Goal: Communication & Community: Answer question/provide support

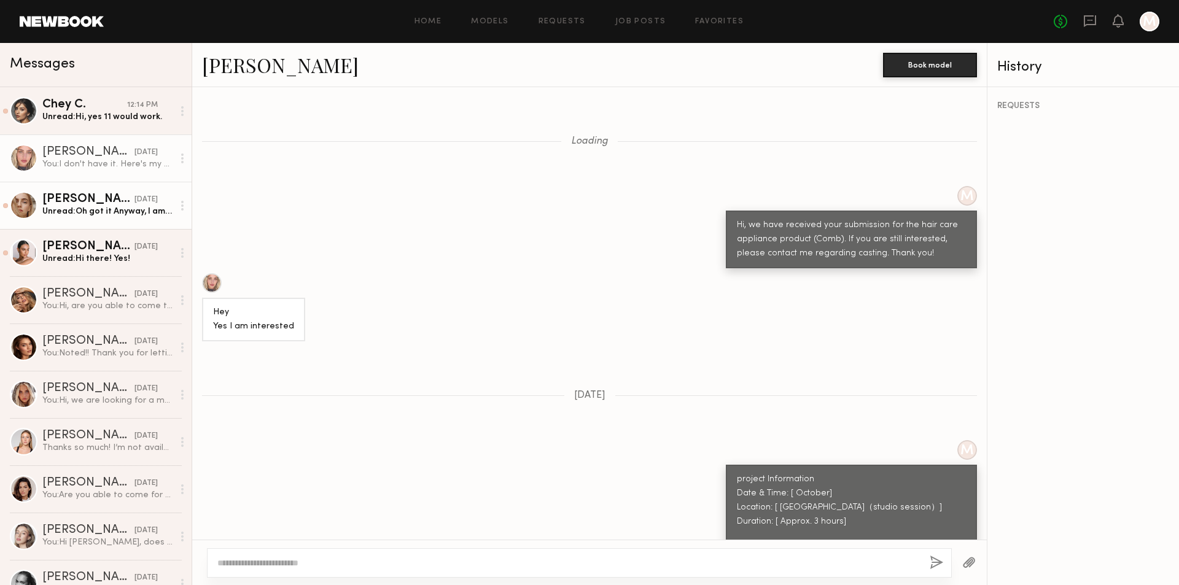
scroll to position [1486, 0]
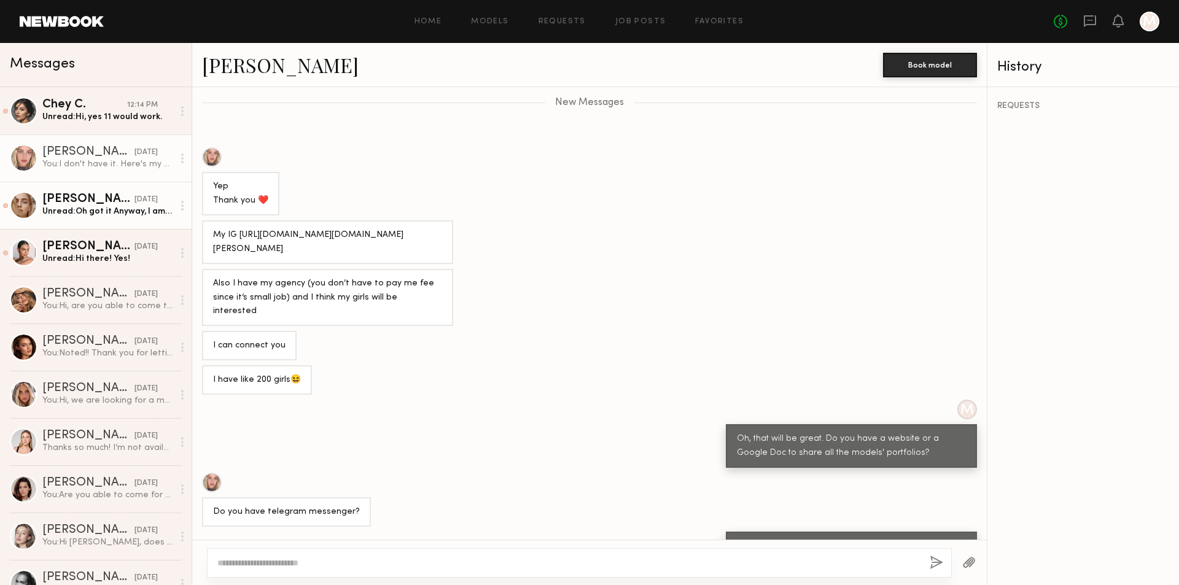
click at [134, 213] on div "Unread: Oh got it Anyway, I am available until October 22 Thanks:)" at bounding box center [107, 212] width 131 height 12
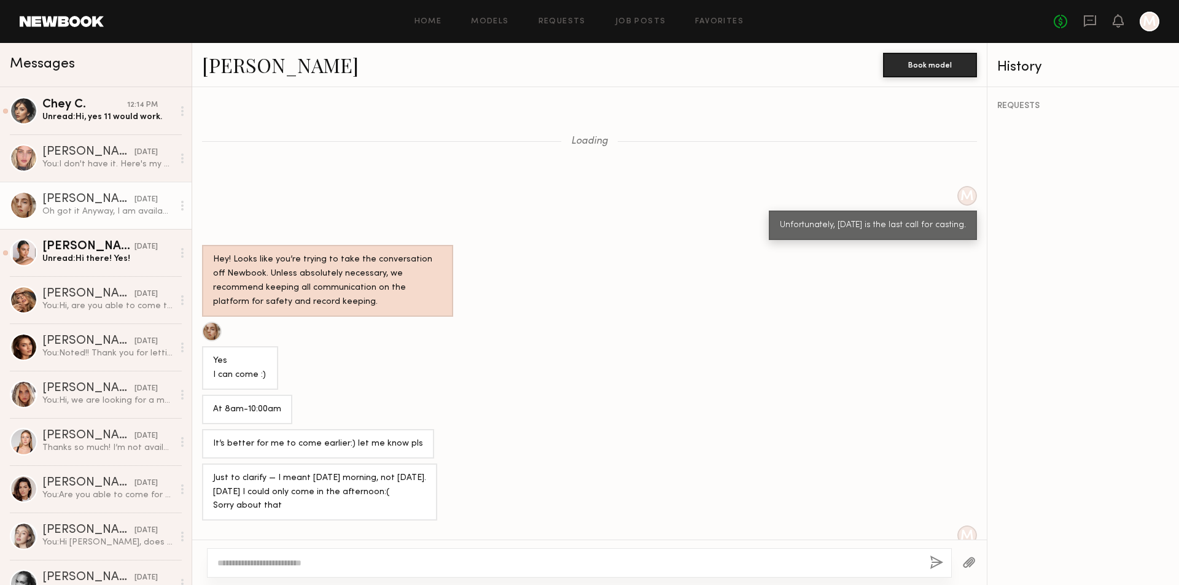
scroll to position [392, 0]
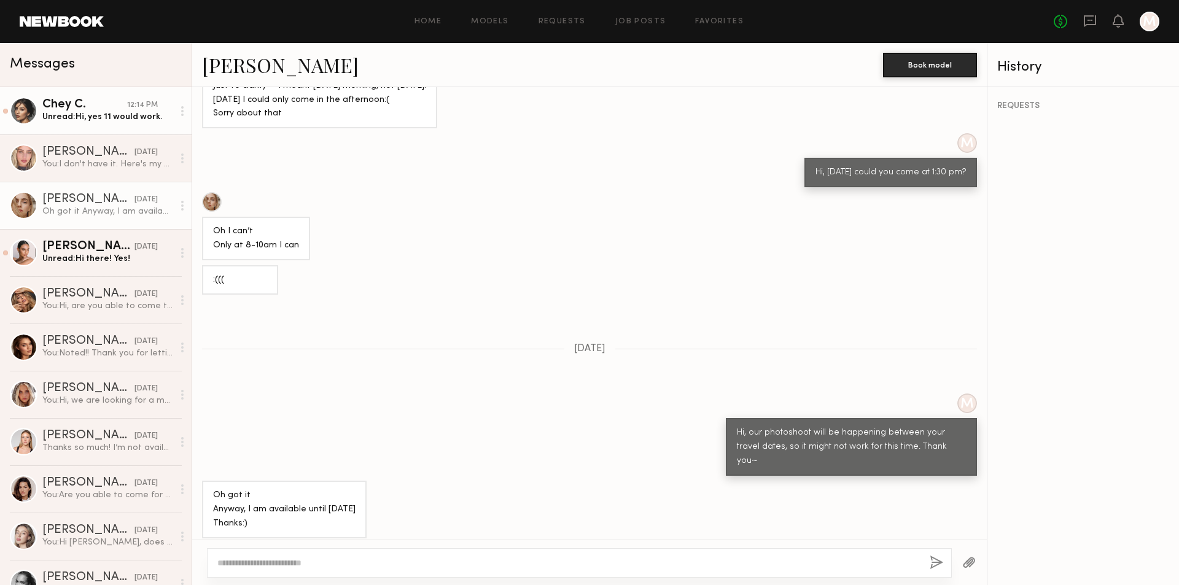
click at [114, 125] on link "Chey C. 12:14 PM Unread: Hi, yes 11 would work." at bounding box center [96, 110] width 192 height 47
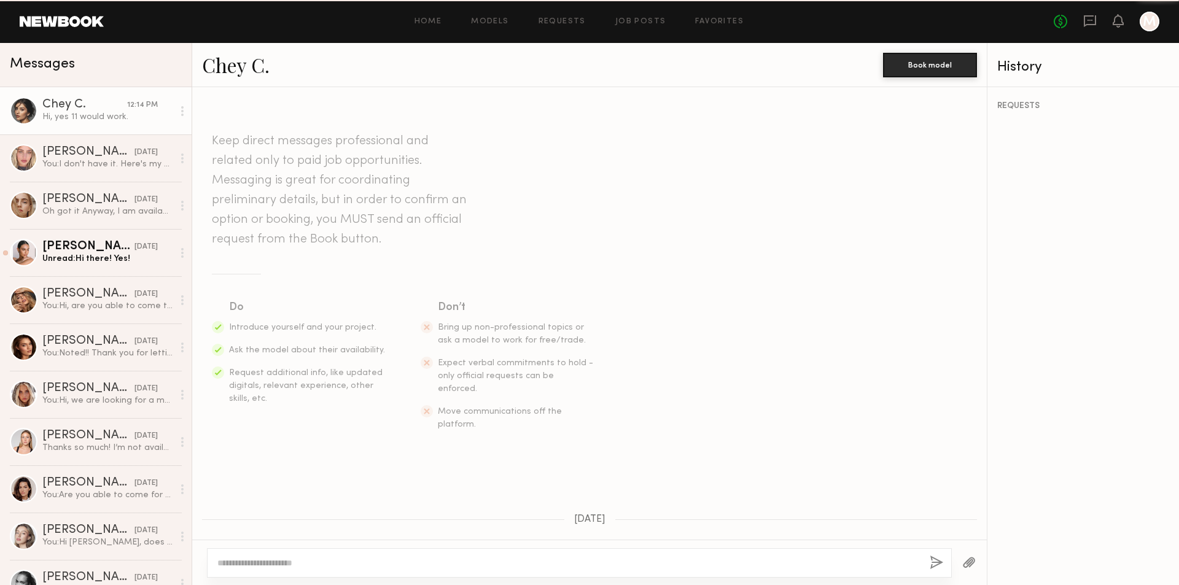
scroll to position [755, 0]
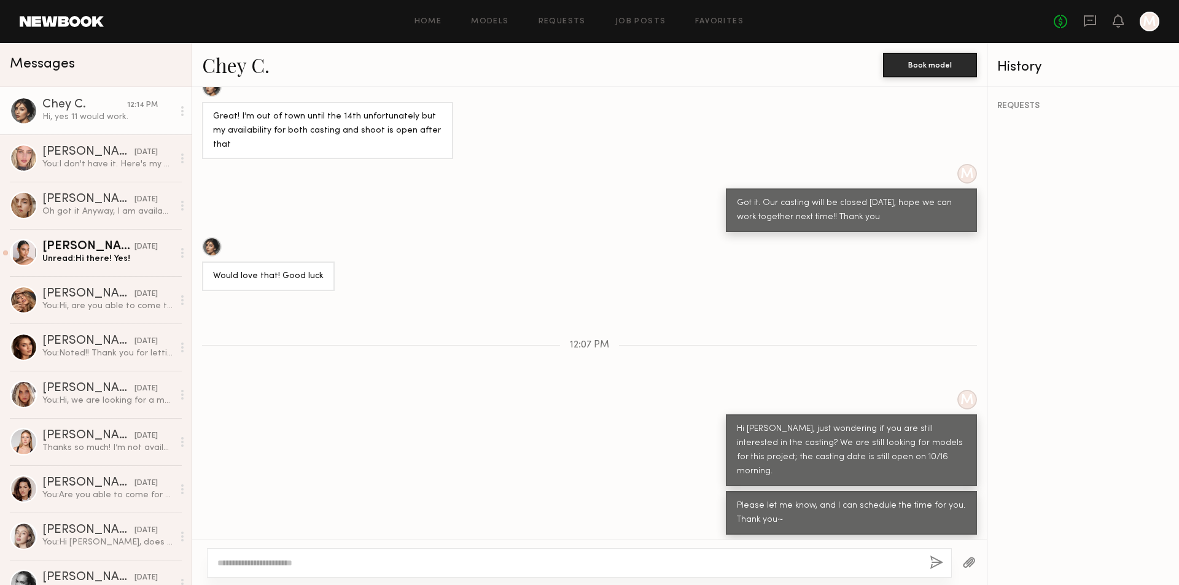
click at [404, 564] on textarea at bounding box center [568, 563] width 703 height 12
type textarea "*"
type textarea "**********"
click at [931, 562] on button "button" at bounding box center [937, 563] width 14 height 15
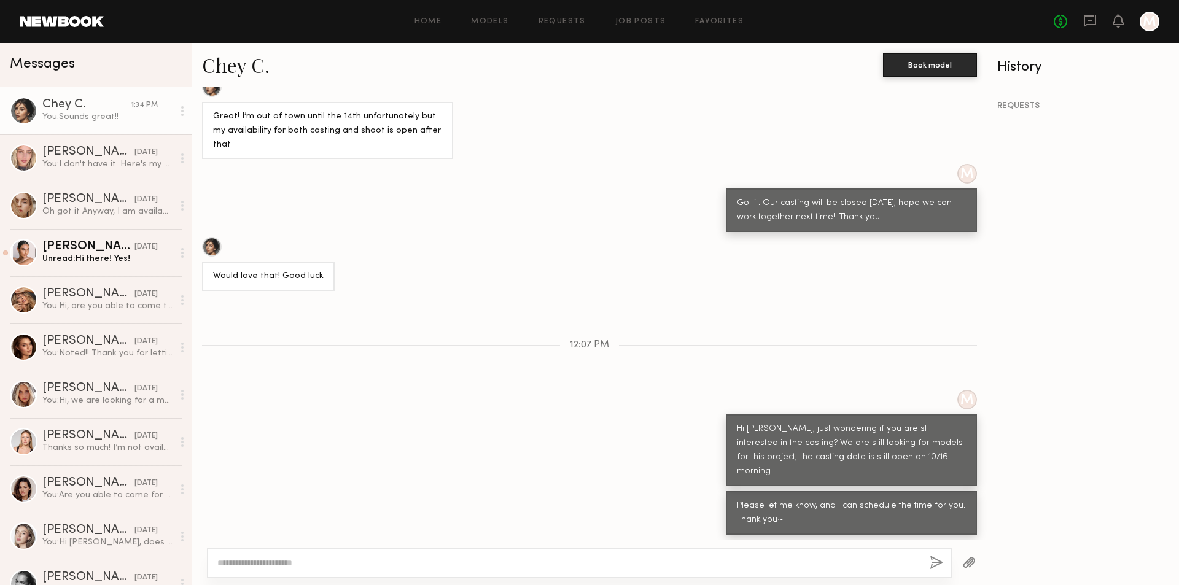
scroll to position [910, 0]
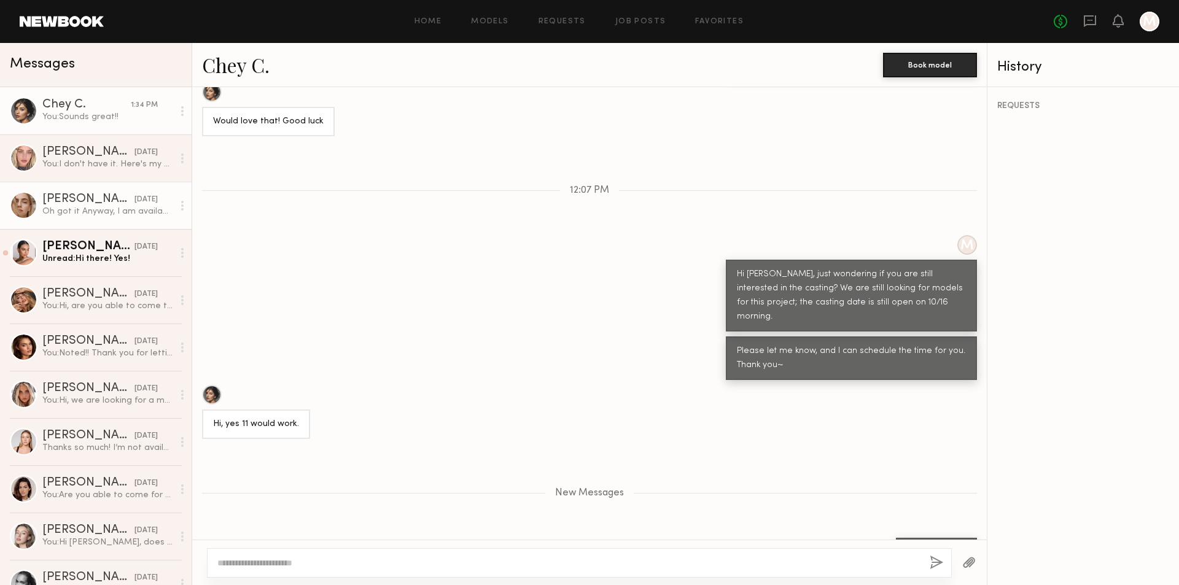
click at [135, 205] on div "10/10/2025" at bounding box center [146, 200] width 23 height 12
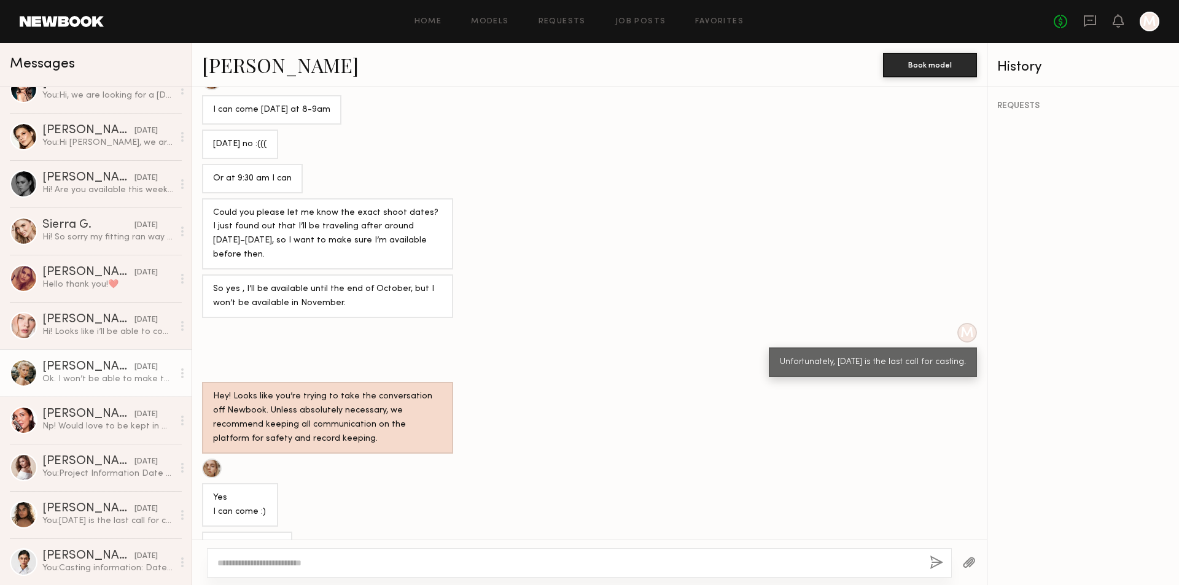
scroll to position [798, 0]
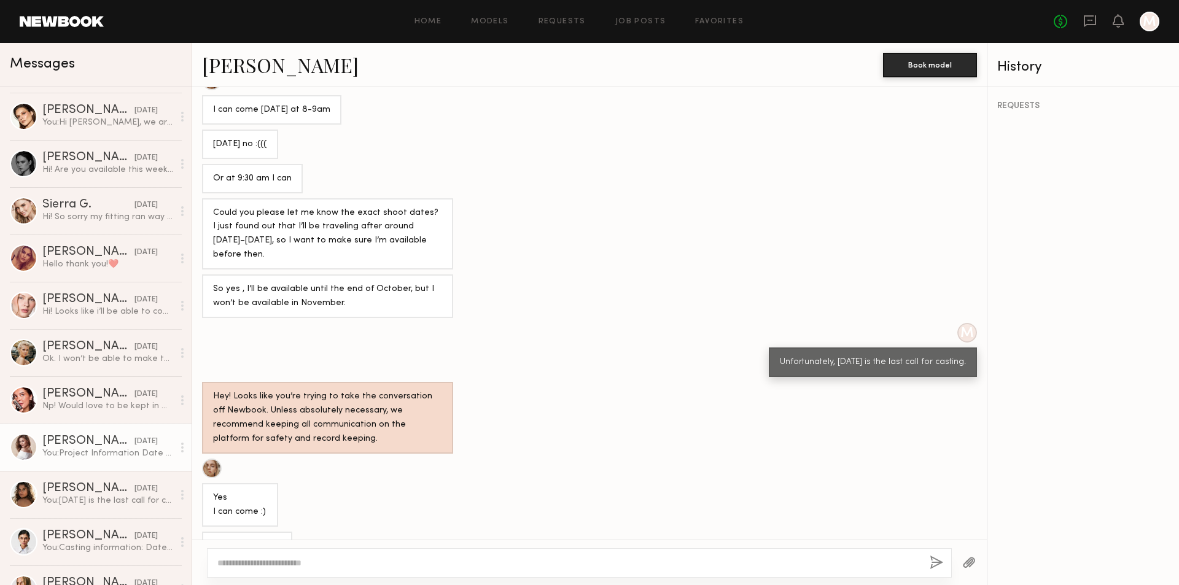
click at [104, 449] on div "You: Project Information Date & Time: [ Between September 15th - 19th ] Locatio…" at bounding box center [107, 454] width 131 height 12
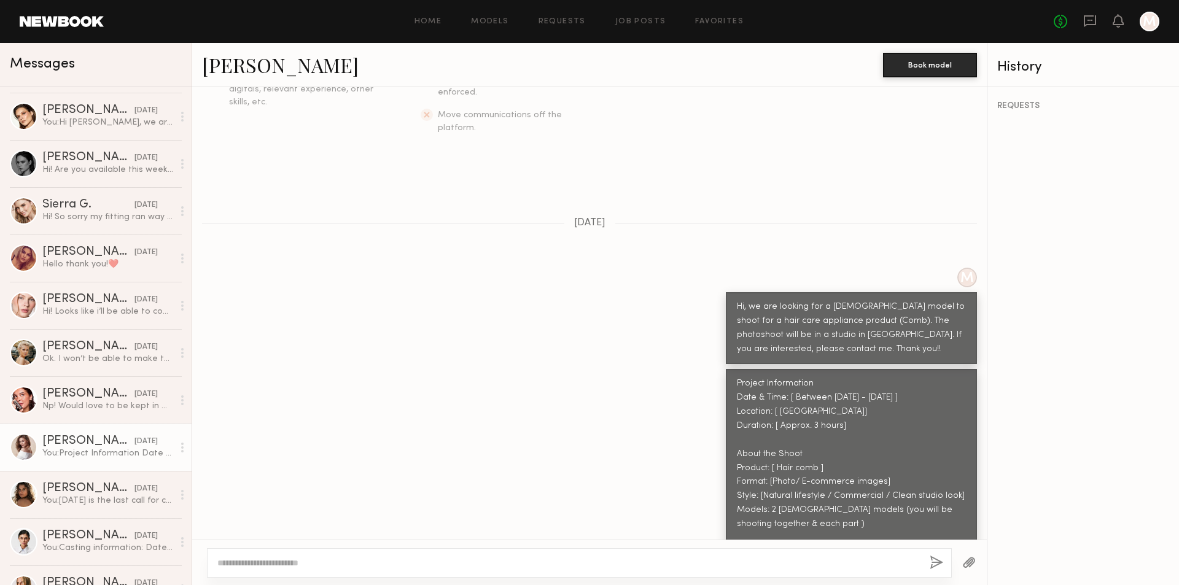
scroll to position [296, 0]
click at [94, 530] on div "Lilah F." at bounding box center [88, 536] width 92 height 12
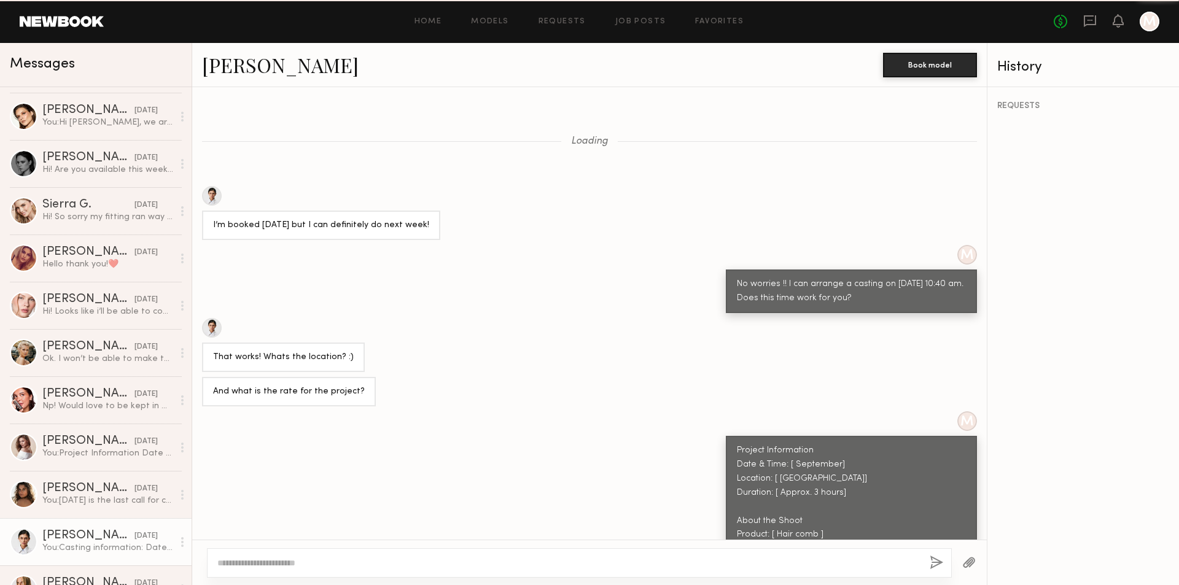
scroll to position [1087, 0]
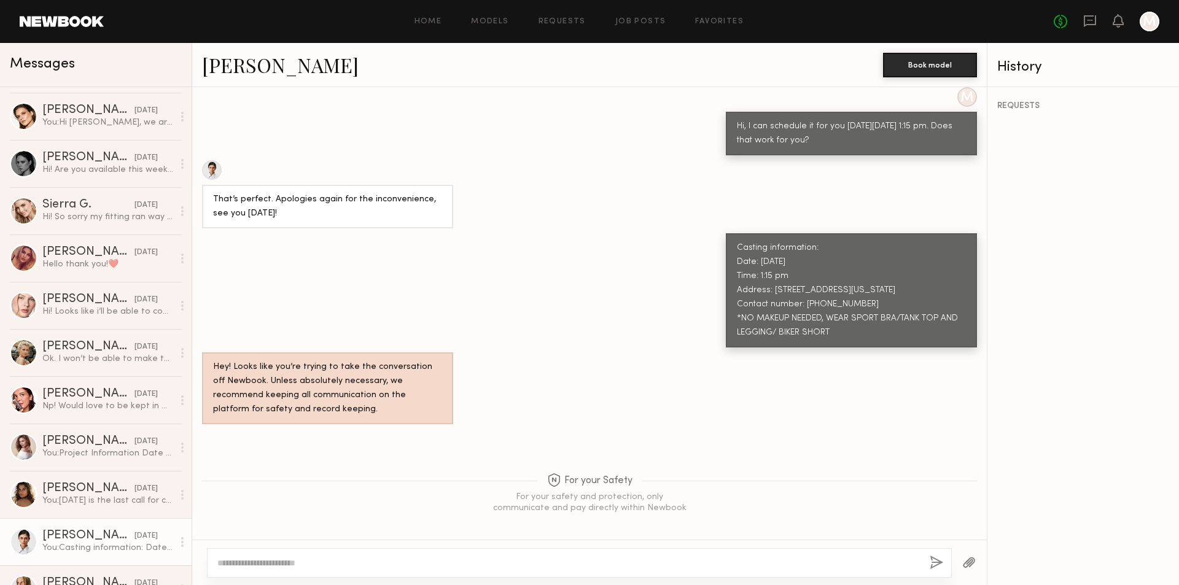
drag, startPoint x: 729, startPoint y: 237, endPoint x: 851, endPoint y: 326, distance: 150.9
click at [851, 326] on div "Casting information: Date: 9/11/2025 Time: 1:15 pm Address: 150 E Colorado Blvd…" at bounding box center [851, 290] width 229 height 99
copy div "Casting information: Date: 9/11/2025 Time: 1:15 pm Address: 150 E Colorado Blvd…"
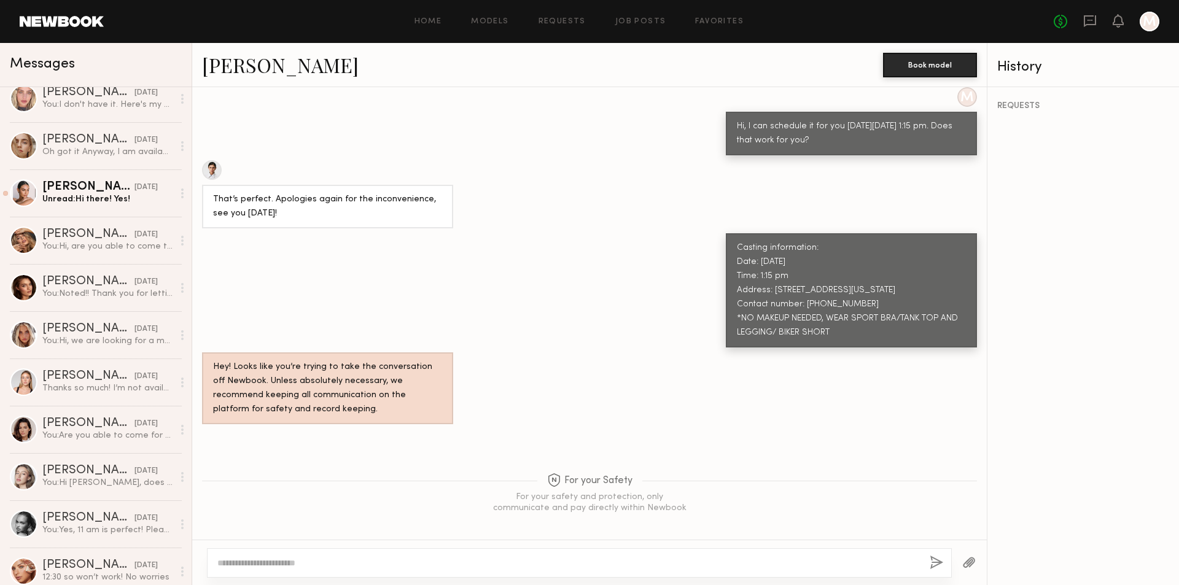
scroll to position [0, 0]
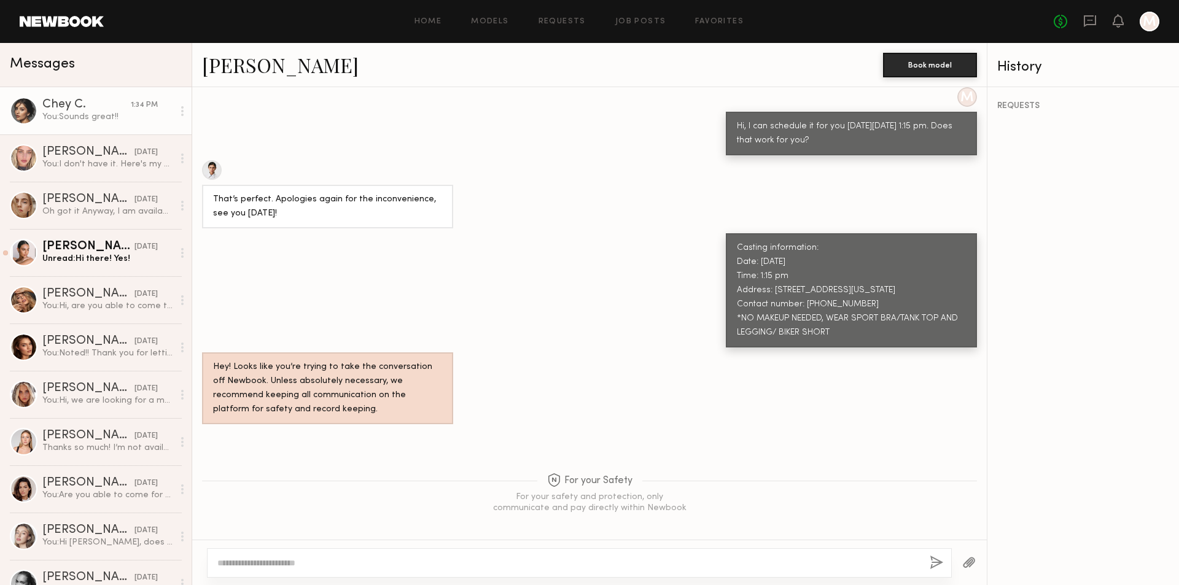
click at [109, 111] on div "Chey C." at bounding box center [86, 105] width 88 height 12
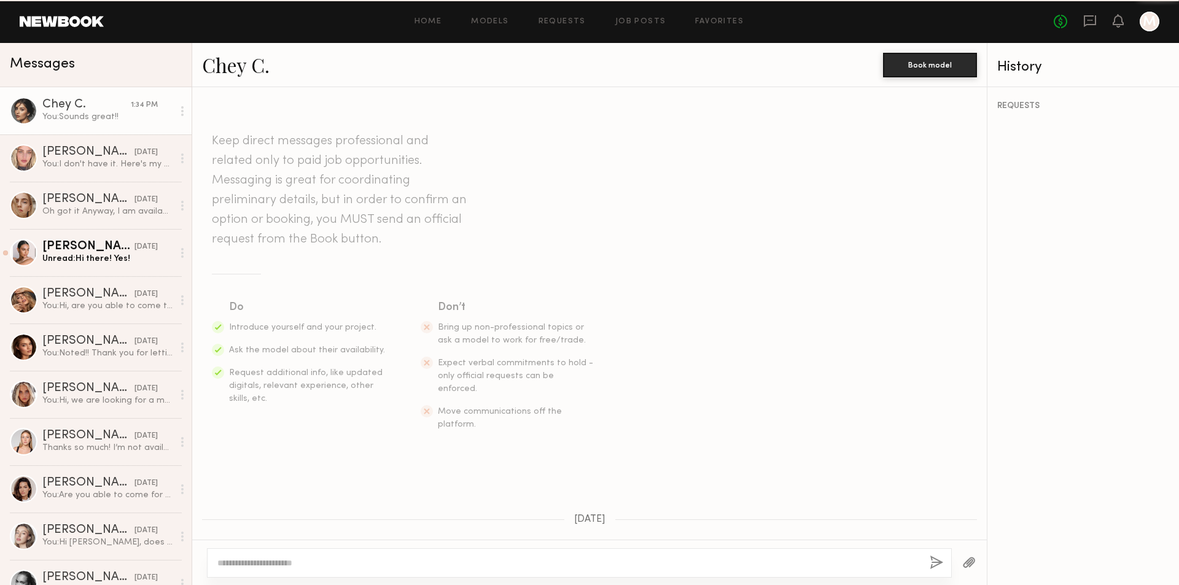
scroll to position [814, 0]
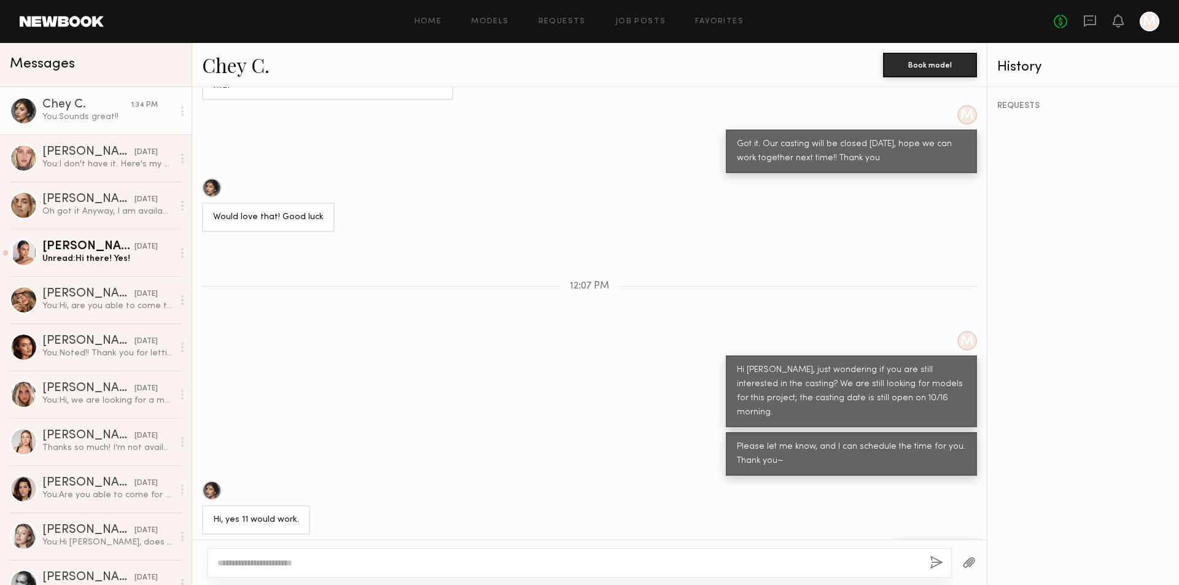
click at [364, 564] on textarea at bounding box center [568, 563] width 703 height 12
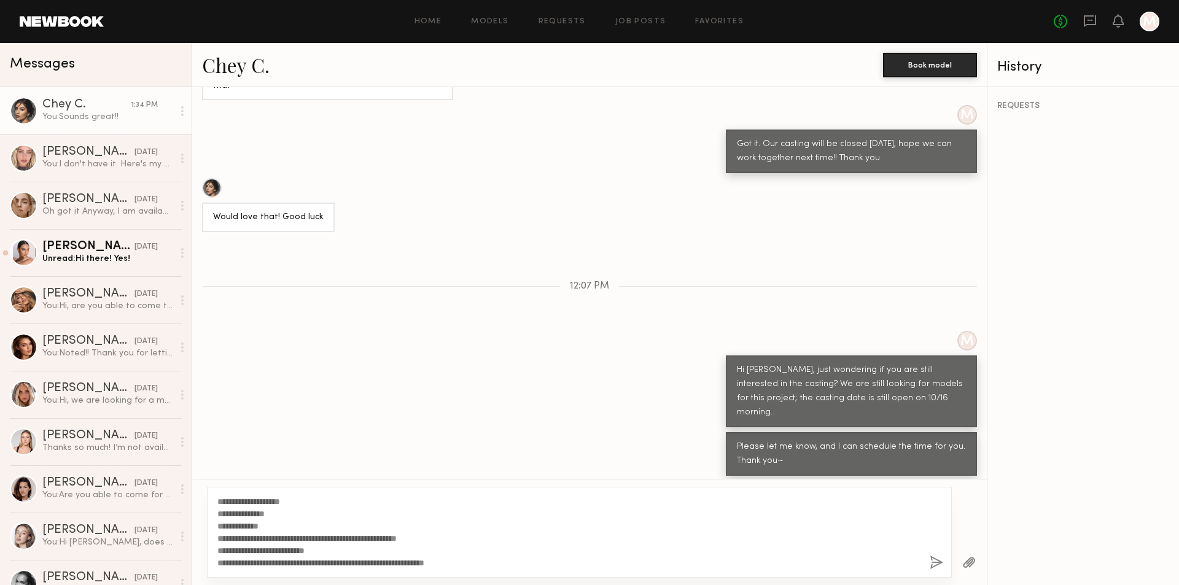
click at [262, 515] on textarea "**********" at bounding box center [568, 533] width 703 height 74
click at [255, 526] on textarea "**********" at bounding box center [568, 533] width 703 height 74
click at [292, 526] on textarea "**********" at bounding box center [568, 533] width 703 height 74
drag, startPoint x: 351, startPoint y: 552, endPoint x: 194, endPoint y: 555, distance: 157.3
click at [194, 555] on div "**********" at bounding box center [589, 532] width 795 height 106
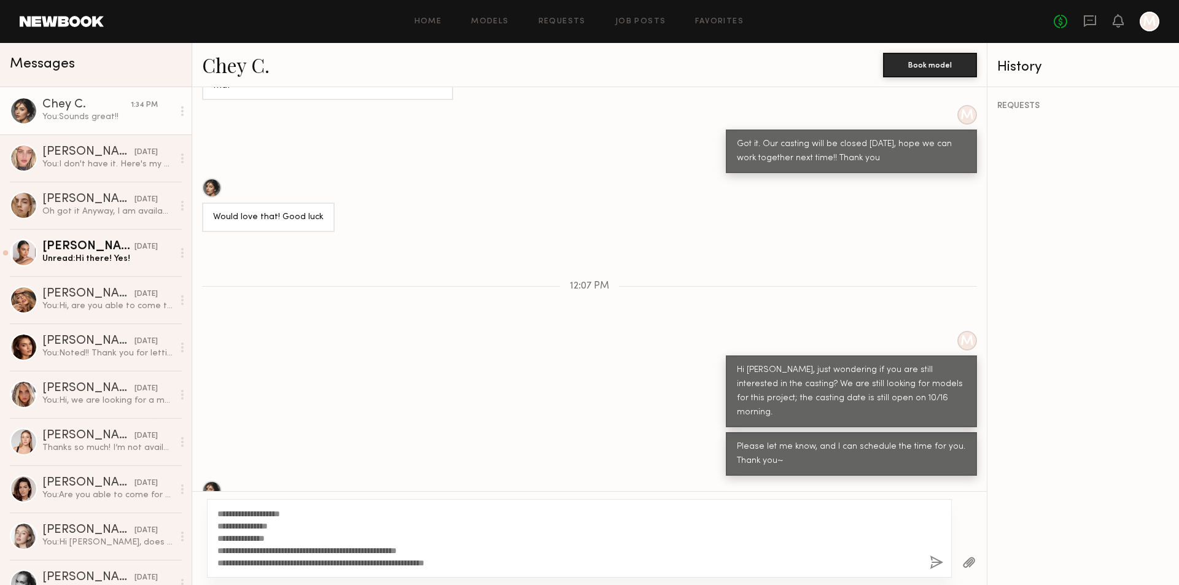
click at [236, 564] on textarea "**********" at bounding box center [568, 538] width 703 height 61
drag, startPoint x: 223, startPoint y: 564, endPoint x: 232, endPoint y: 567, distance: 9.5
click at [232, 567] on textarea "**********" at bounding box center [568, 538] width 703 height 61
click at [287, 561] on textarea "**********" at bounding box center [568, 538] width 703 height 61
click at [346, 563] on textarea "**********" at bounding box center [568, 538] width 703 height 61
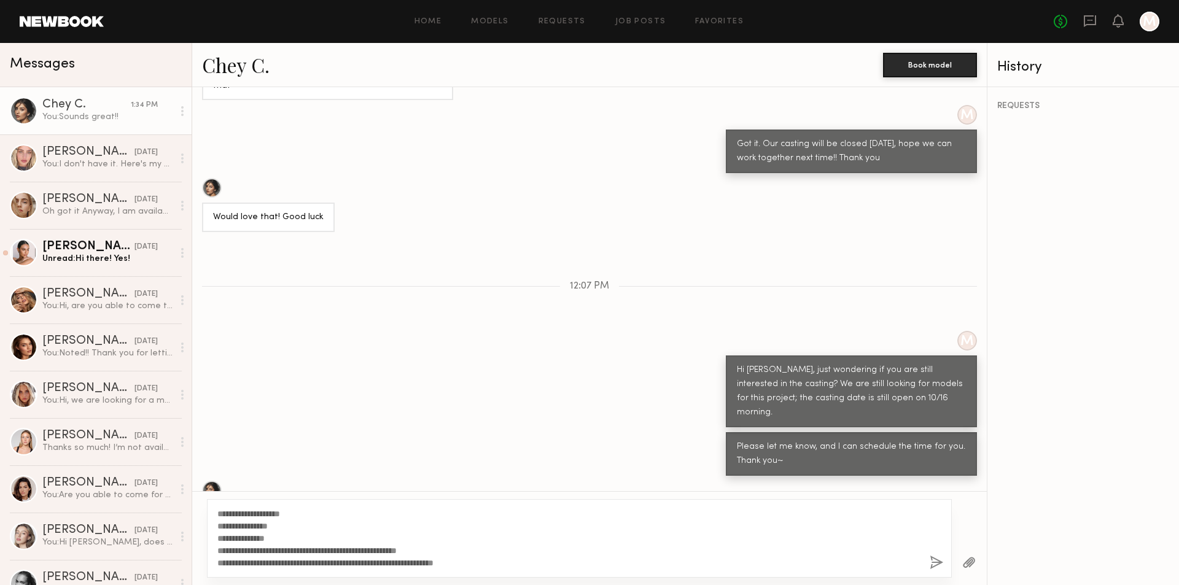
click at [252, 563] on textarea "**********" at bounding box center [568, 538] width 703 height 61
type textarea "**********"
click at [935, 564] on button "button" at bounding box center [937, 563] width 14 height 15
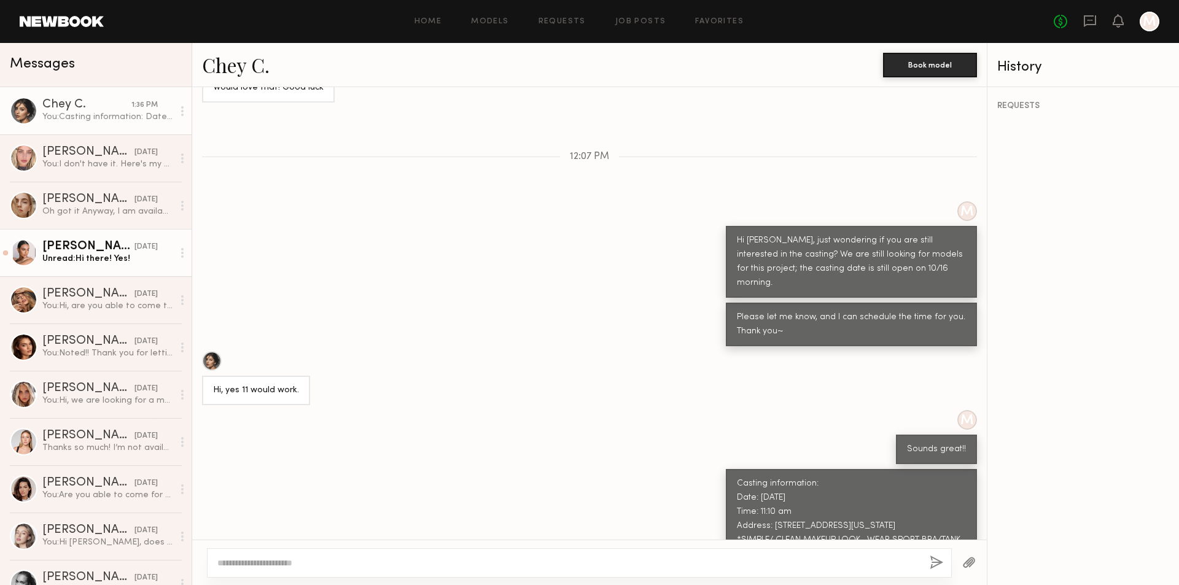
click at [117, 265] on div "Unread: Hi there! Yes!" at bounding box center [107, 259] width 131 height 12
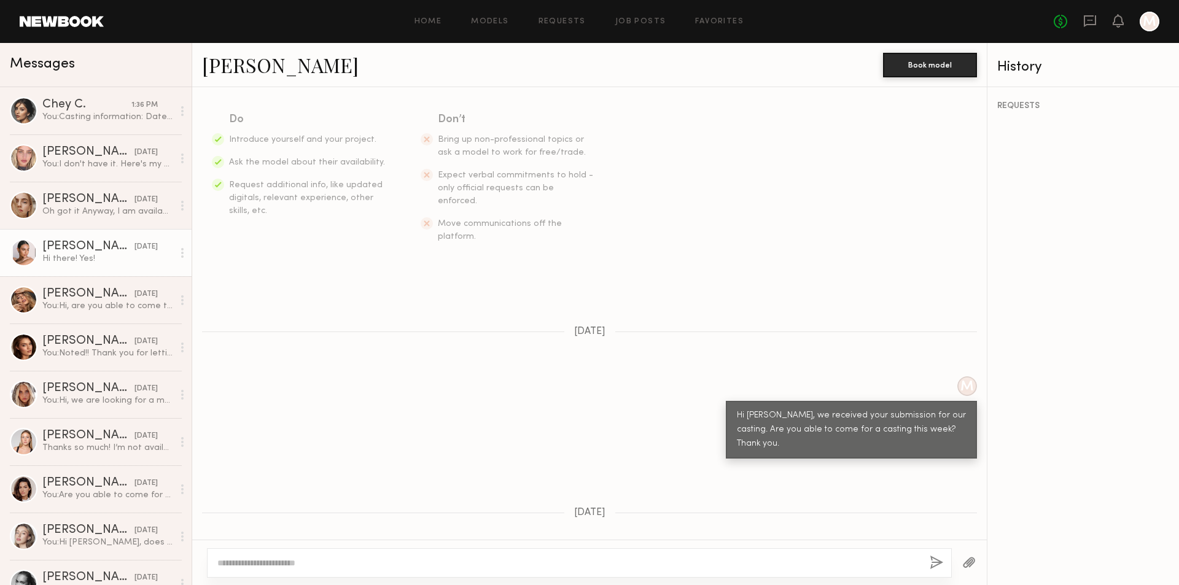
scroll to position [220, 0]
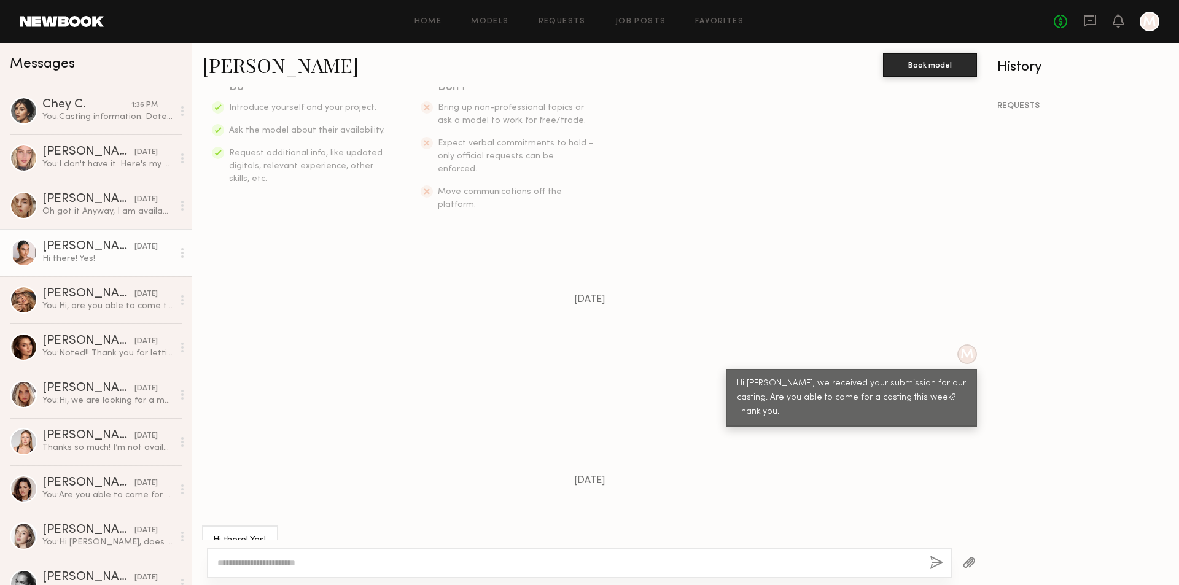
click at [221, 69] on link "[PERSON_NAME]" at bounding box center [280, 65] width 157 height 26
click at [117, 306] on div "You: Hi, are you able to come to the casting on 10/15 or 16th? Thank you." at bounding box center [107, 306] width 131 height 12
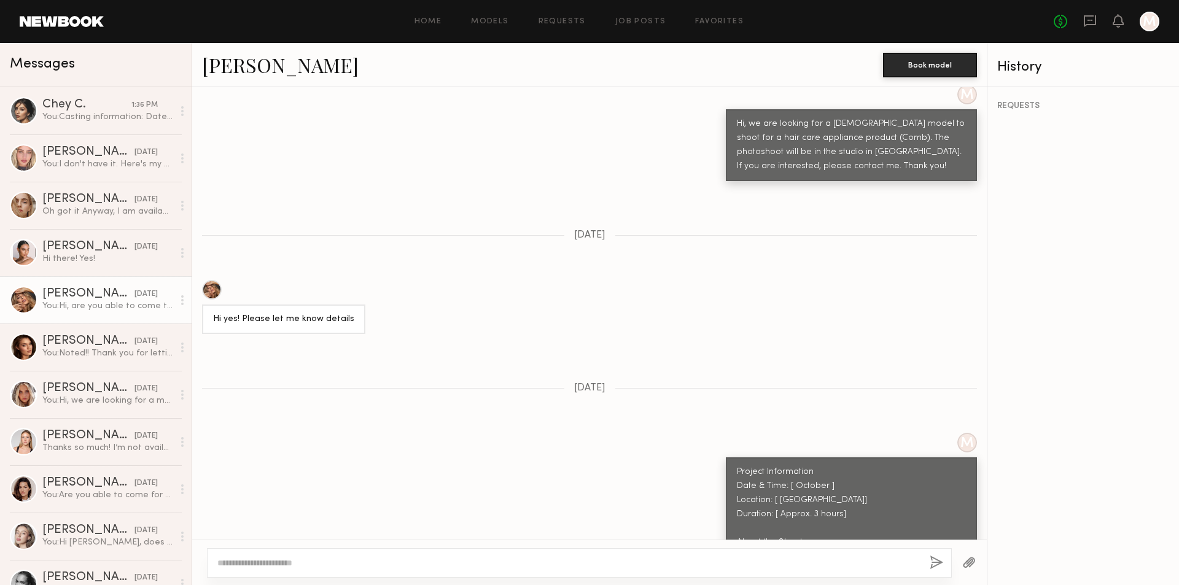
scroll to position [446, 0]
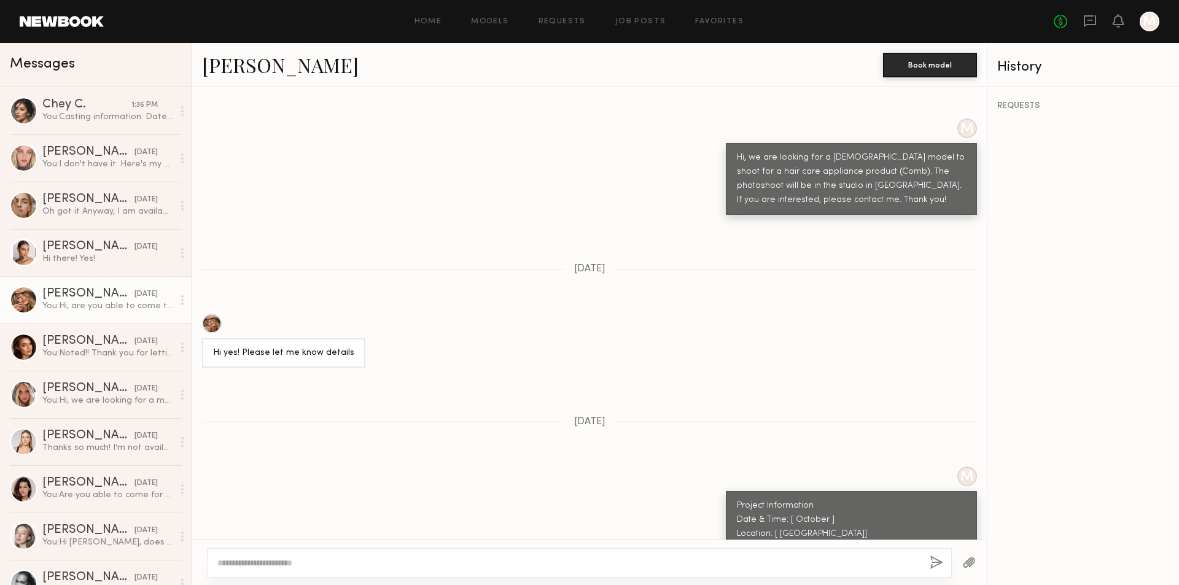
click at [232, 71] on link "Anna M." at bounding box center [280, 65] width 157 height 26
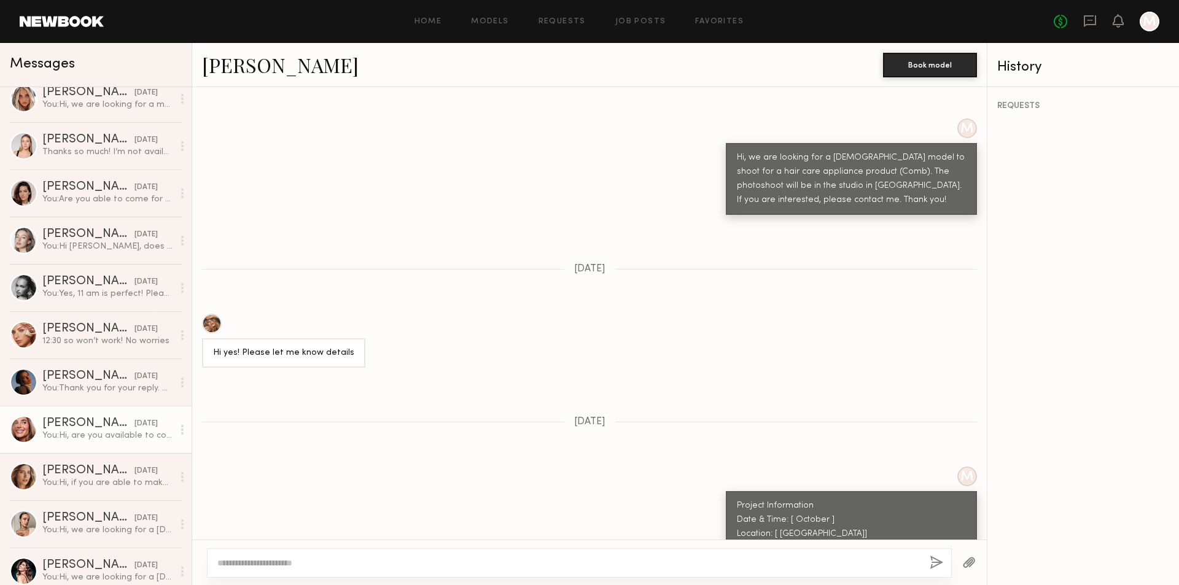
scroll to position [369, 0]
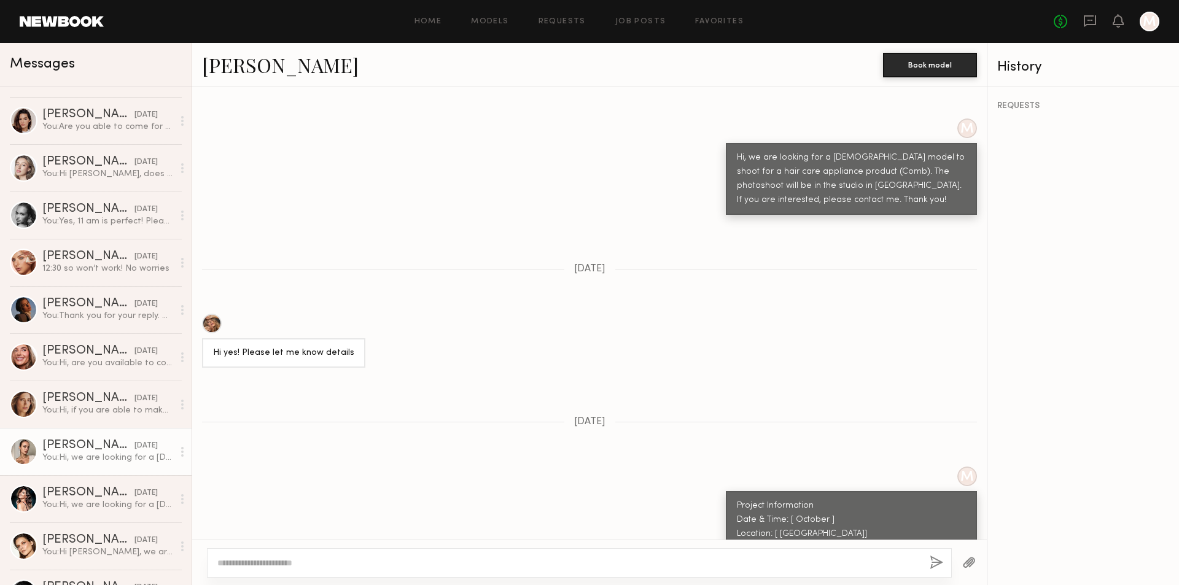
click at [113, 462] on div "You: Hi, we are looking for a female model to shoot for a hair care appliance p…" at bounding box center [107, 458] width 131 height 12
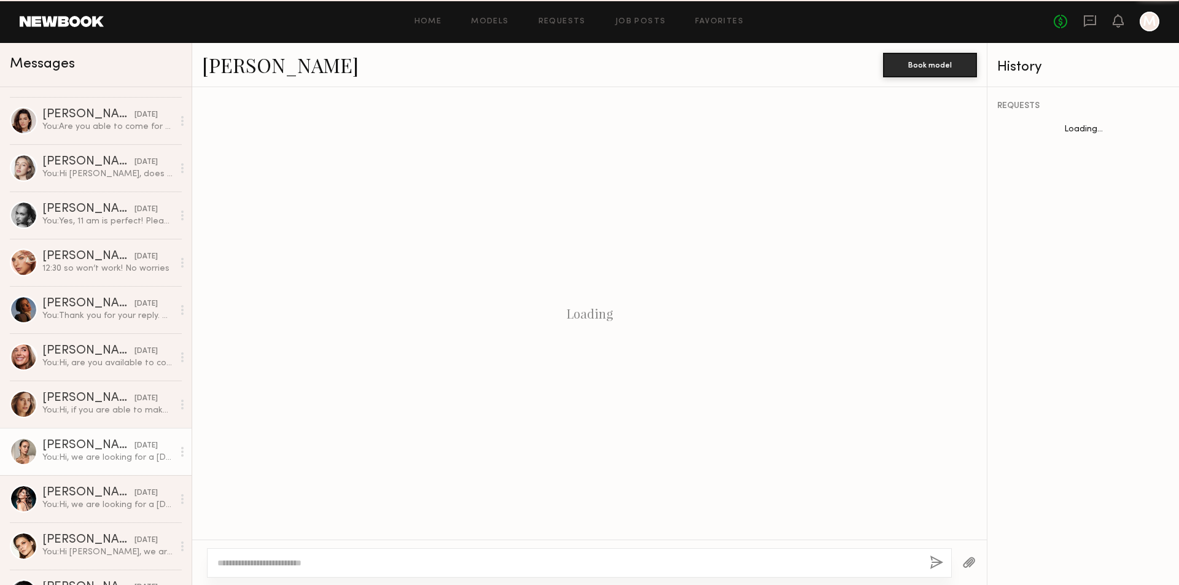
scroll to position [118, 0]
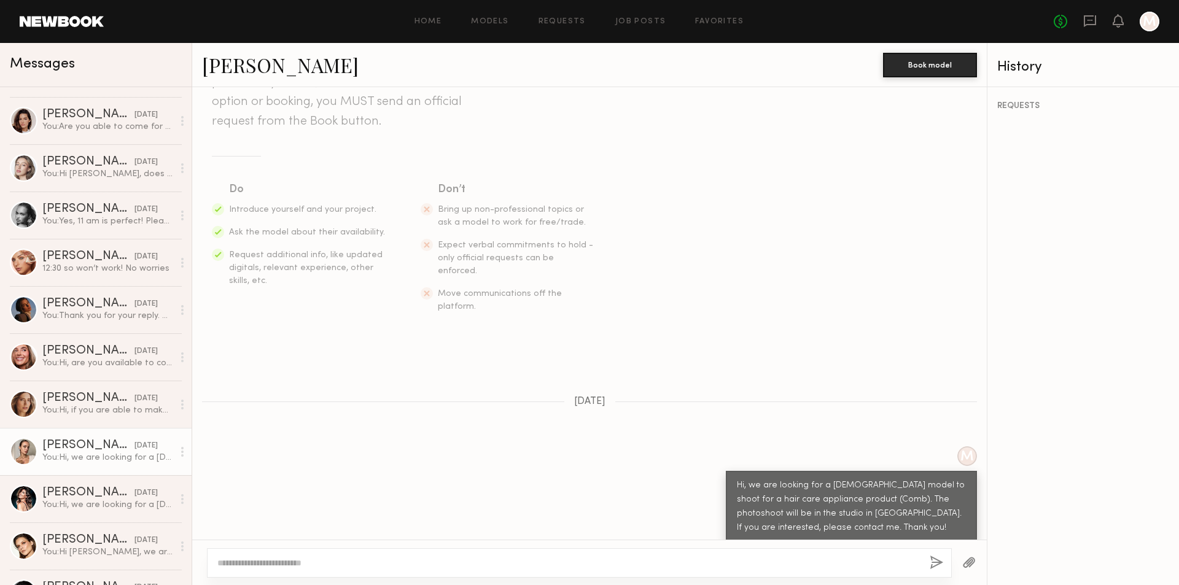
click at [231, 65] on link "Valeria V." at bounding box center [280, 65] width 157 height 26
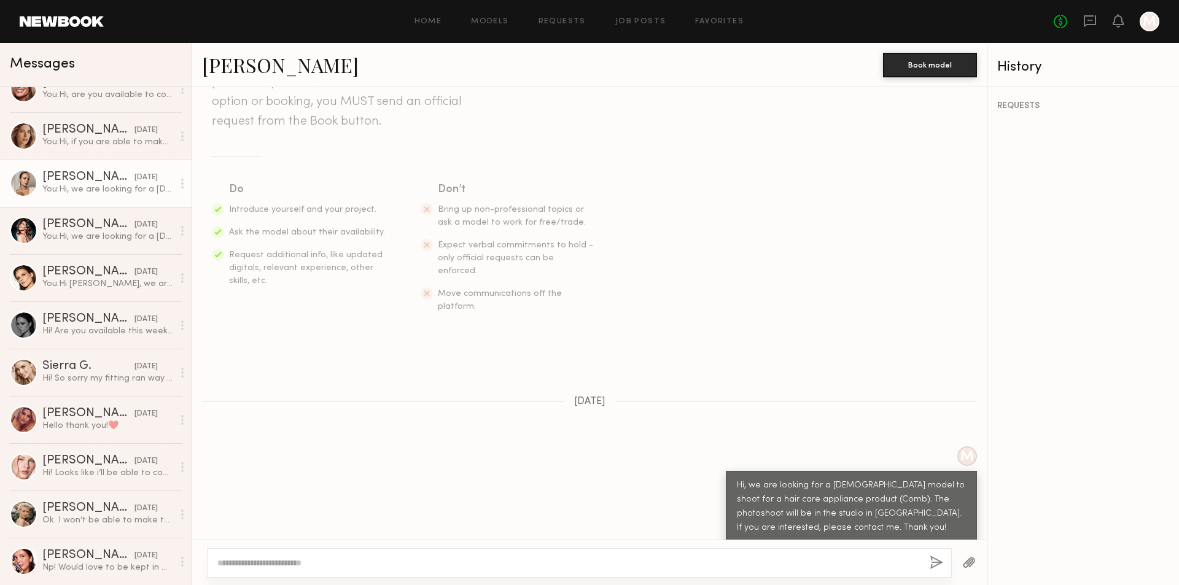
scroll to position [676, 0]
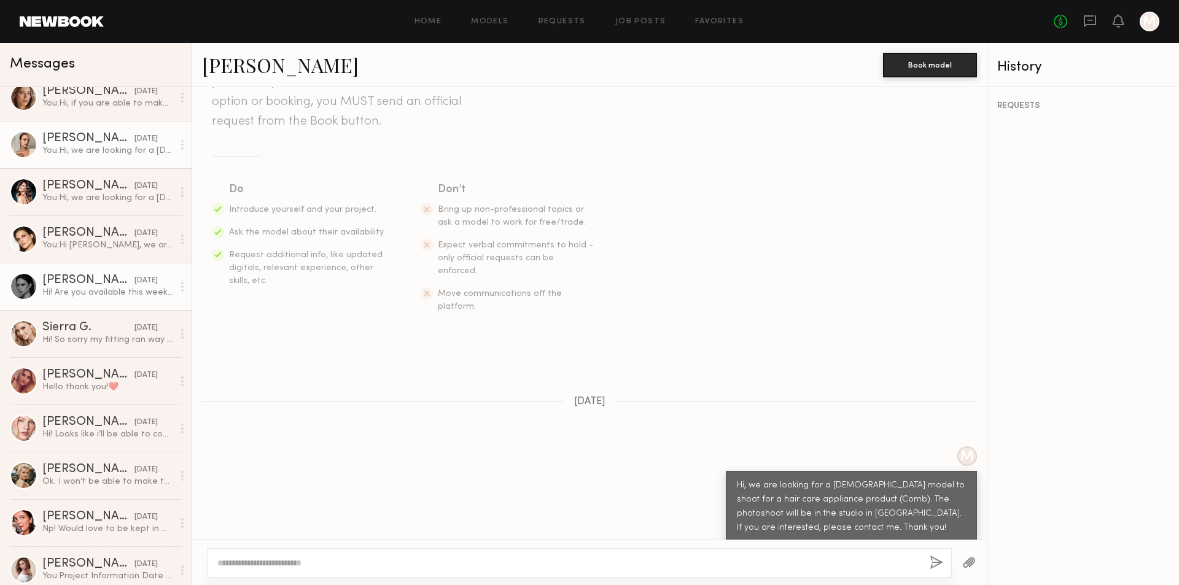
click at [78, 279] on div "Tori W." at bounding box center [88, 281] width 92 height 12
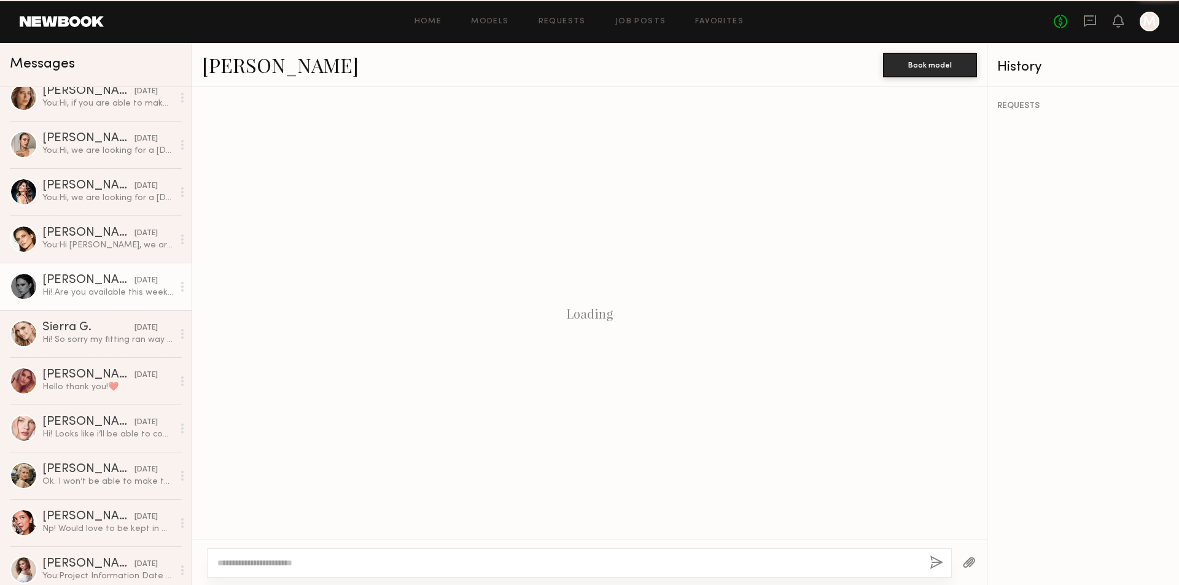
scroll to position [622, 0]
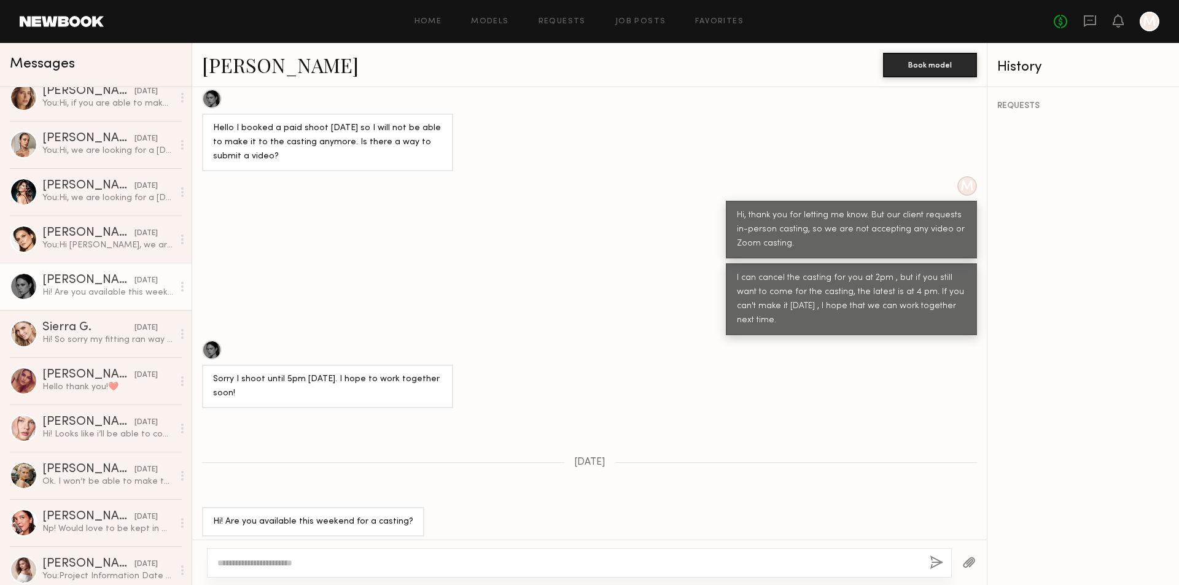
click at [239, 60] on link "Tori W." at bounding box center [280, 65] width 157 height 26
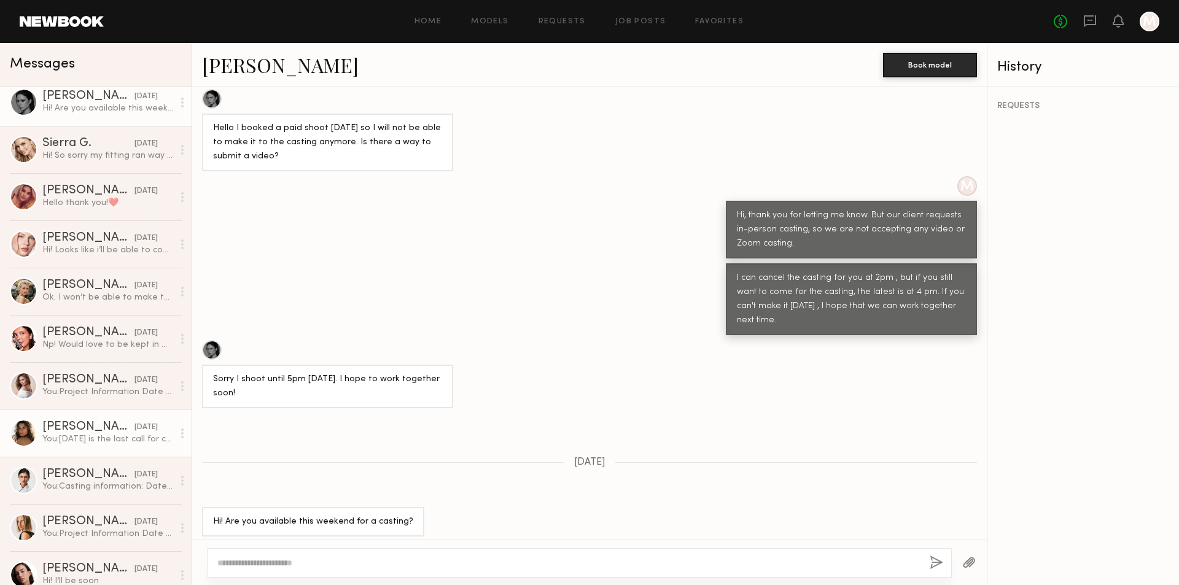
scroll to position [921, 0]
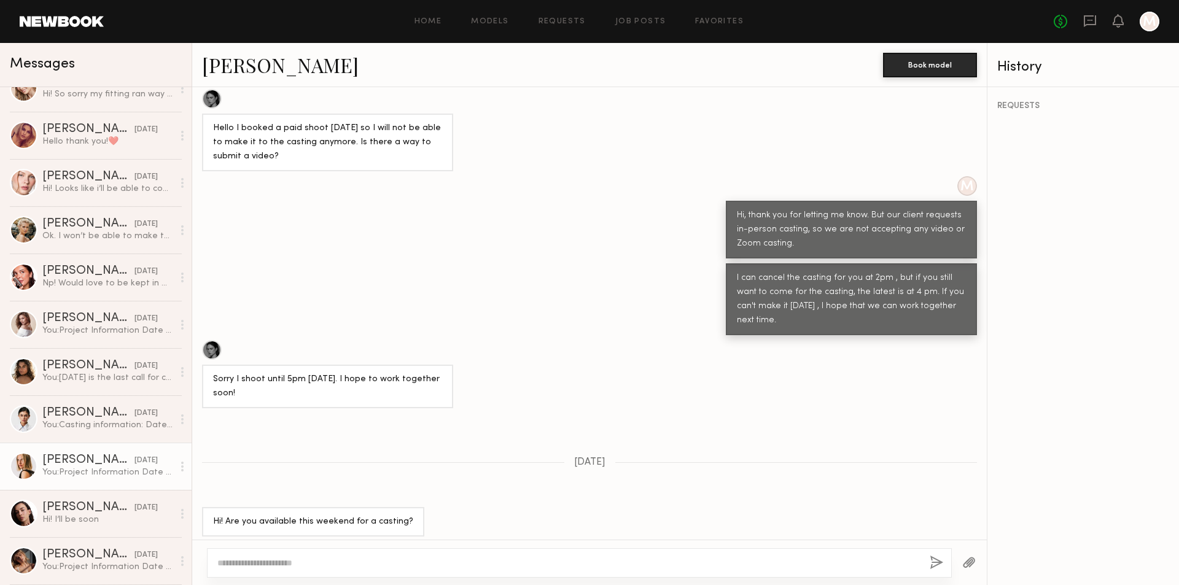
click at [57, 459] on div "Lidia V." at bounding box center [88, 460] width 92 height 12
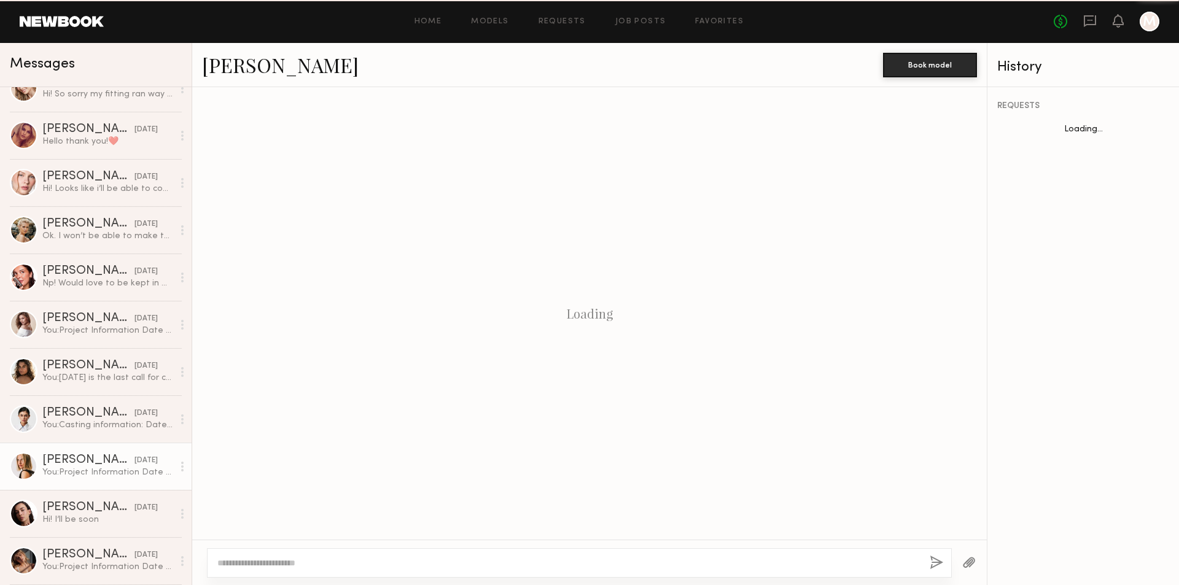
scroll to position [690, 0]
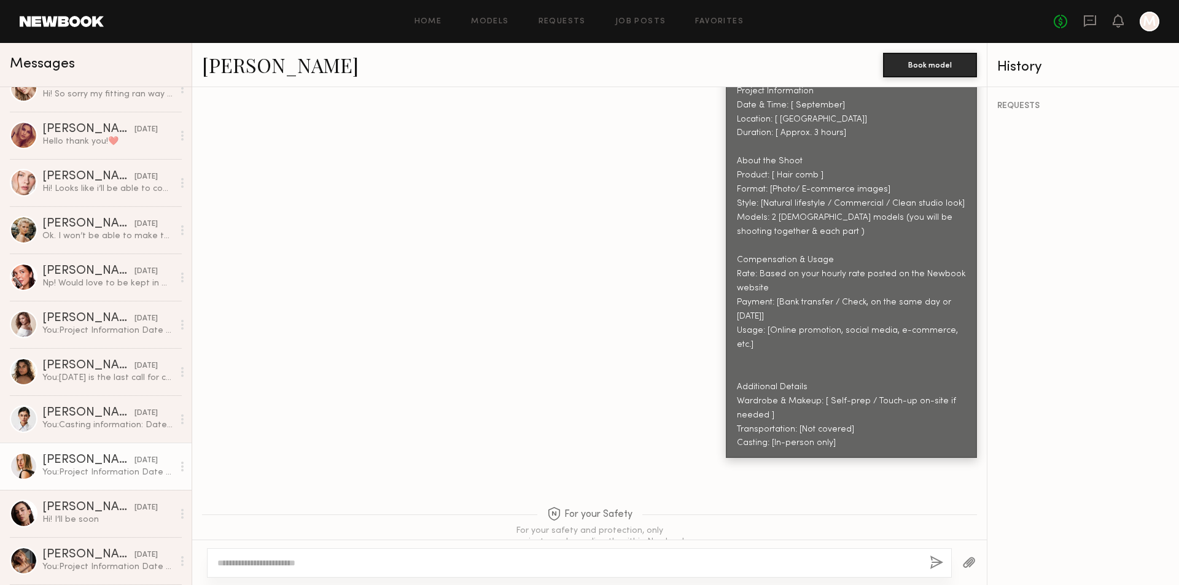
click at [220, 73] on link "Lidia V." at bounding box center [280, 65] width 157 height 26
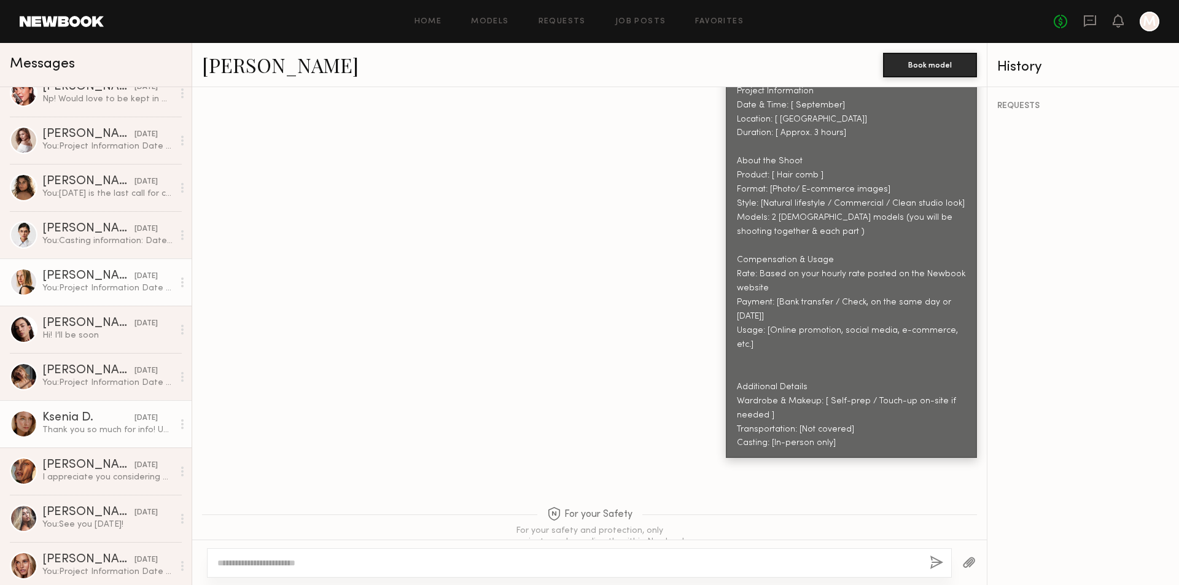
click at [92, 424] on div "Ksenia D." at bounding box center [88, 418] width 92 height 12
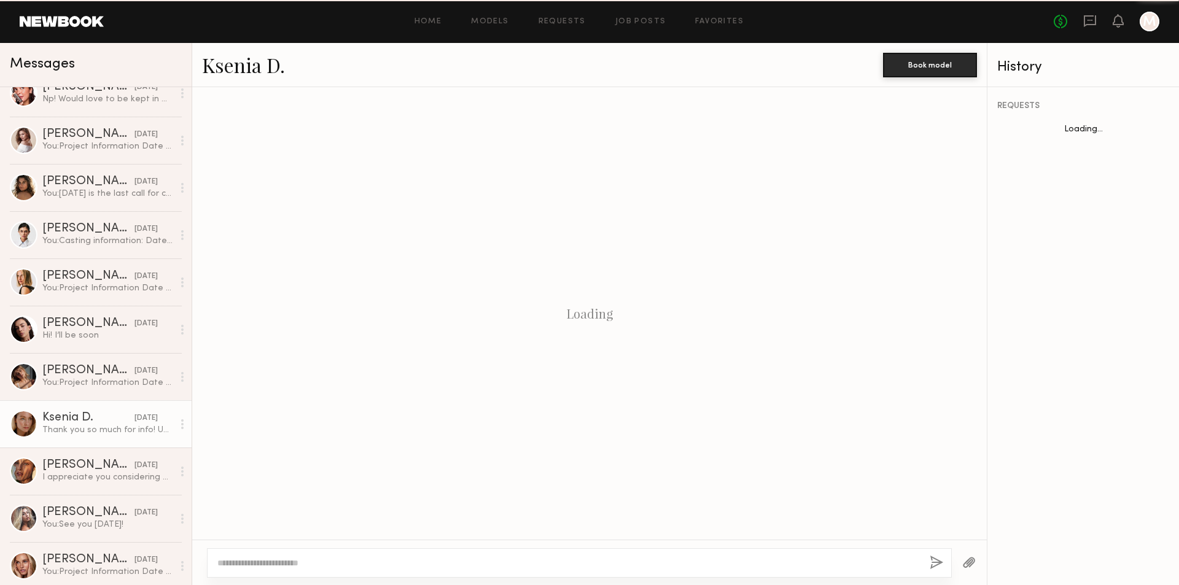
scroll to position [887, 0]
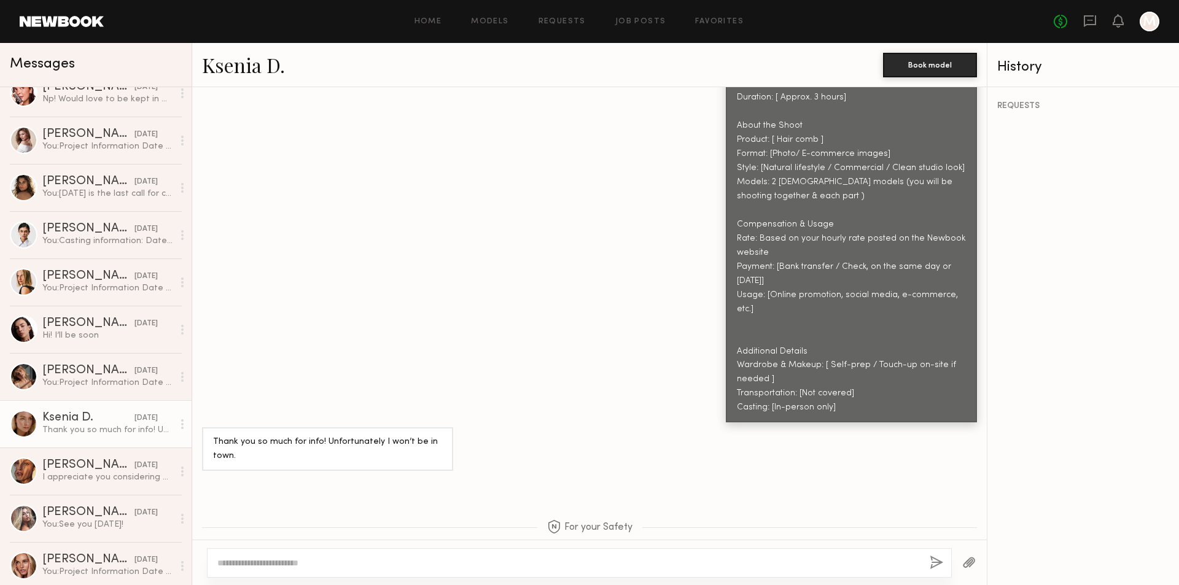
click at [240, 71] on link "Ksenia D." at bounding box center [243, 65] width 83 height 26
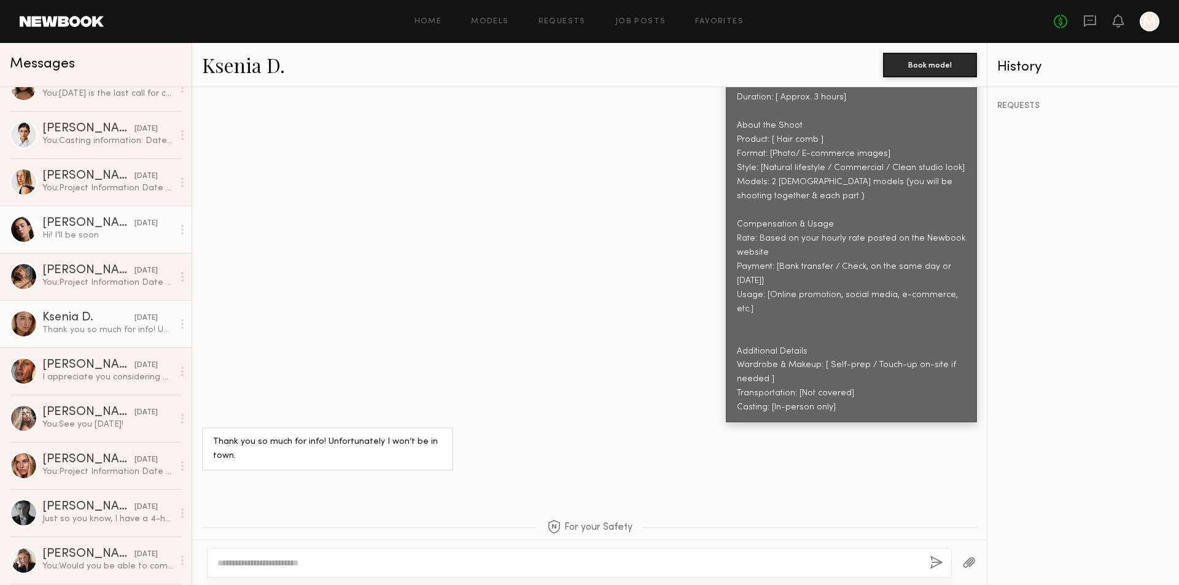
scroll to position [1290, 0]
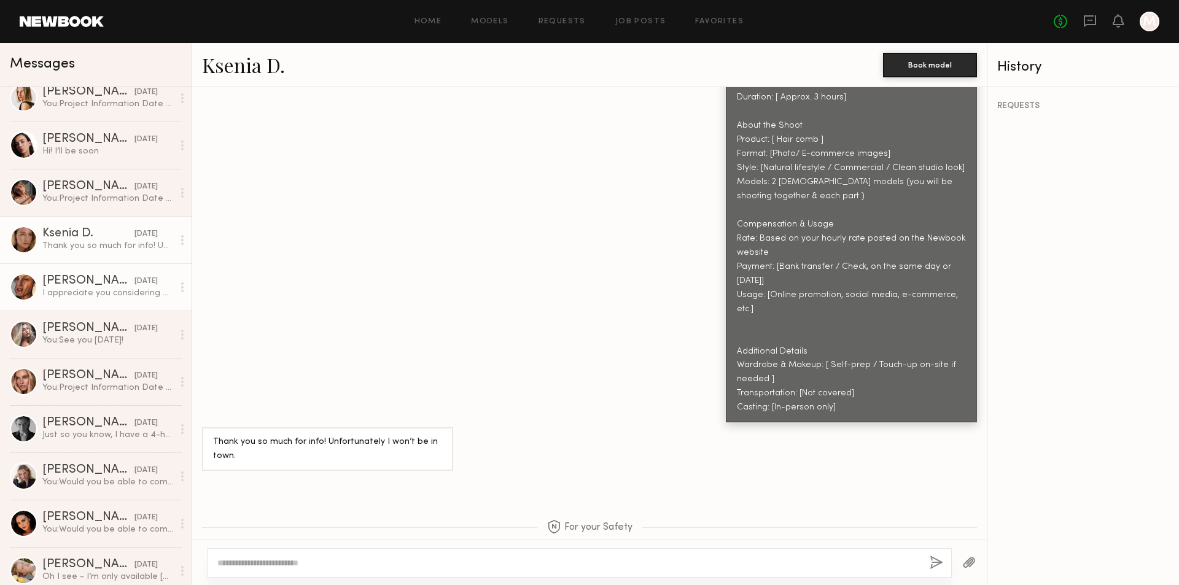
click at [135, 293] on div "I appreciate you considering me! I have a newborn so I have been accepting dire…" at bounding box center [107, 293] width 131 height 12
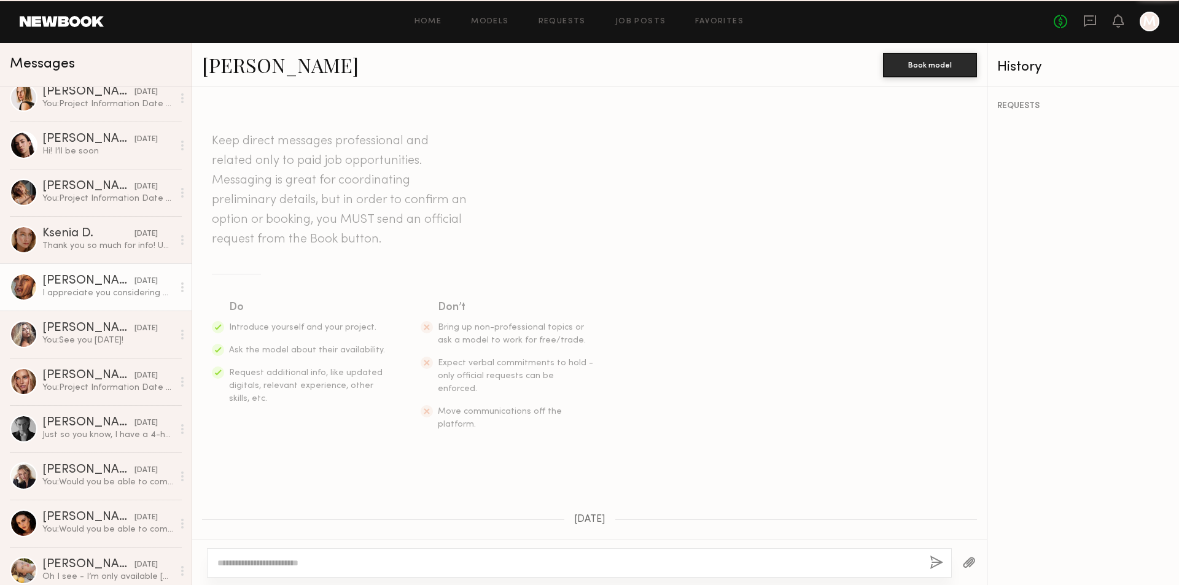
scroll to position [773, 0]
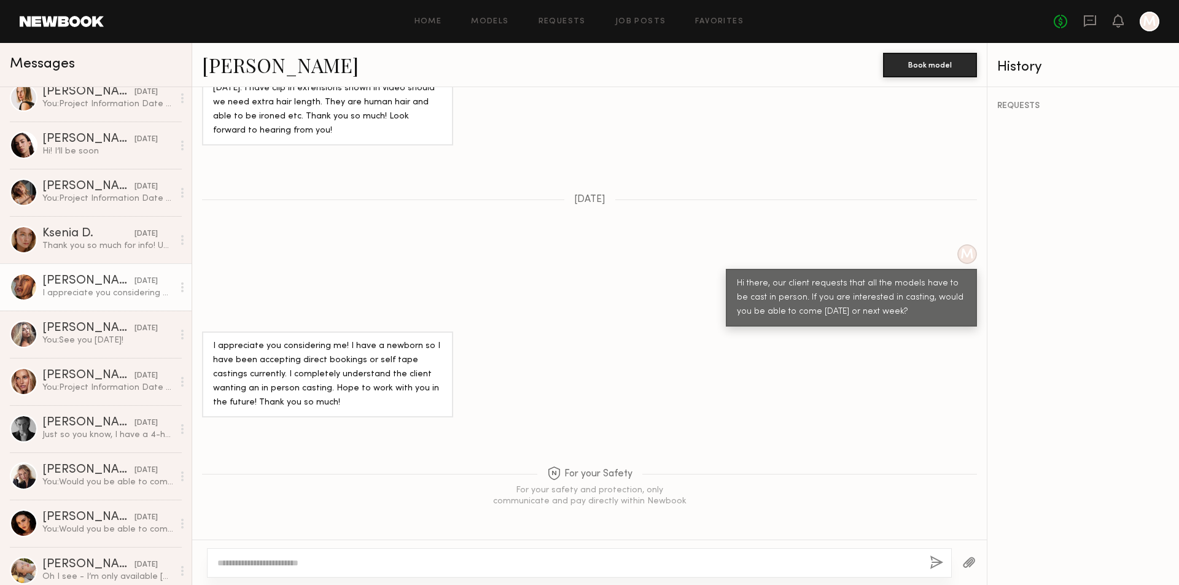
click at [67, 280] on div "Nicole C." at bounding box center [88, 281] width 92 height 12
click at [246, 65] on link "Nicole C." at bounding box center [280, 65] width 157 height 26
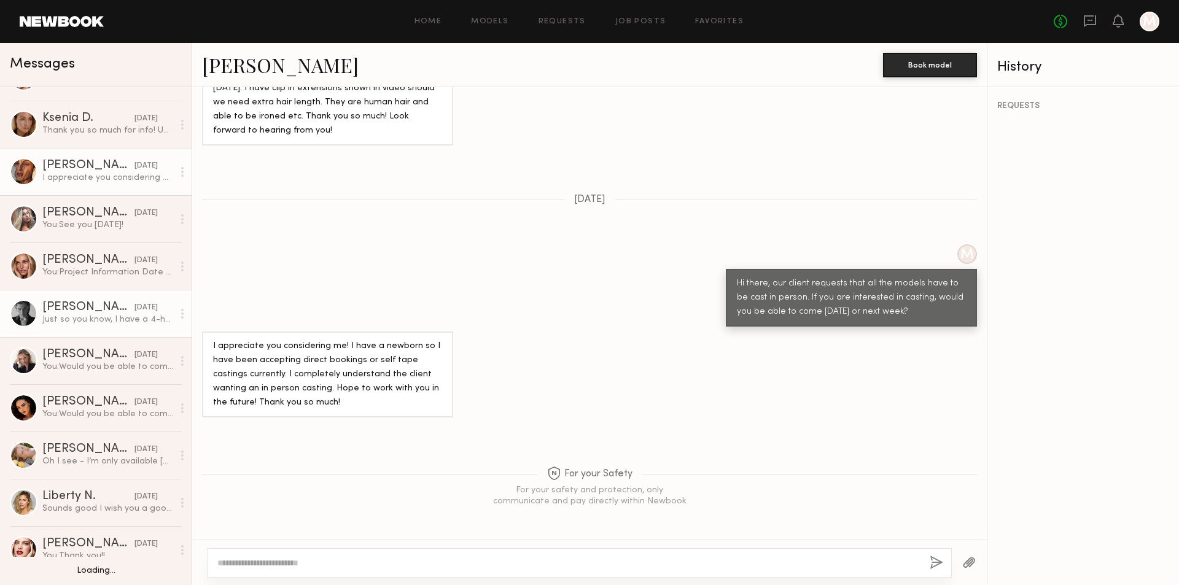
scroll to position [1413, 0]
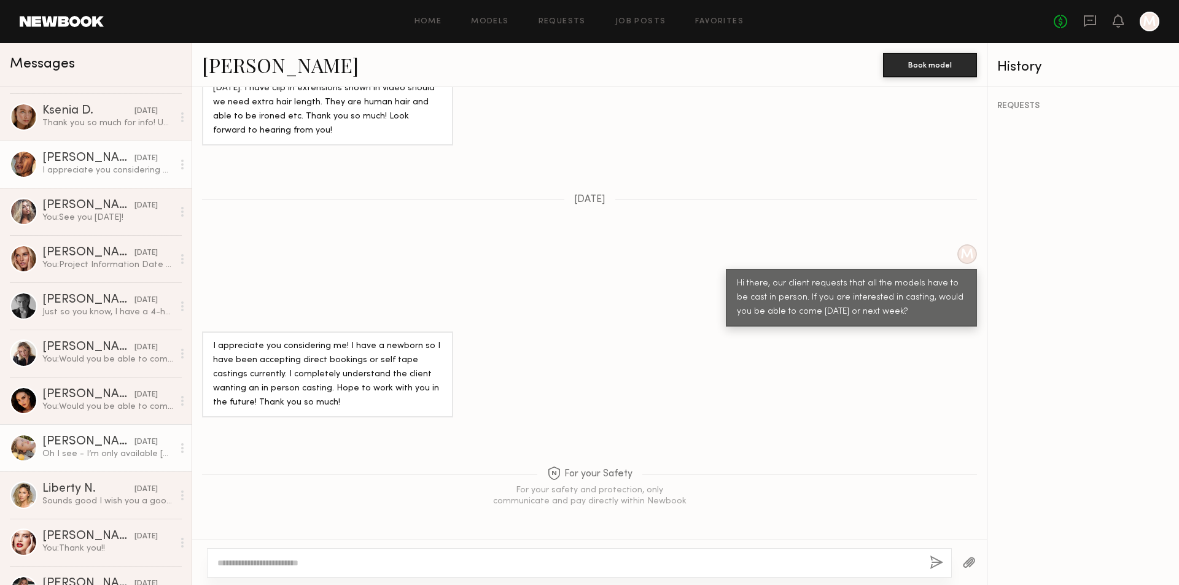
click at [82, 439] on div "Tatiana G." at bounding box center [88, 442] width 92 height 12
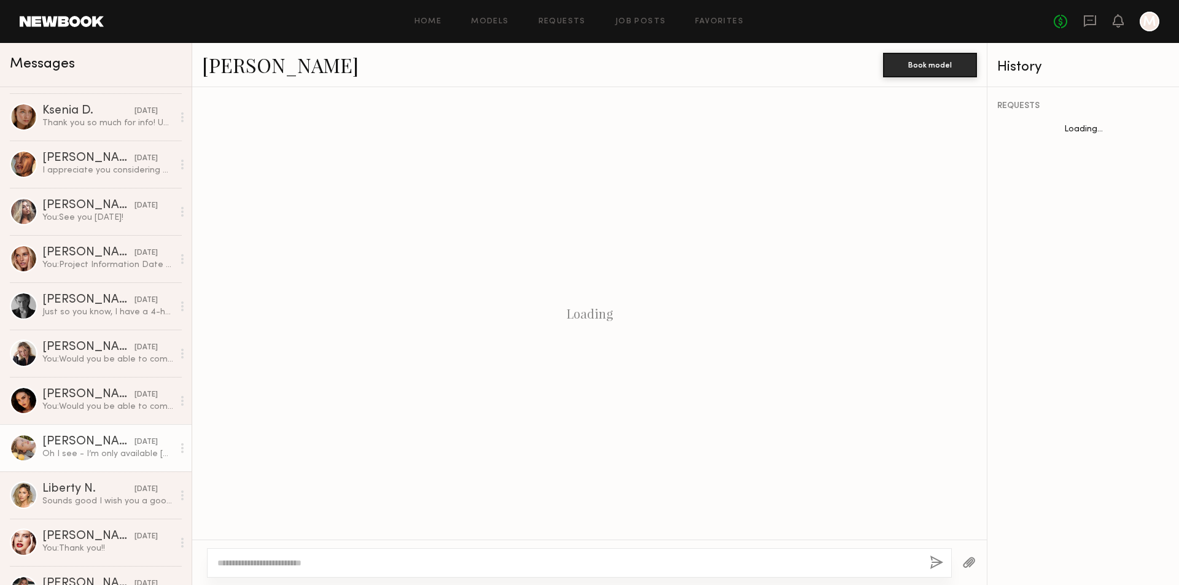
scroll to position [960, 0]
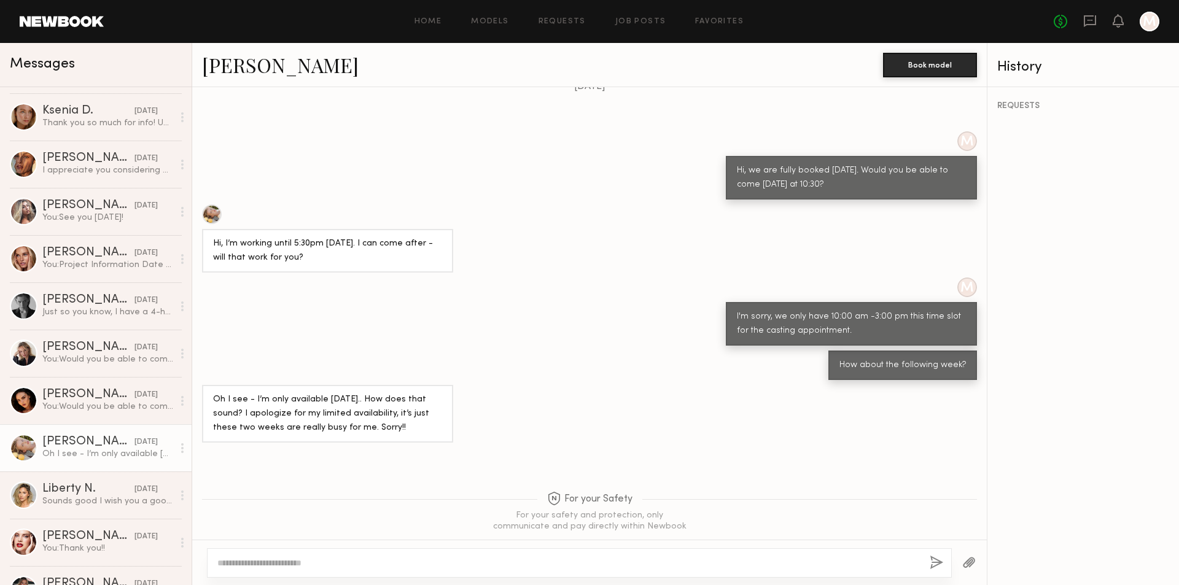
click at [249, 65] on link "Tatiana G." at bounding box center [280, 65] width 157 height 26
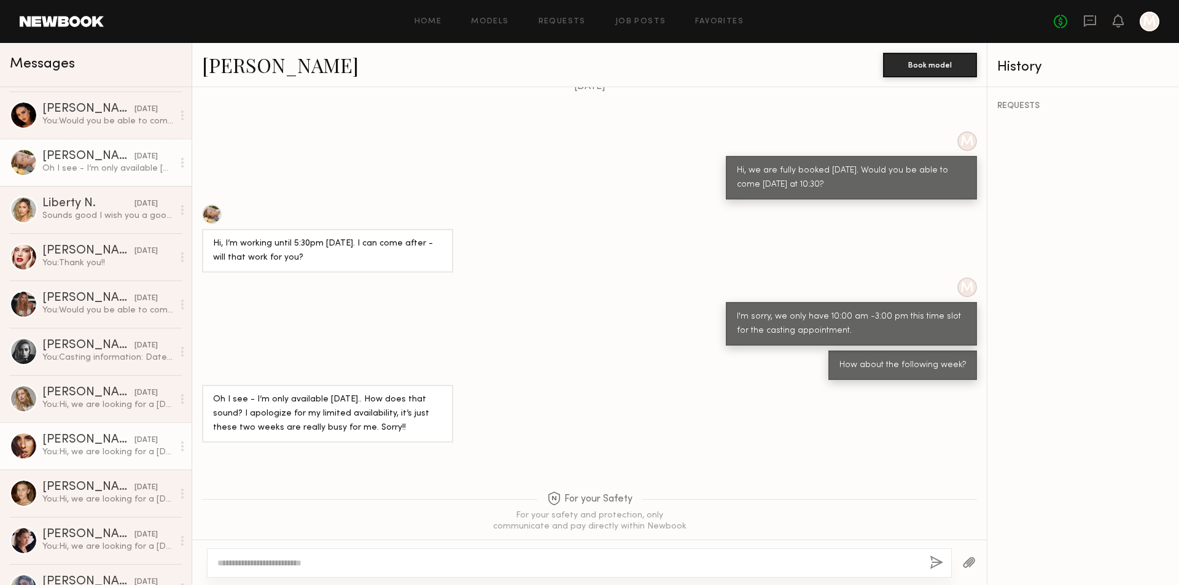
scroll to position [1720, 0]
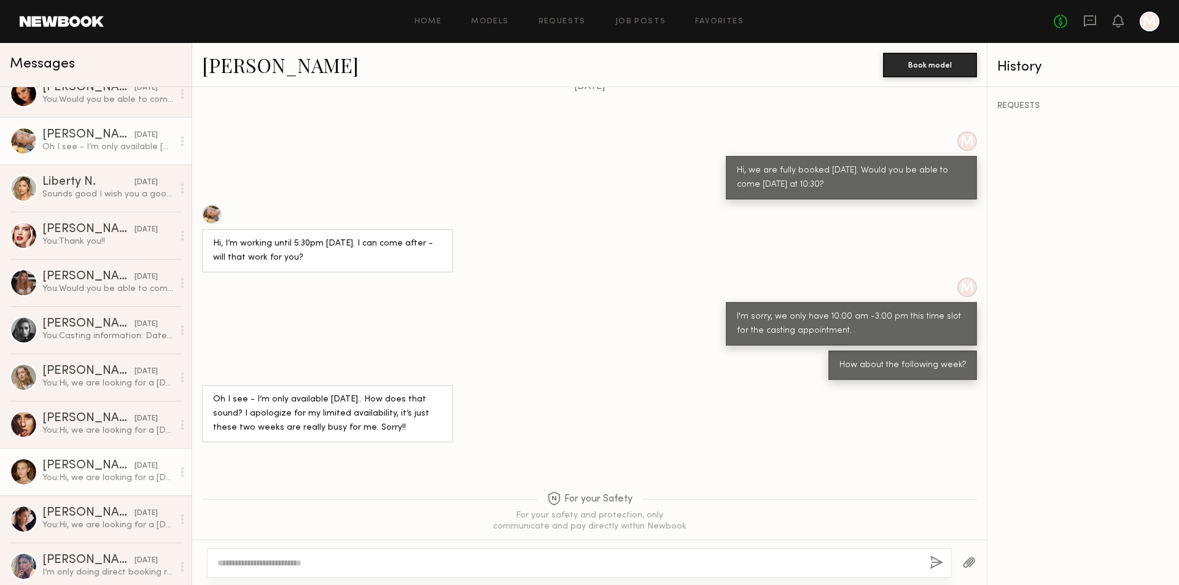
click at [58, 469] on div "Ella K." at bounding box center [88, 466] width 92 height 12
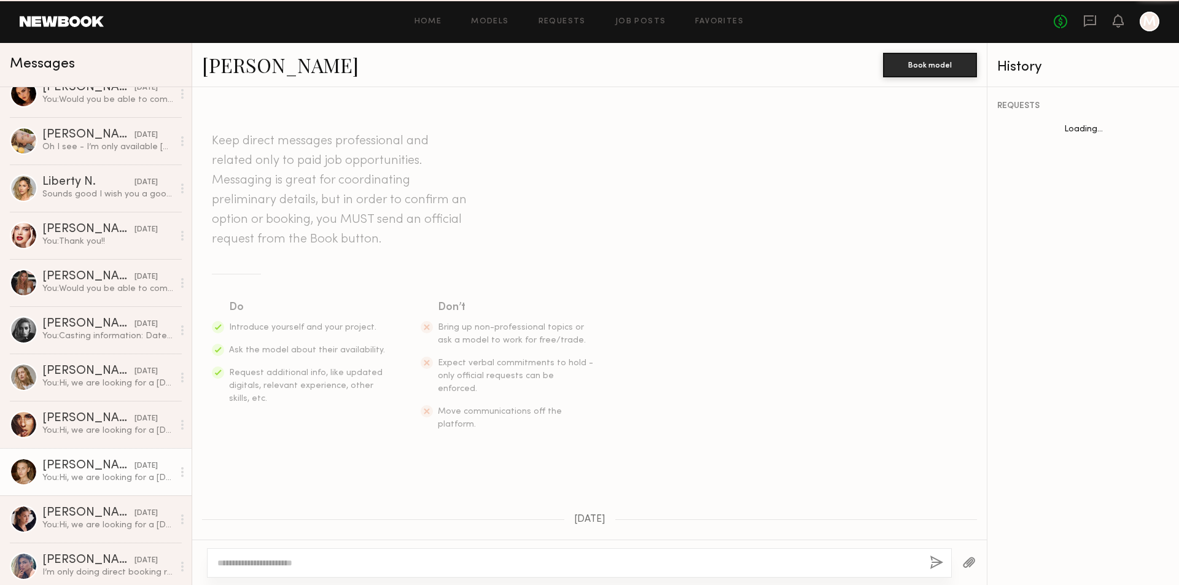
scroll to position [244, 0]
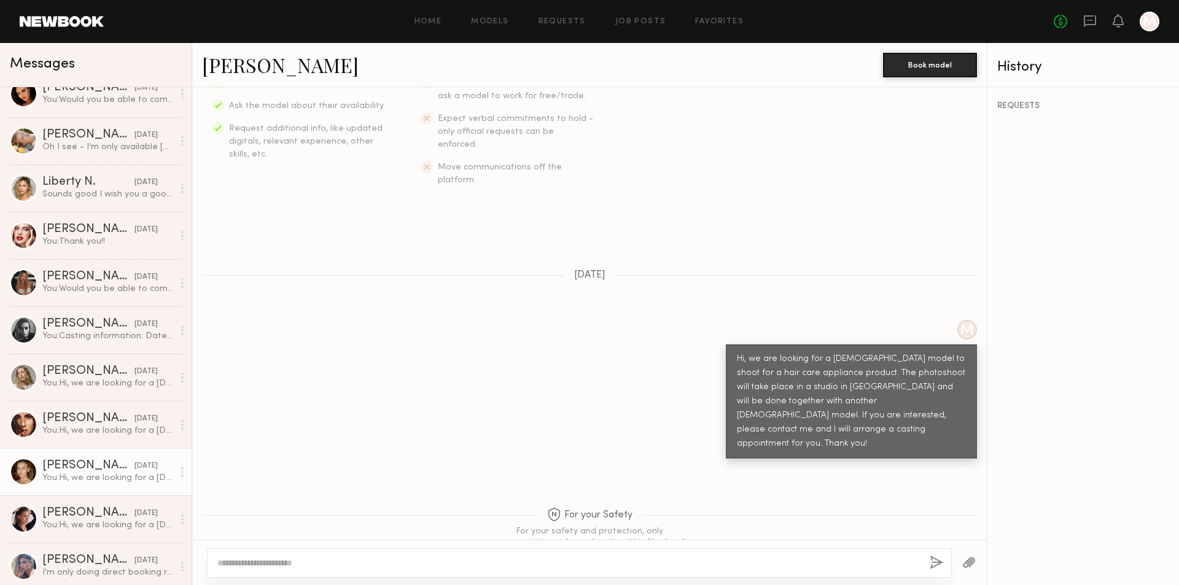
click at [222, 67] on link "Ella K." at bounding box center [280, 65] width 157 height 26
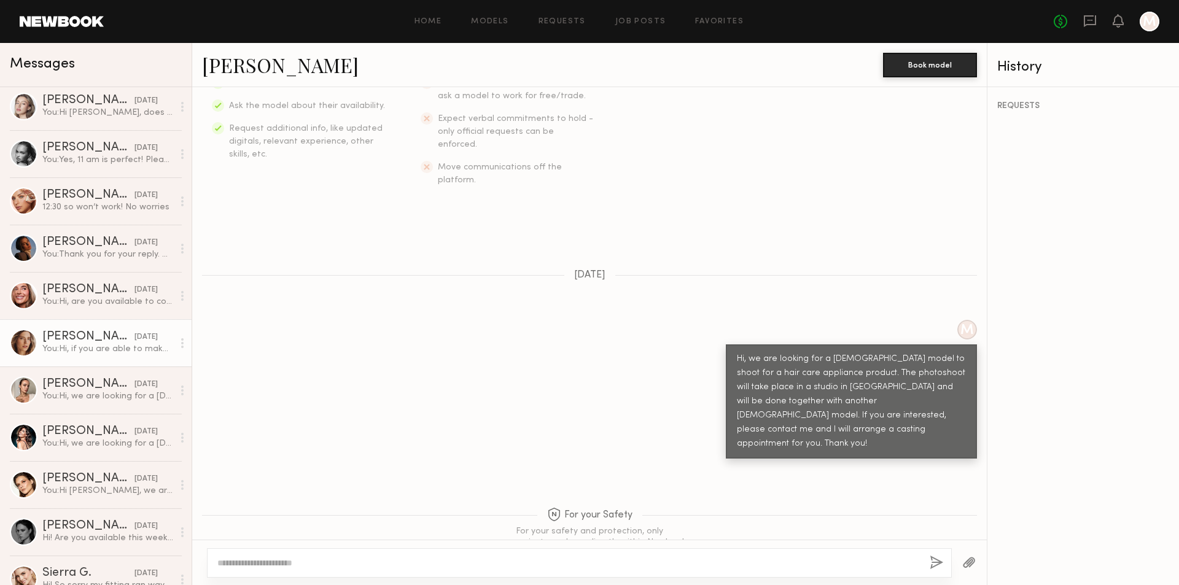
scroll to position [0, 0]
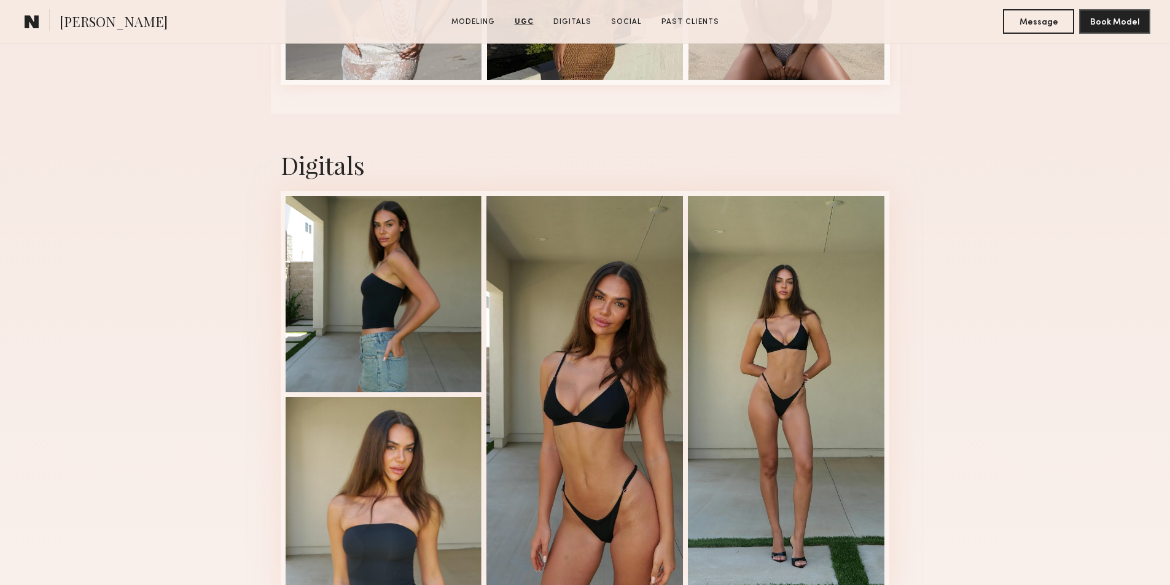
scroll to position [2948, 0]
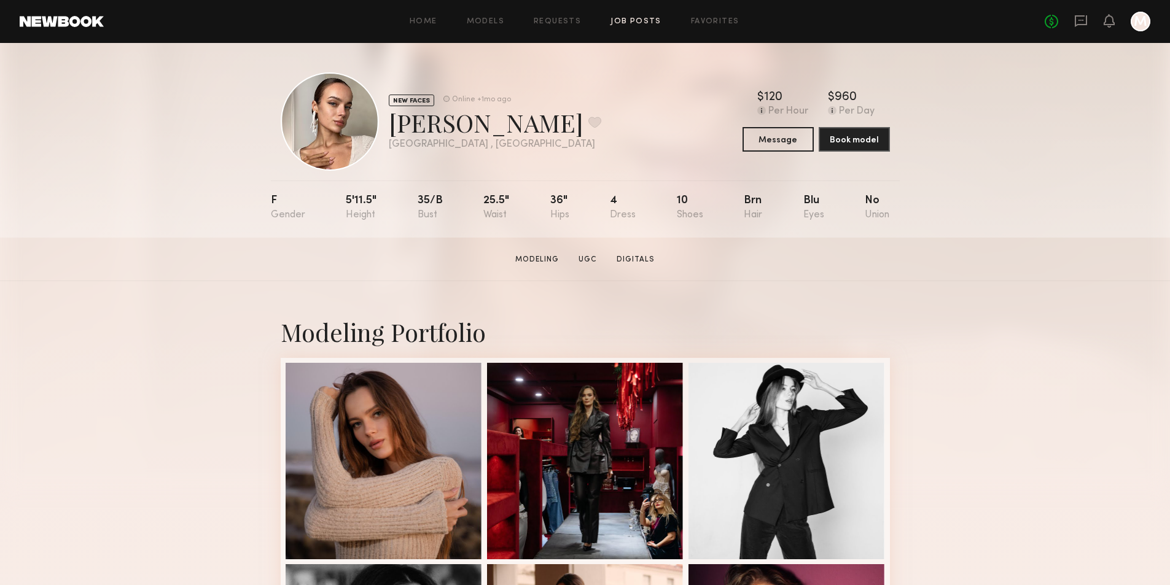
click at [642, 24] on link "Job Posts" at bounding box center [635, 22] width 51 height 8
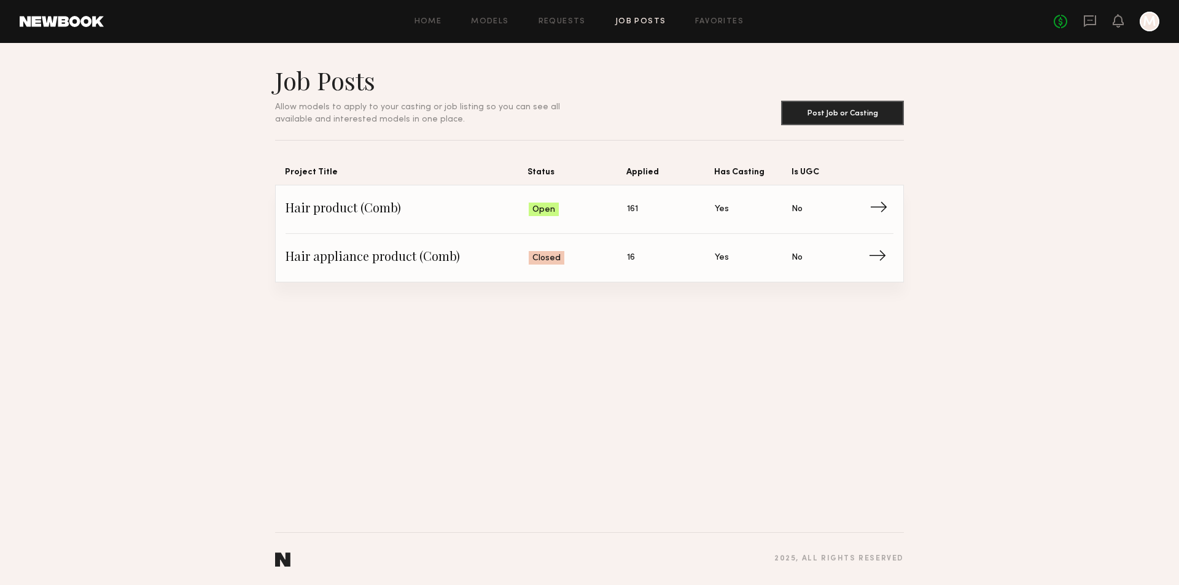
click at [364, 215] on span "Hair product (Comb)" at bounding box center [407, 209] width 243 height 18
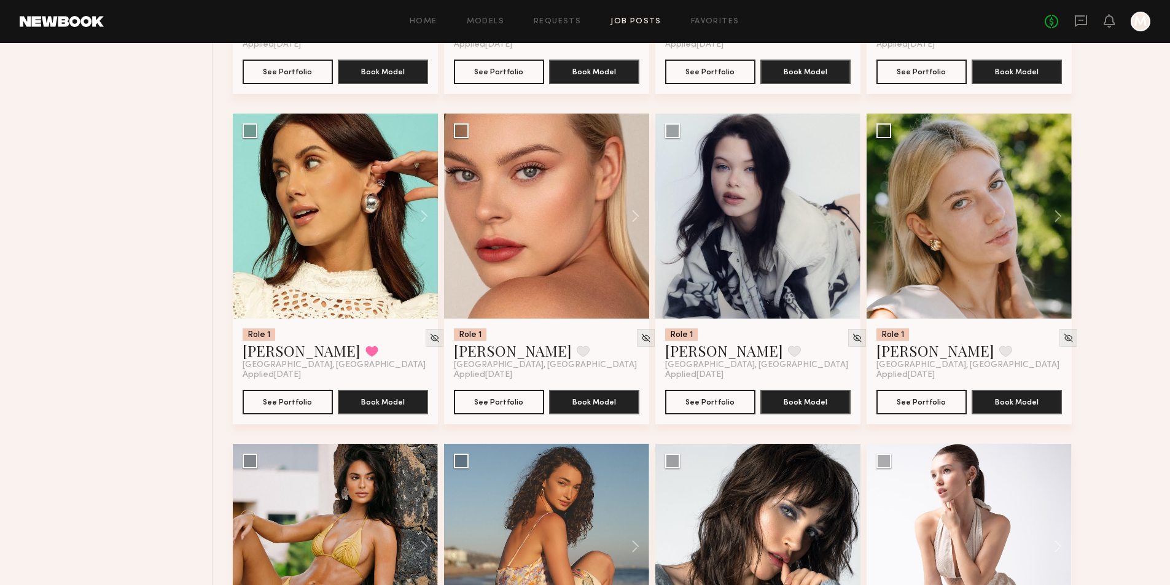
scroll to position [2395, 0]
click at [534, 360] on link "MACKENZIE E." at bounding box center [513, 350] width 118 height 20
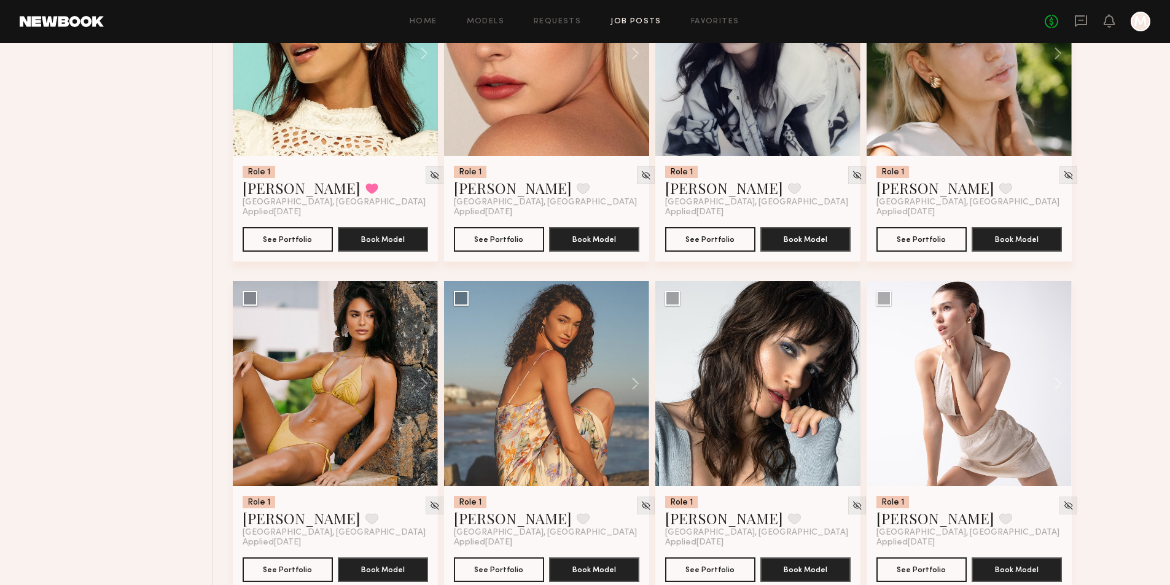
scroll to position [2580, 0]
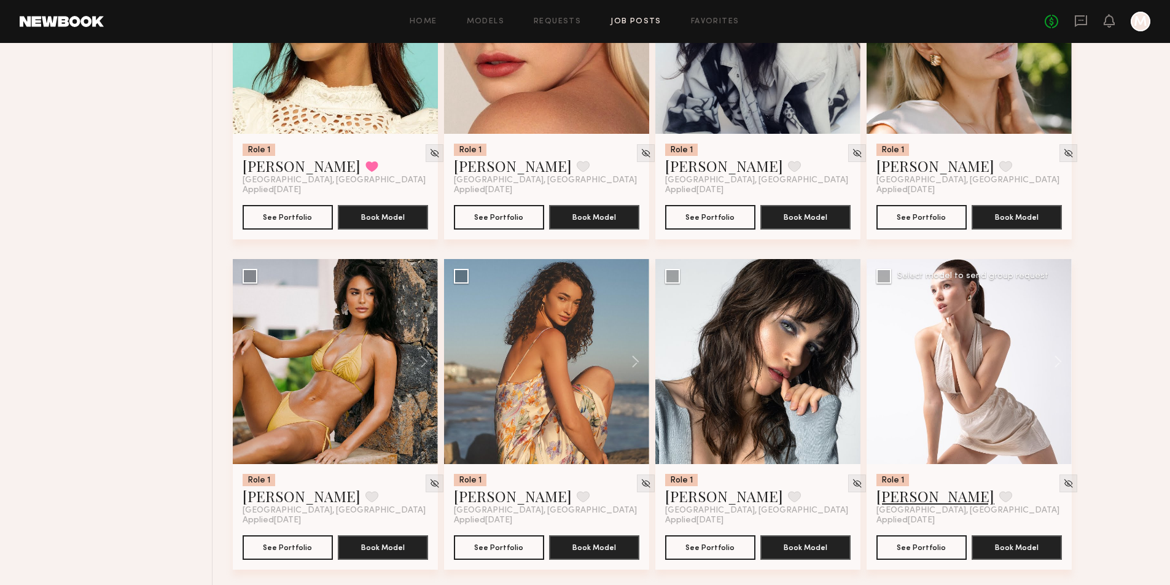
click at [909, 506] on link "Ekaterina N." at bounding box center [935, 496] width 118 height 20
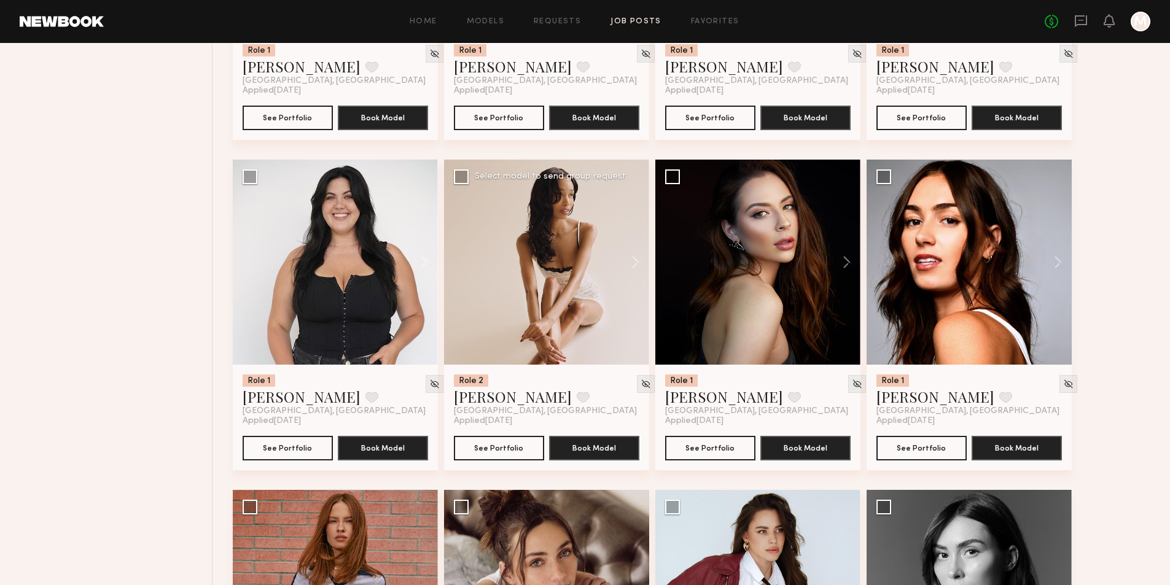
scroll to position [3317, 0]
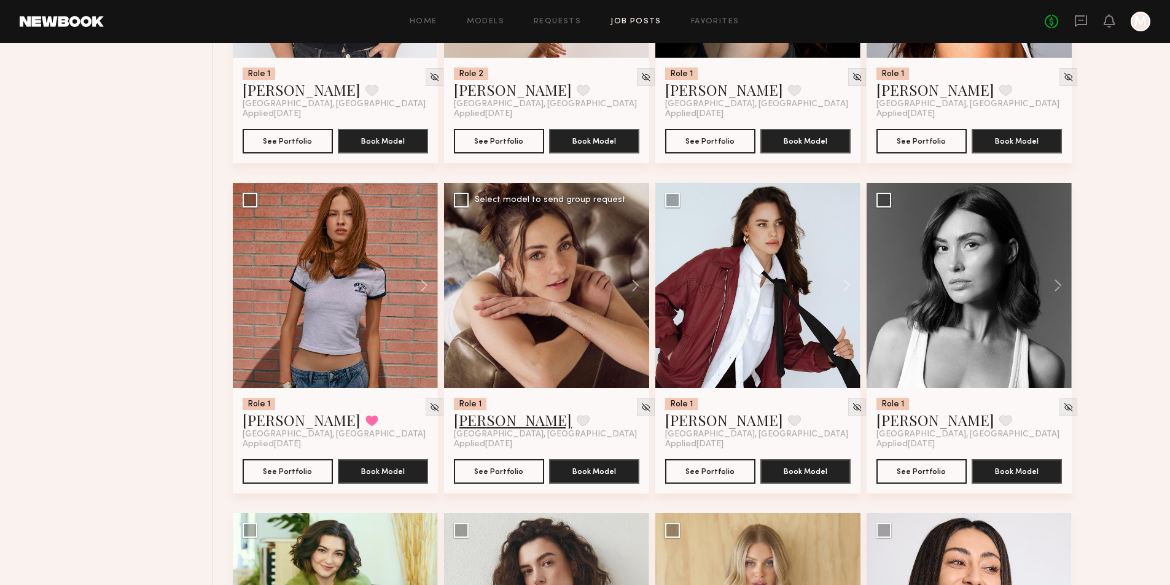
click at [480, 430] on link "Emily H." at bounding box center [513, 420] width 118 height 20
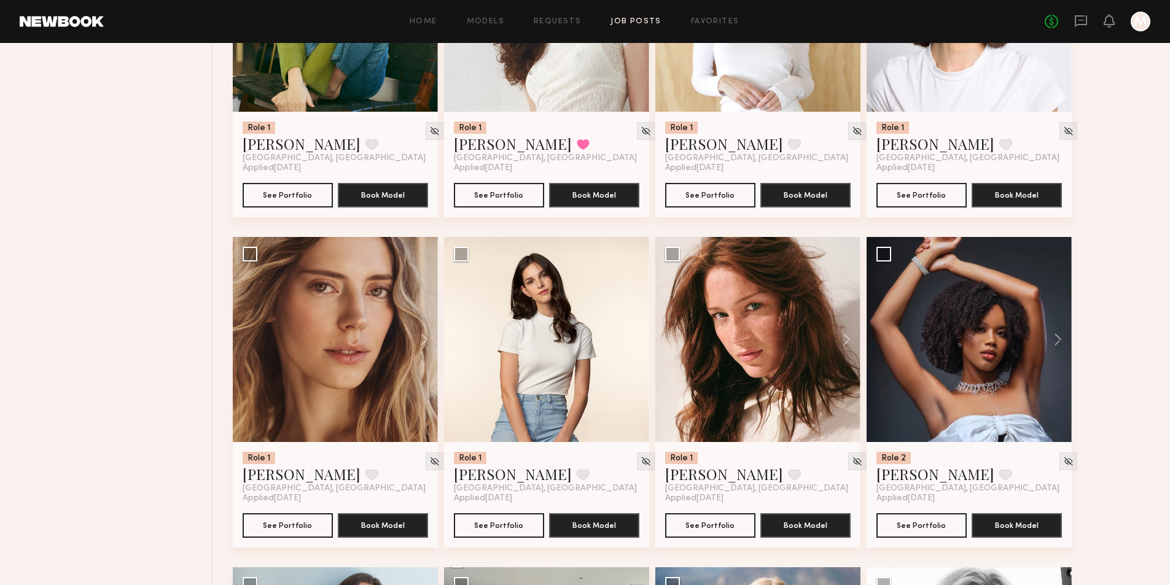
scroll to position [3931, 0]
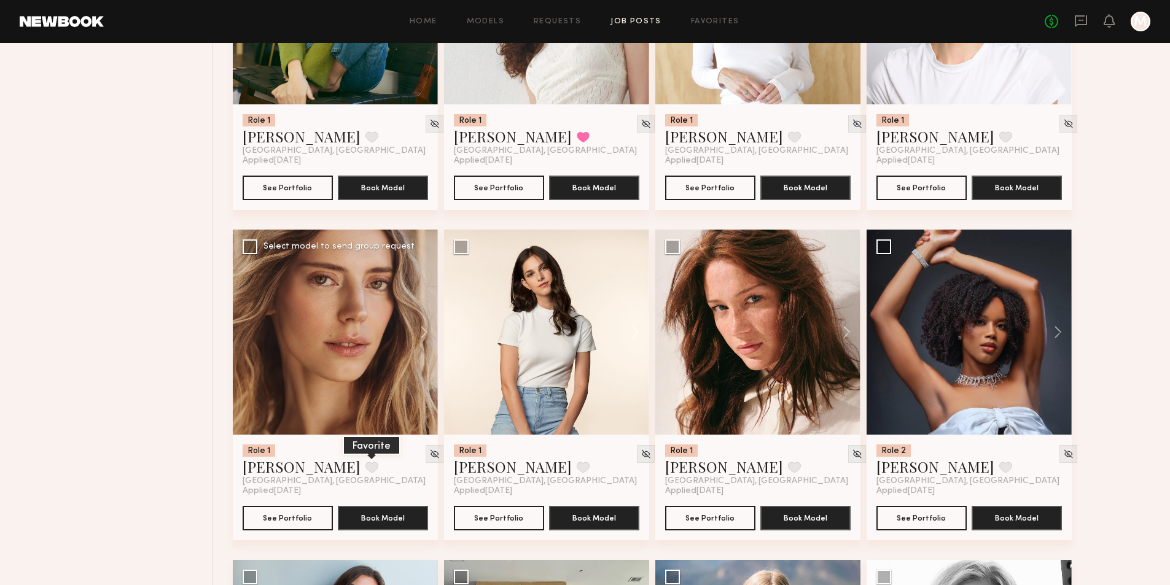
click at [365, 473] on button at bounding box center [371, 467] width 13 height 11
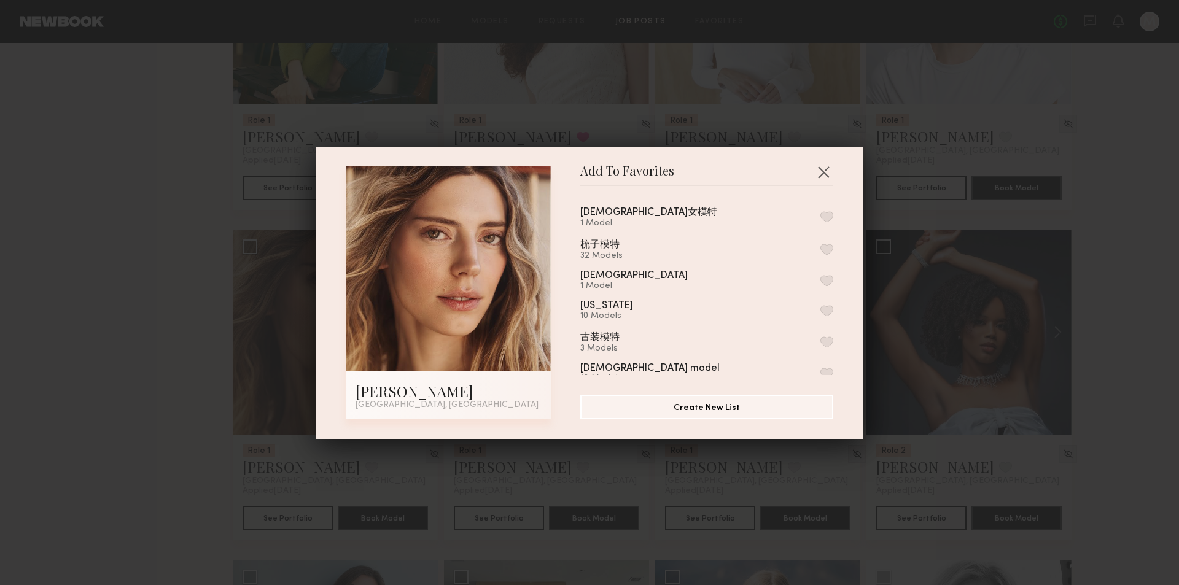
click at [821, 254] on button "button" at bounding box center [827, 249] width 13 height 11
drag, startPoint x: 822, startPoint y: 160, endPoint x: 819, endPoint y: 172, distance: 11.9
click at [819, 166] on div "Add To Favorites Oxana Z. Los Angeles, CA Add To Favorites 黑人女模特 1 Model 梳子模特 3…" at bounding box center [589, 293] width 547 height 292
click at [819, 172] on button "button" at bounding box center [824, 172] width 20 height 20
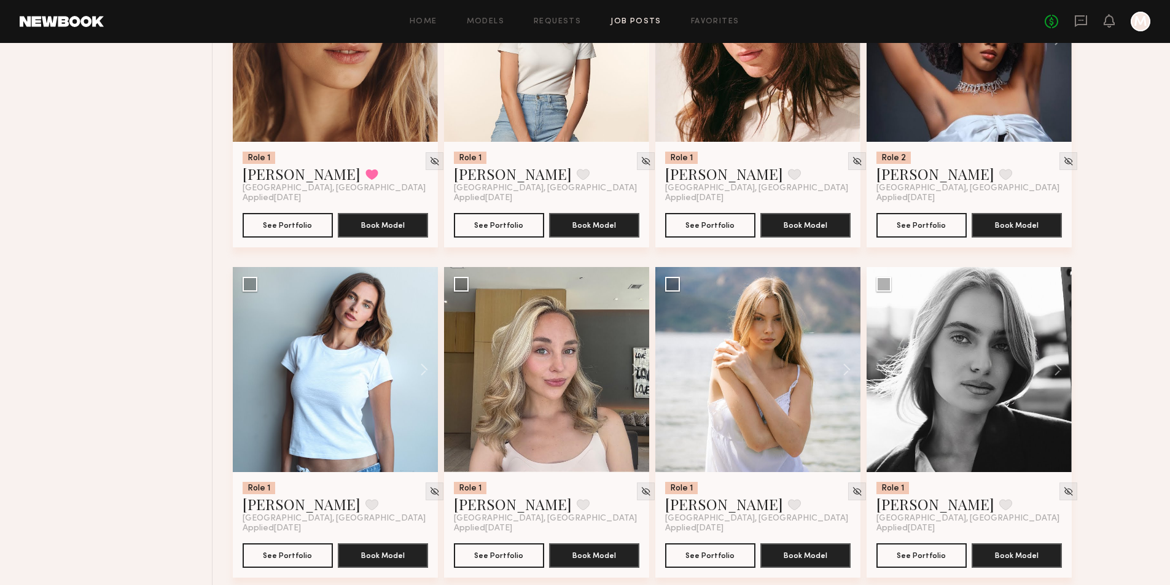
scroll to position [4270, 0]
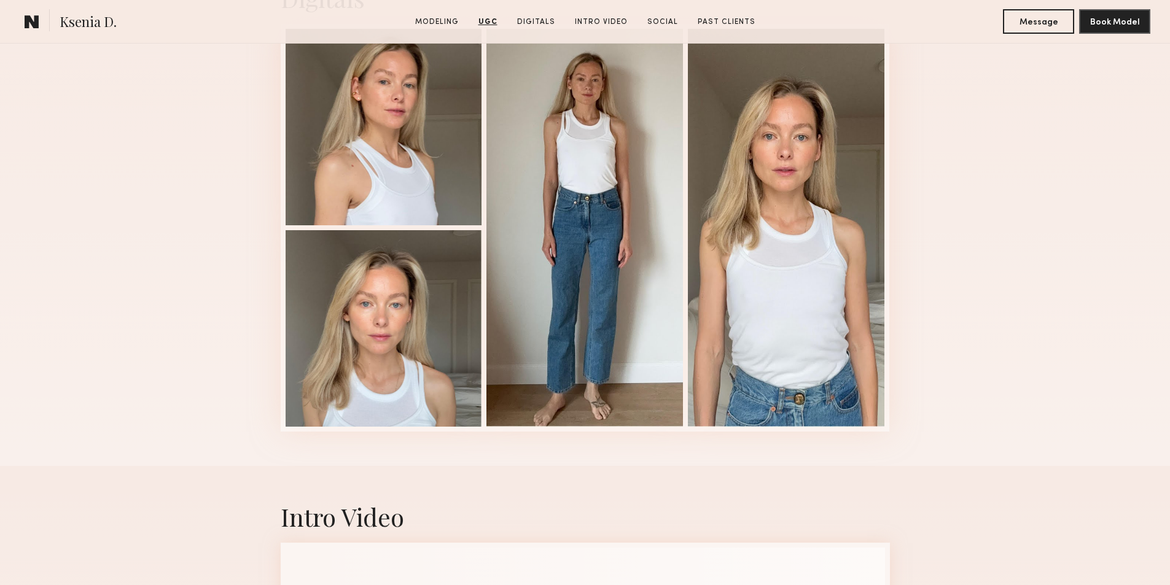
scroll to position [2272, 0]
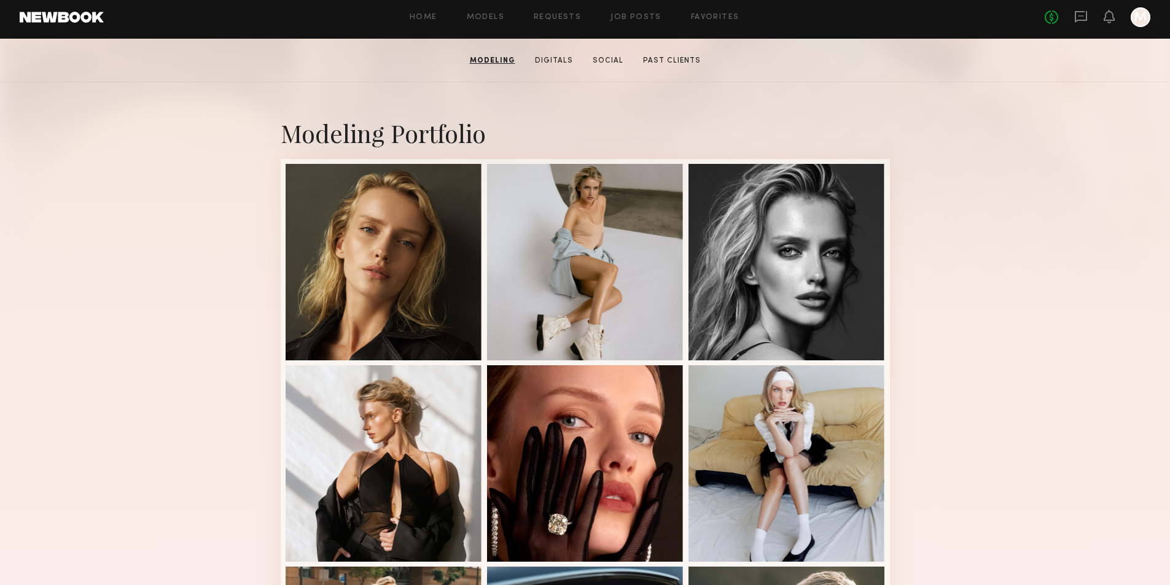
scroll to position [184, 0]
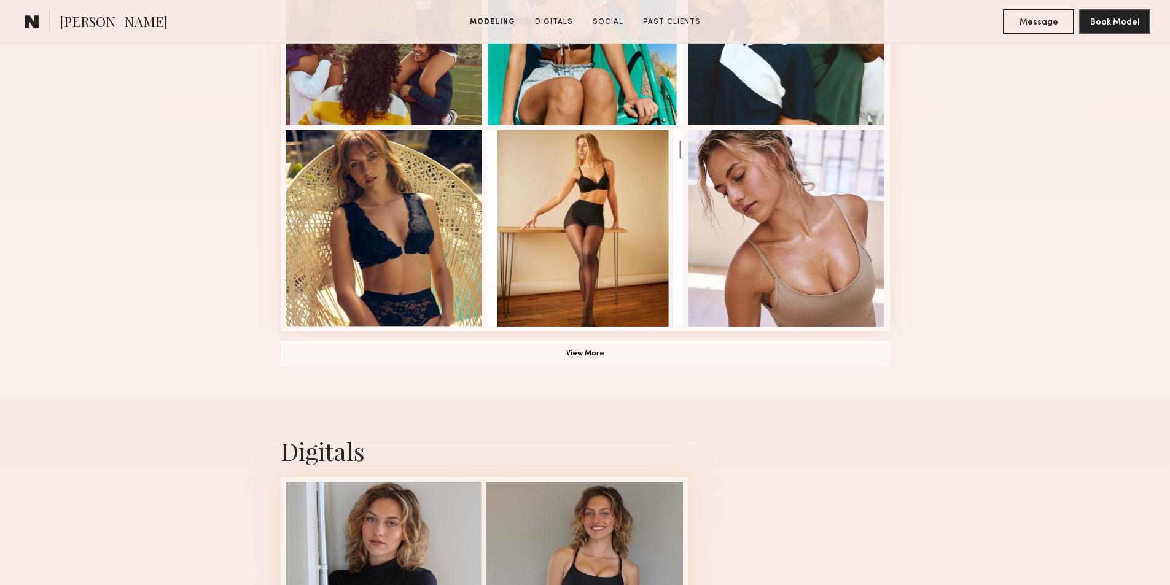
scroll to position [860, 0]
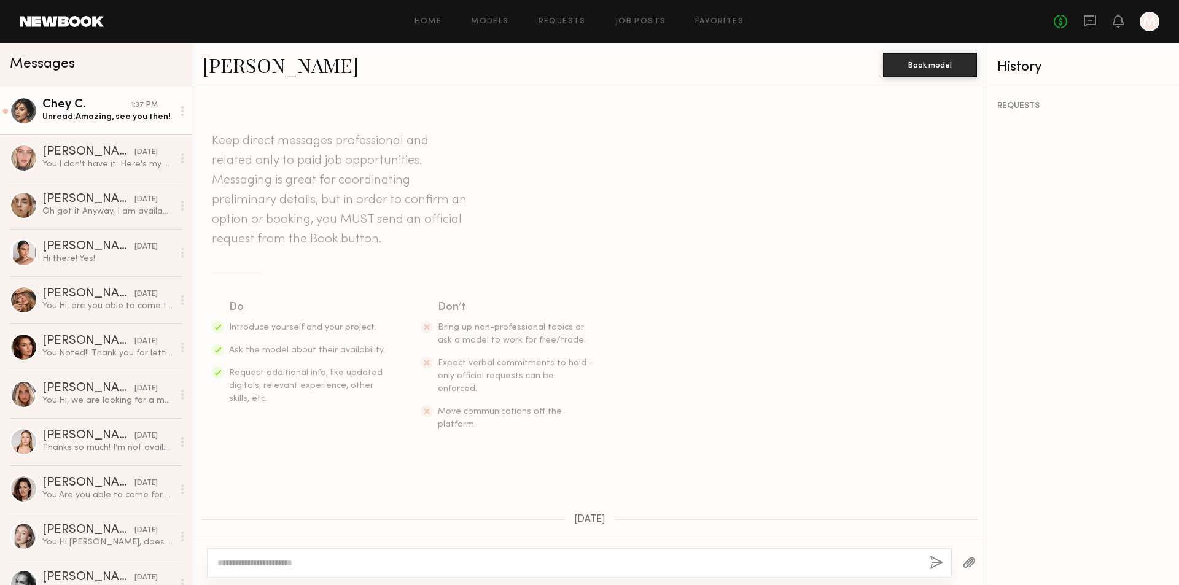
scroll to position [244, 0]
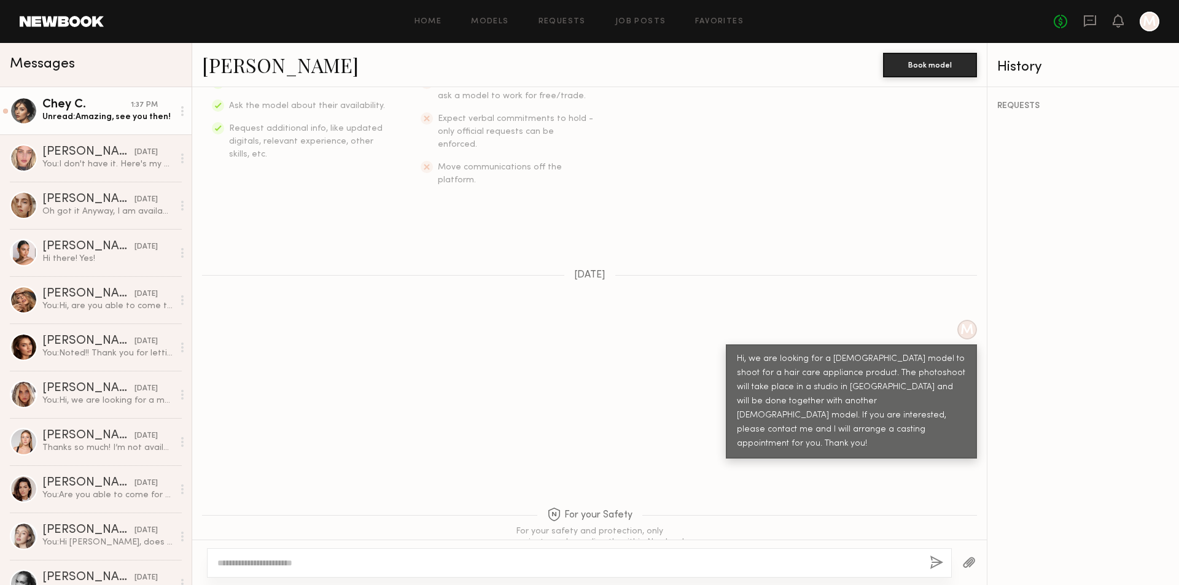
click at [92, 114] on div "Unread: Amazing, see you then!" at bounding box center [107, 117] width 131 height 12
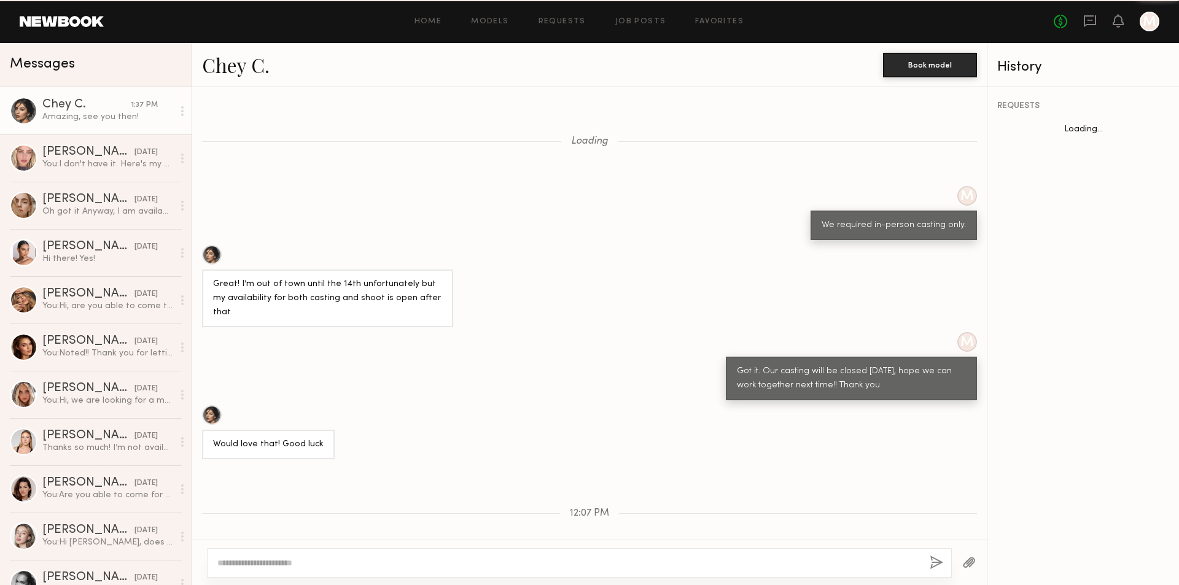
scroll to position [407, 0]
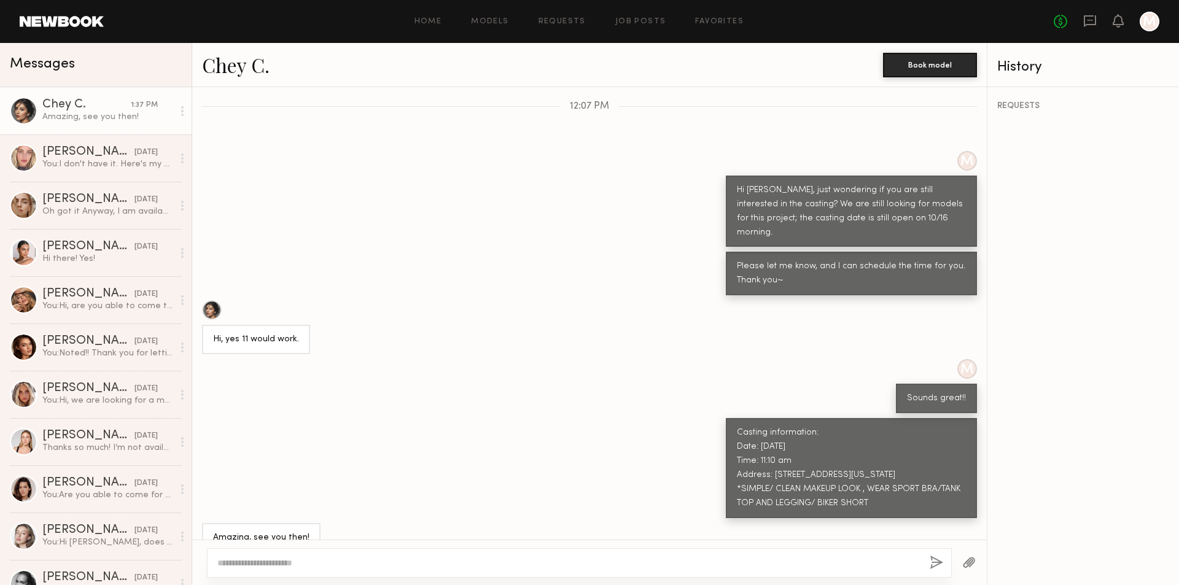
click at [416, 557] on div at bounding box center [568, 563] width 703 height 12
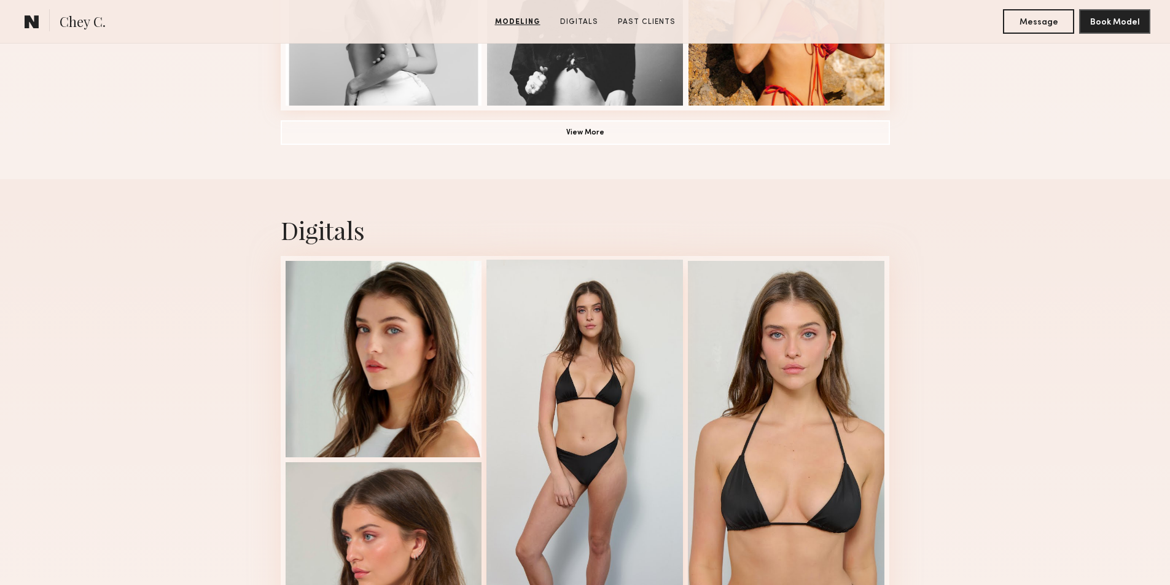
scroll to position [1044, 0]
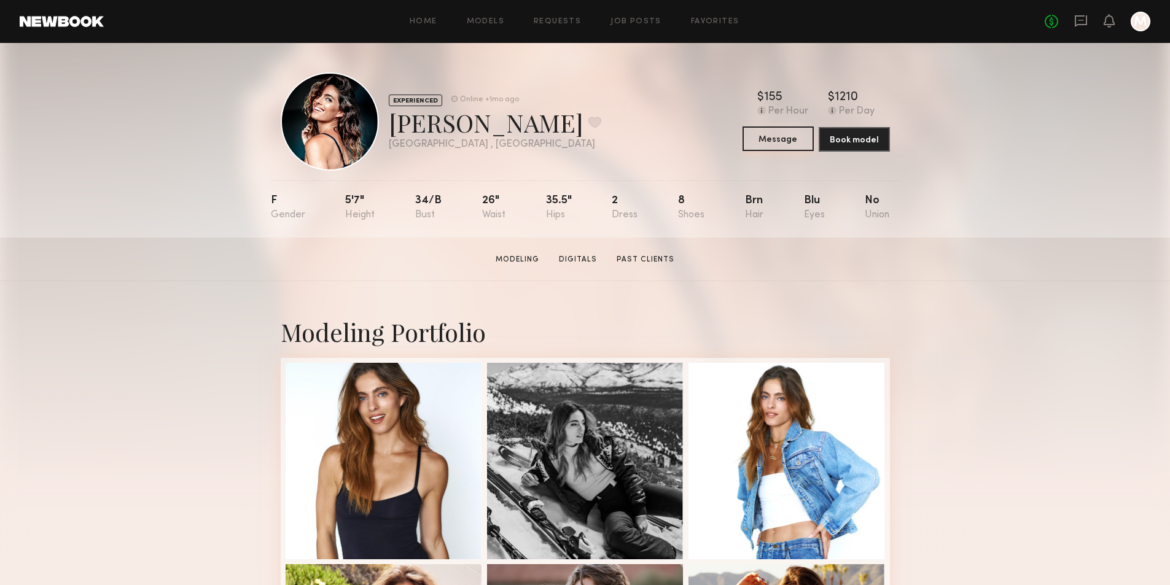
click at [791, 143] on button "Message" at bounding box center [778, 139] width 71 height 25
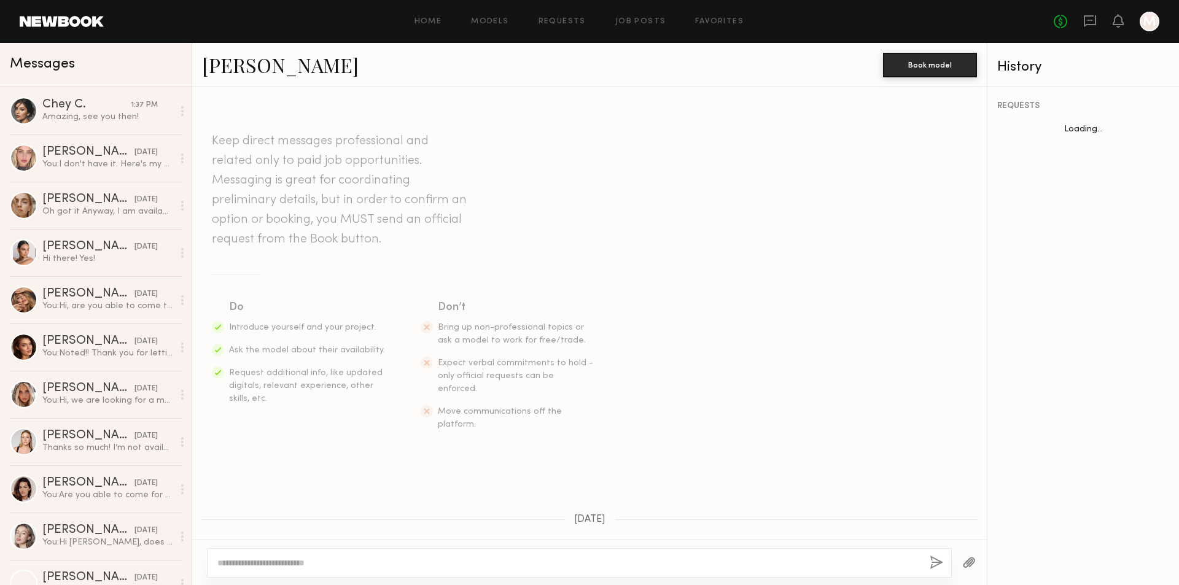
scroll to position [118, 0]
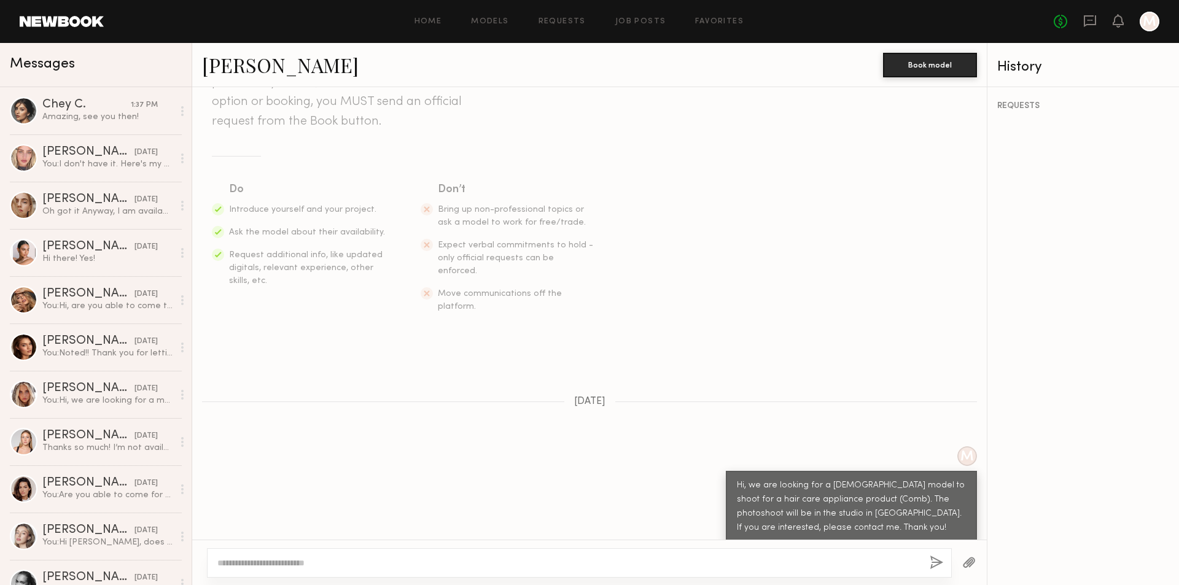
click at [234, 71] on link "Michelle M." at bounding box center [280, 65] width 157 height 26
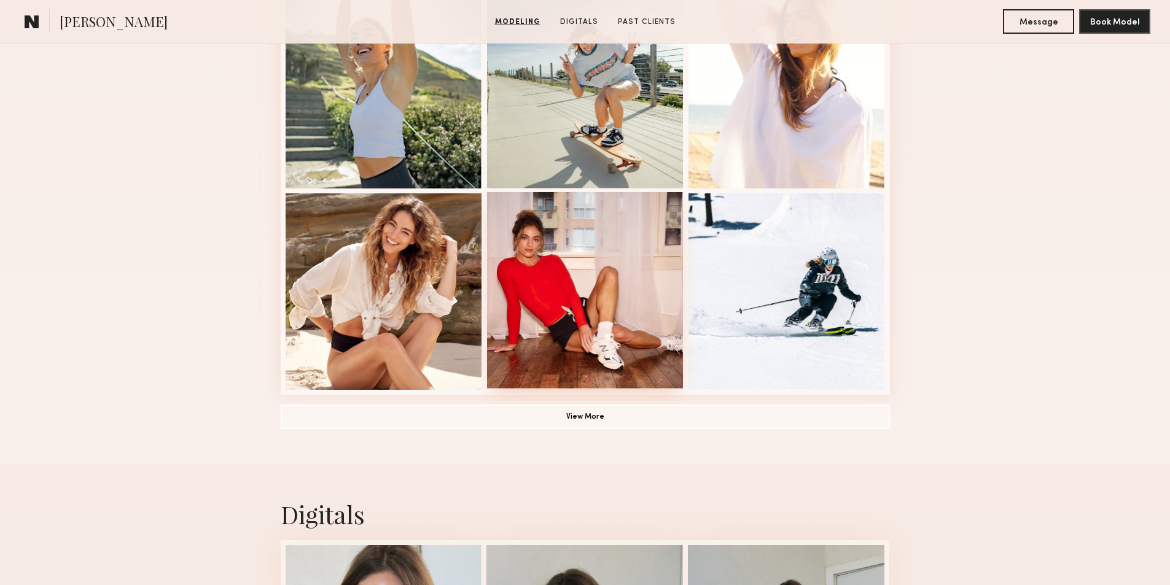
scroll to position [1044, 0]
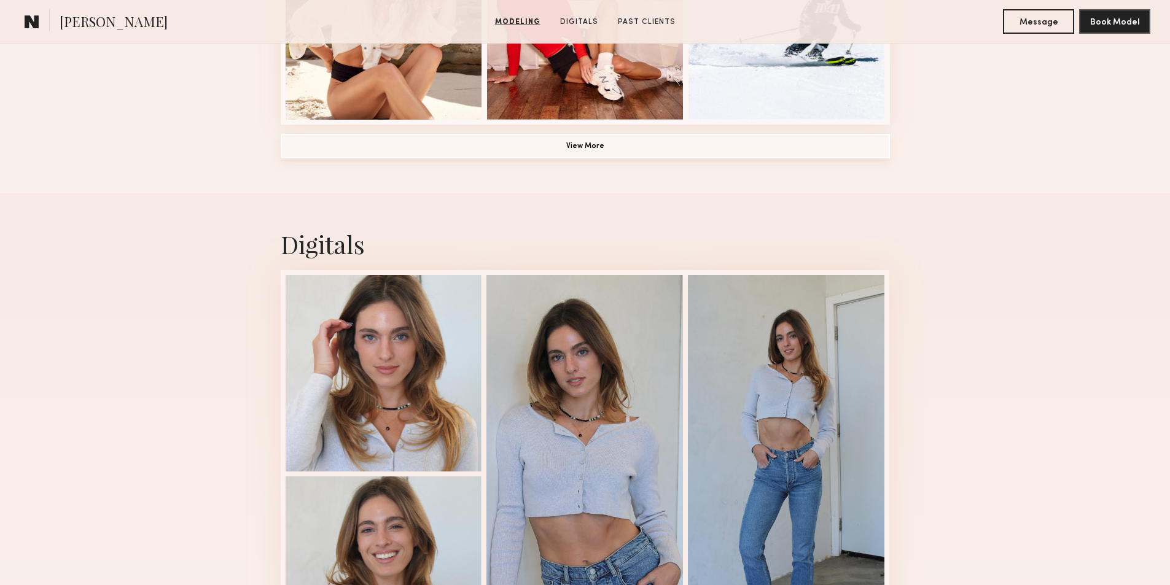
click at [580, 149] on button "View More" at bounding box center [585, 146] width 609 height 25
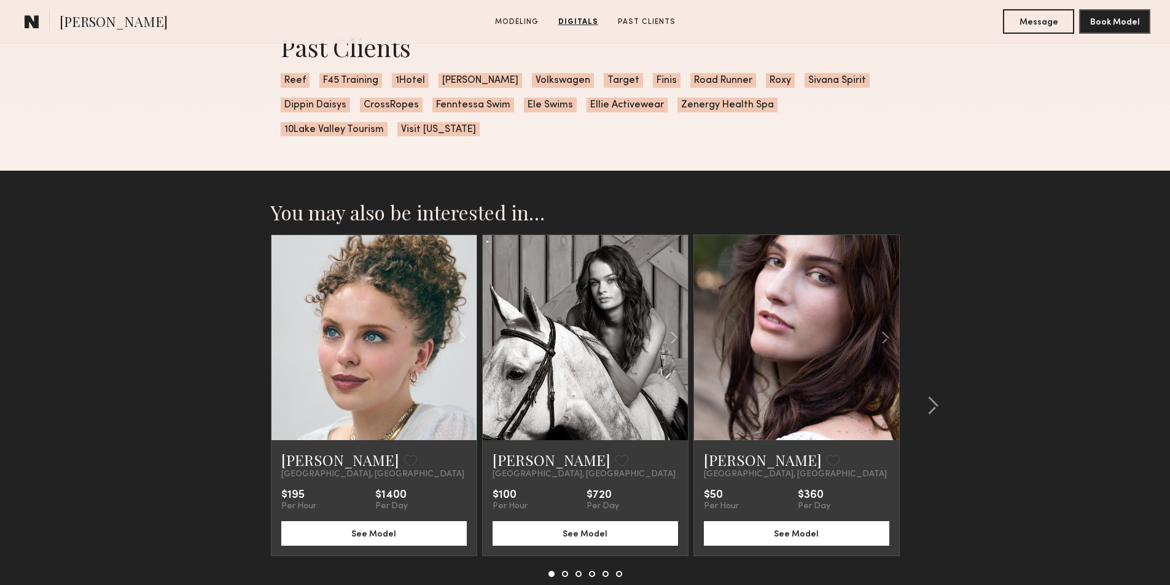
scroll to position [2580, 0]
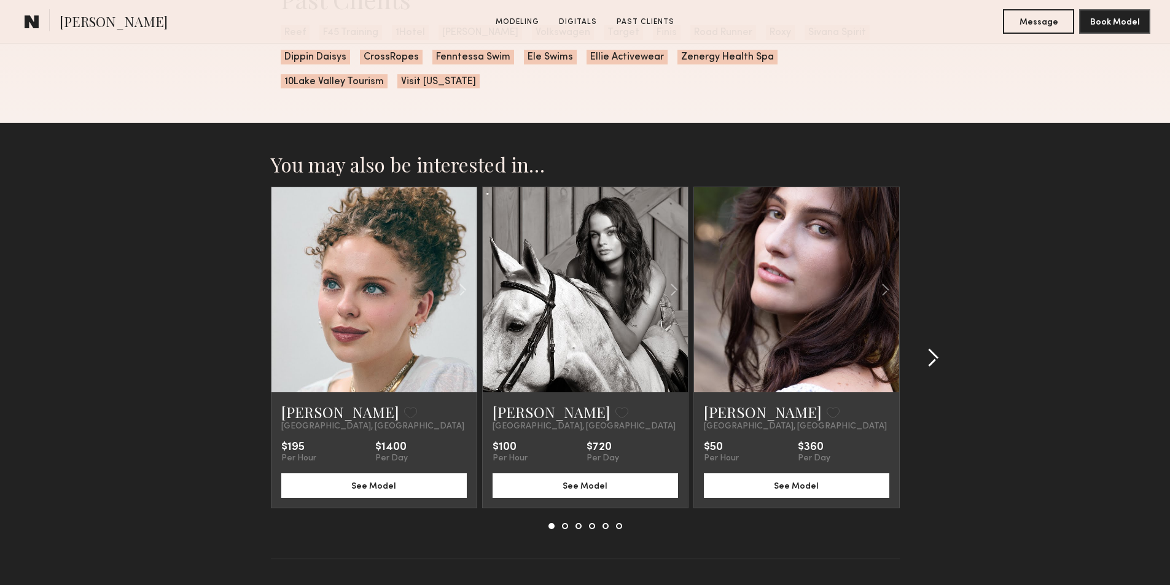
click at [937, 365] on common-icon at bounding box center [933, 358] width 12 height 20
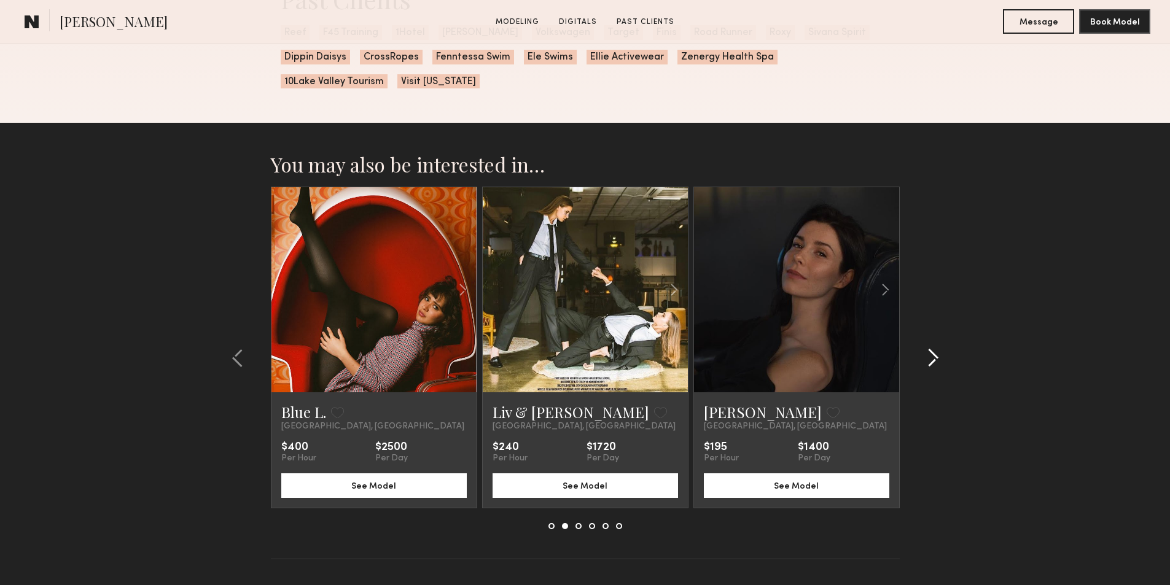
click at [937, 365] on common-icon at bounding box center [933, 358] width 12 height 20
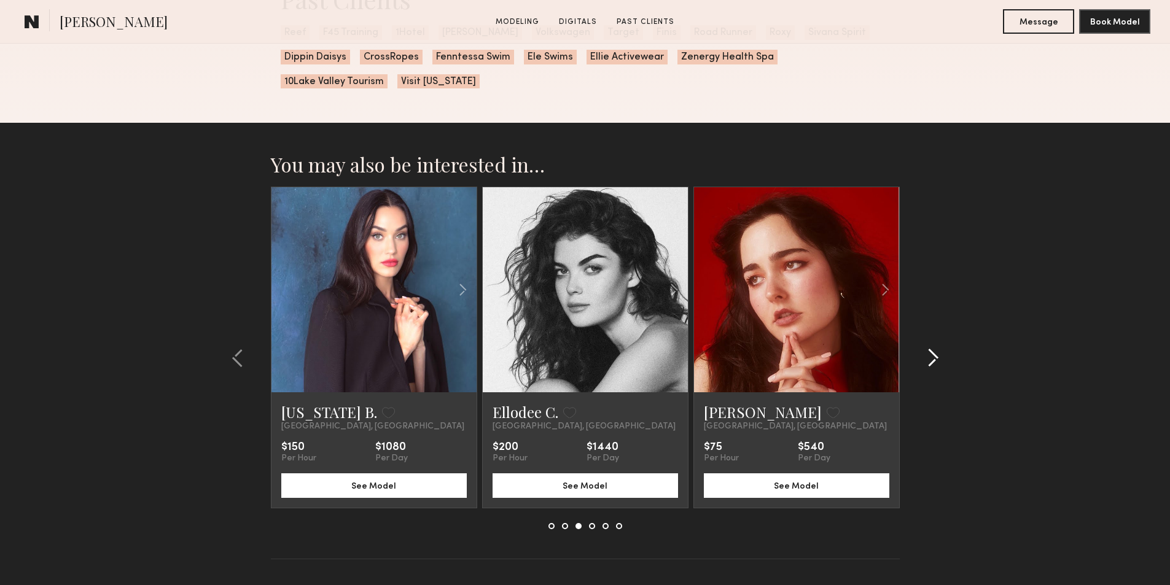
click at [937, 365] on common-icon at bounding box center [933, 358] width 12 height 20
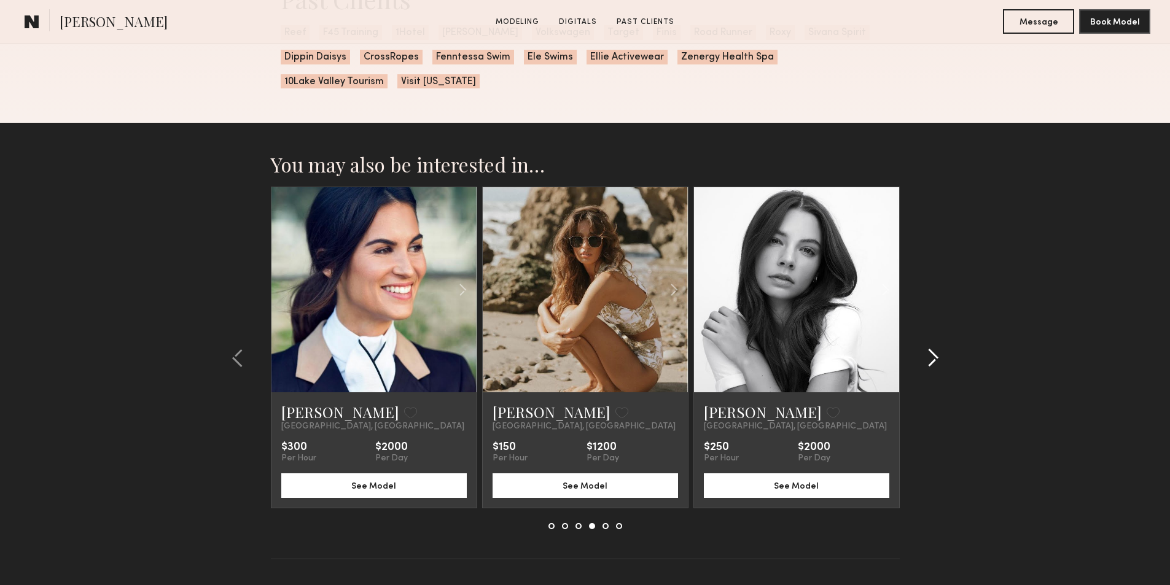
click at [927, 375] on div at bounding box center [929, 358] width 59 height 343
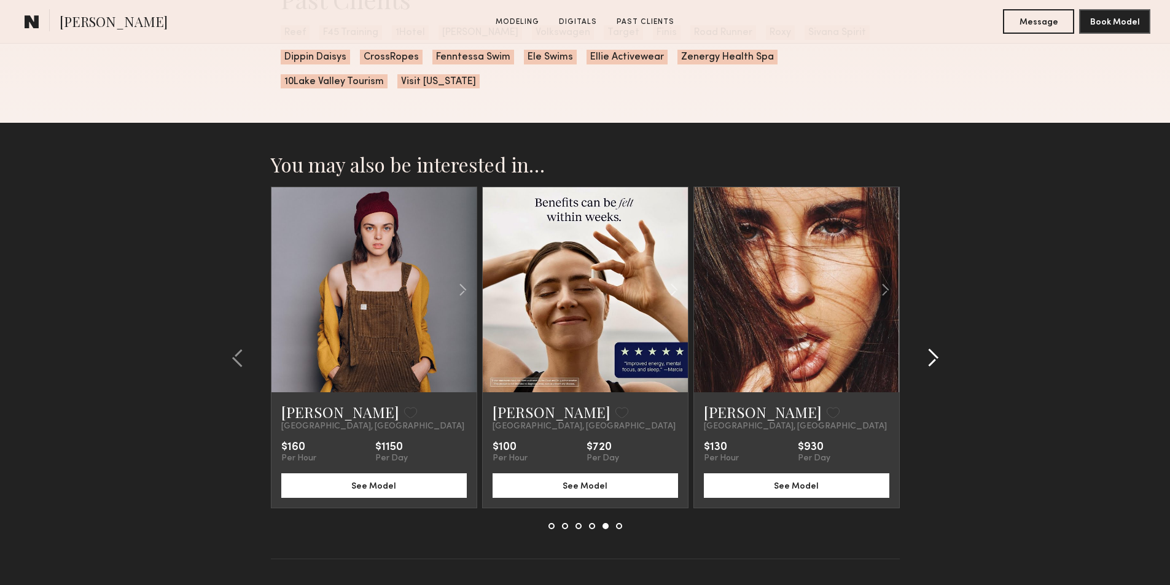
click at [927, 375] on div at bounding box center [929, 358] width 59 height 343
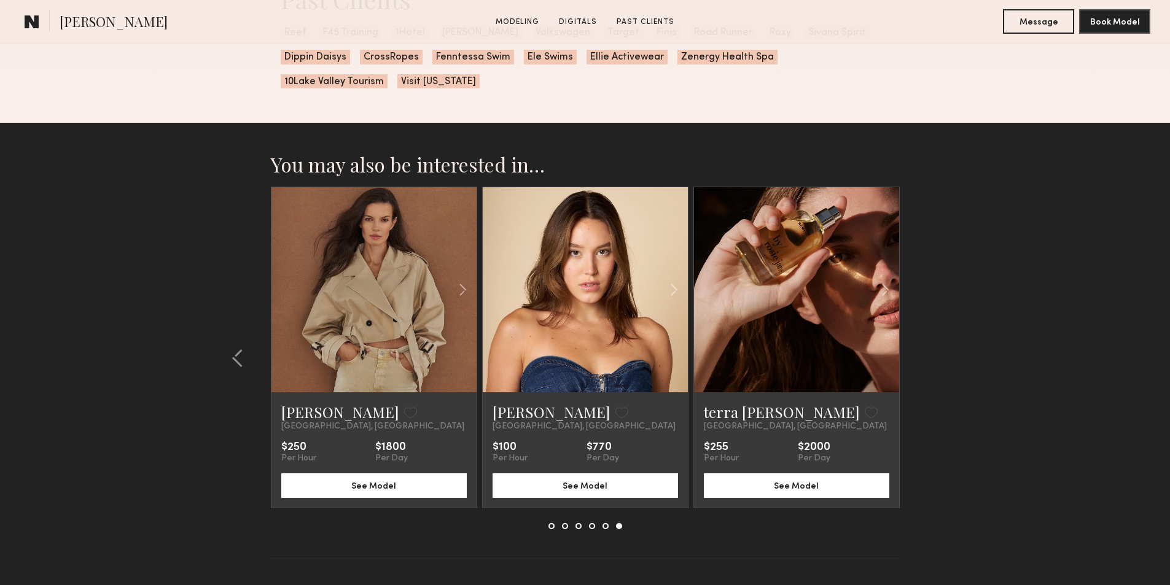
click at [927, 375] on section "You may also be interested in… Bianca C. Favorite Los Angeles, CA $195 Per Hour…" at bounding box center [585, 371] width 1170 height 497
click at [730, 419] on link "terra jo w." at bounding box center [782, 412] width 156 height 20
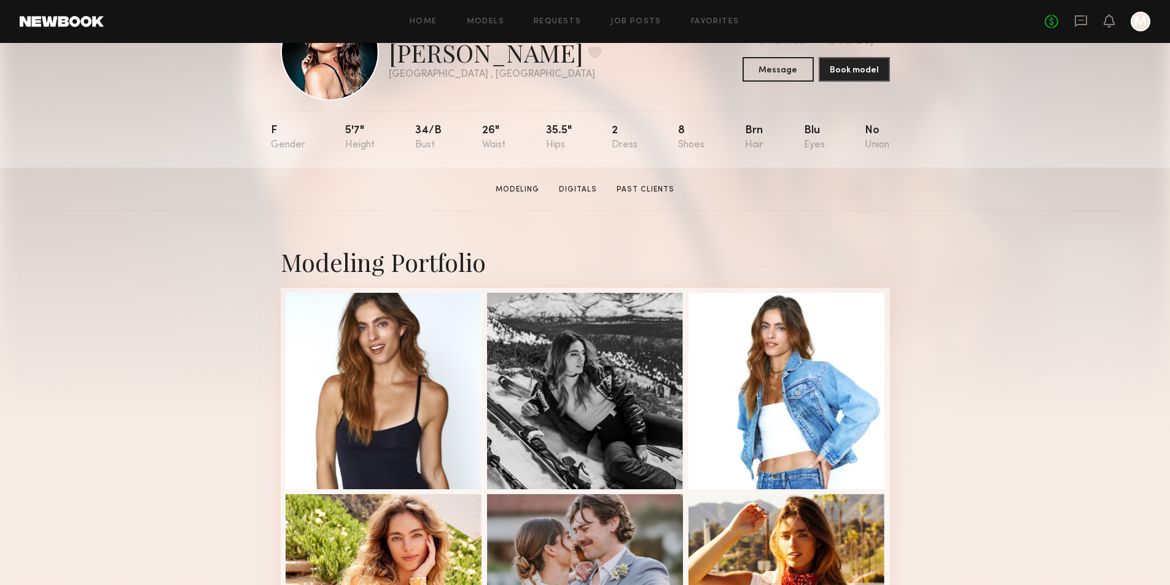
scroll to position [0, 0]
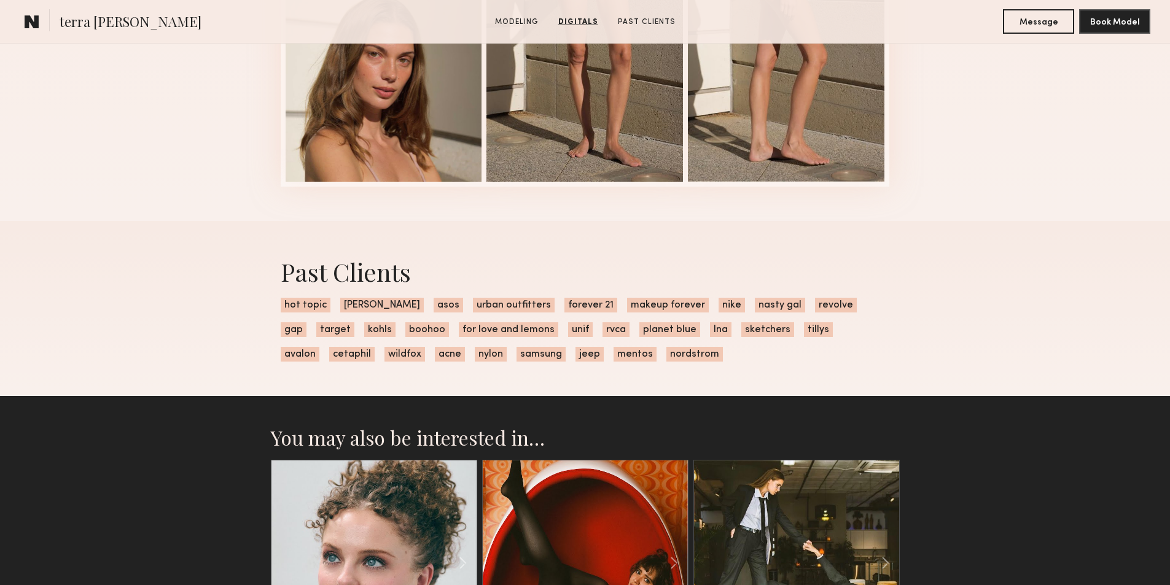
scroll to position [1781, 0]
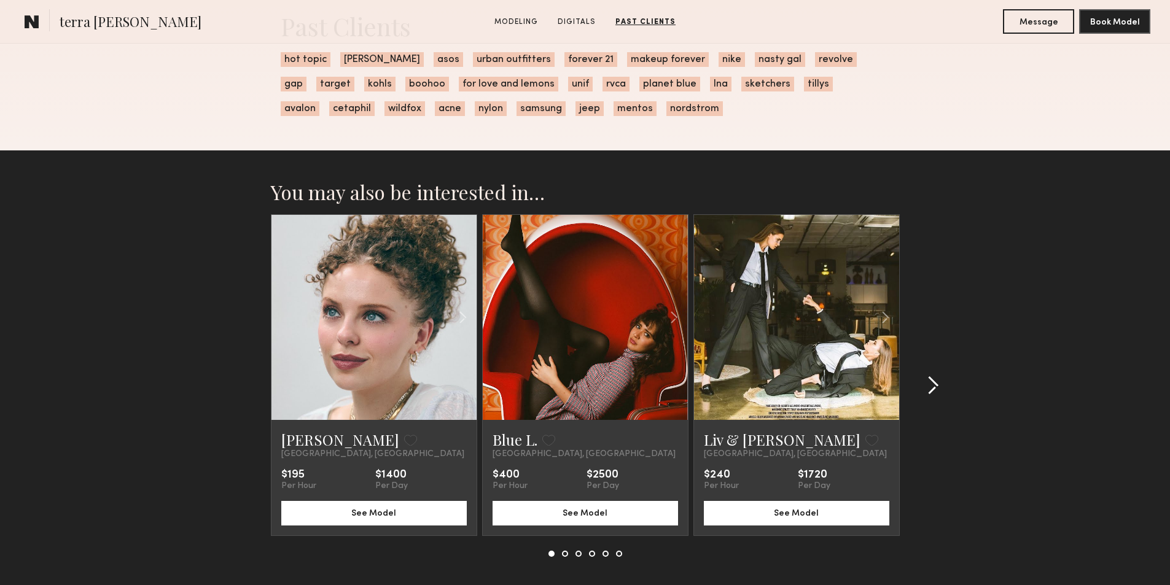
click at [927, 388] on common-icon at bounding box center [933, 386] width 12 height 20
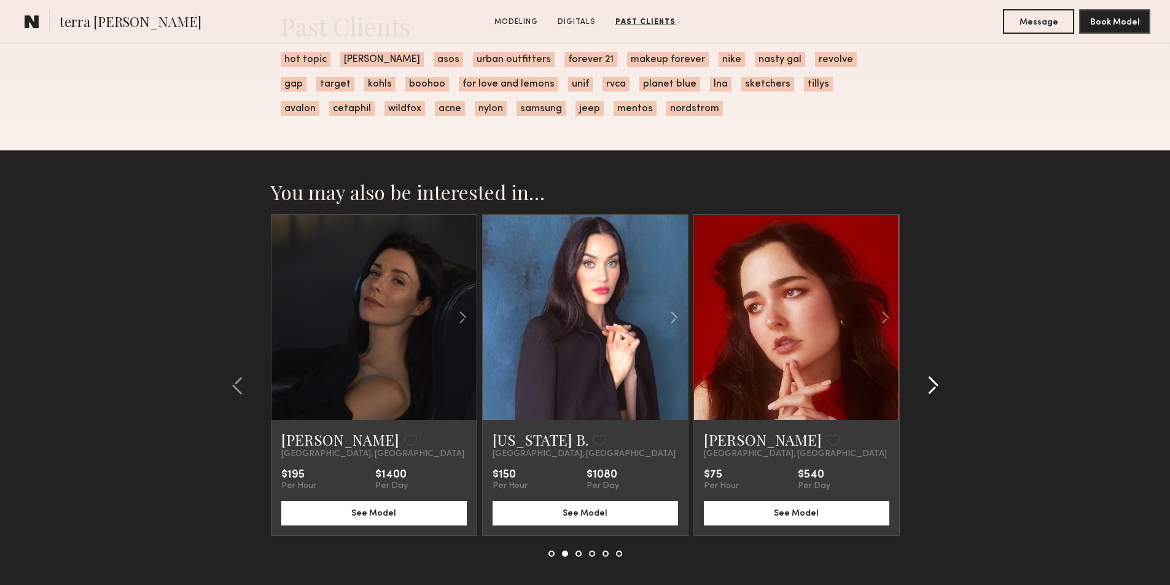
click at [927, 388] on common-icon at bounding box center [933, 386] width 12 height 20
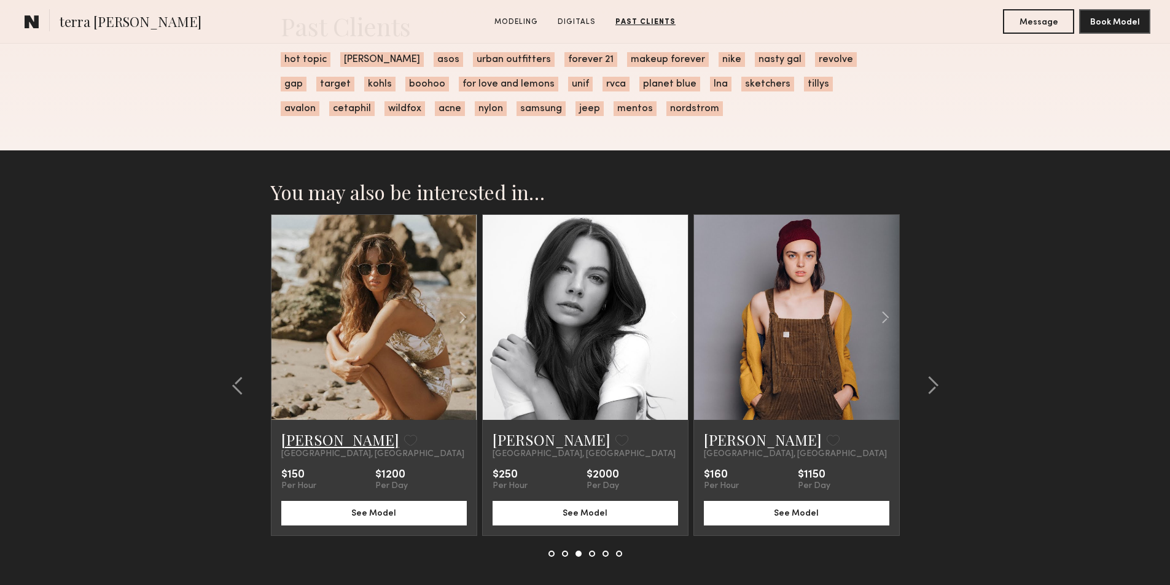
click at [328, 448] on link "Ellasandra M." at bounding box center [340, 440] width 118 height 20
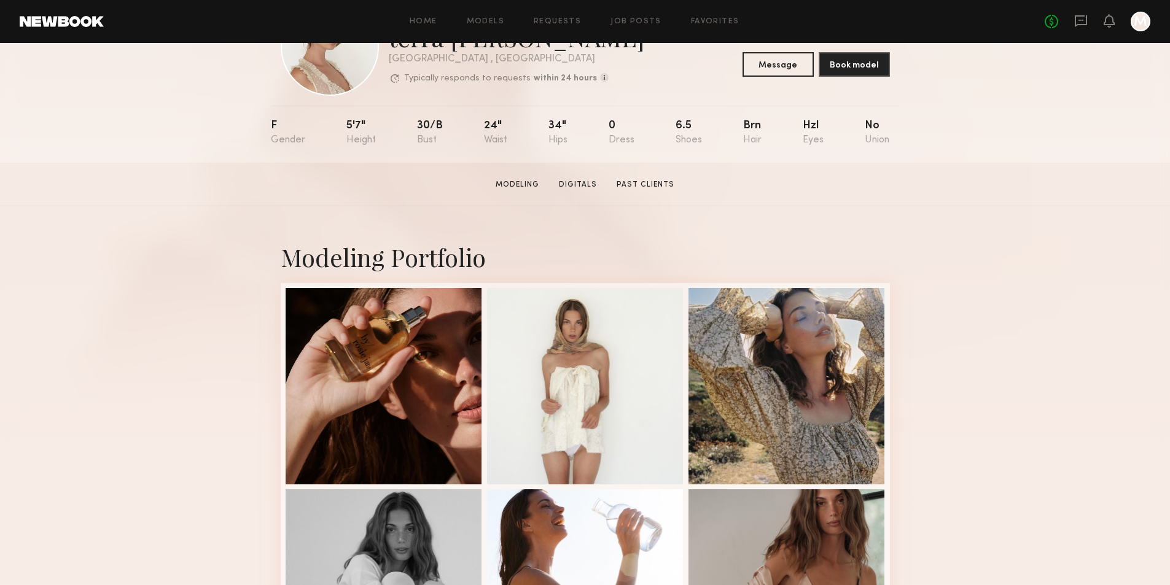
scroll to position [0, 0]
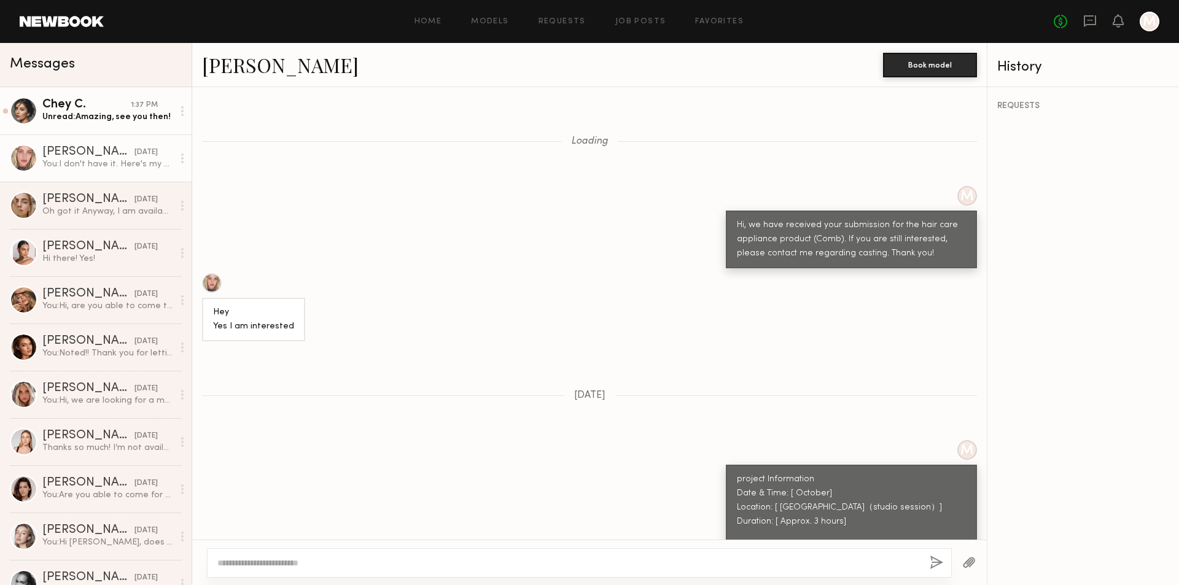
scroll to position [1283, 0]
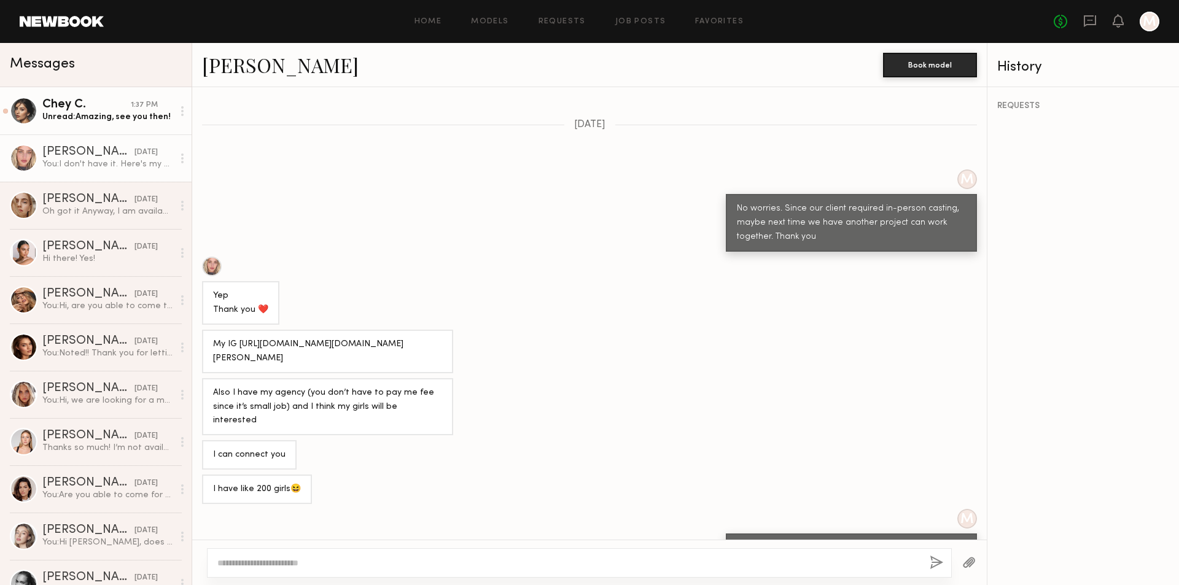
click at [132, 117] on div "Unread: Amazing, see you then!" at bounding box center [107, 117] width 131 height 12
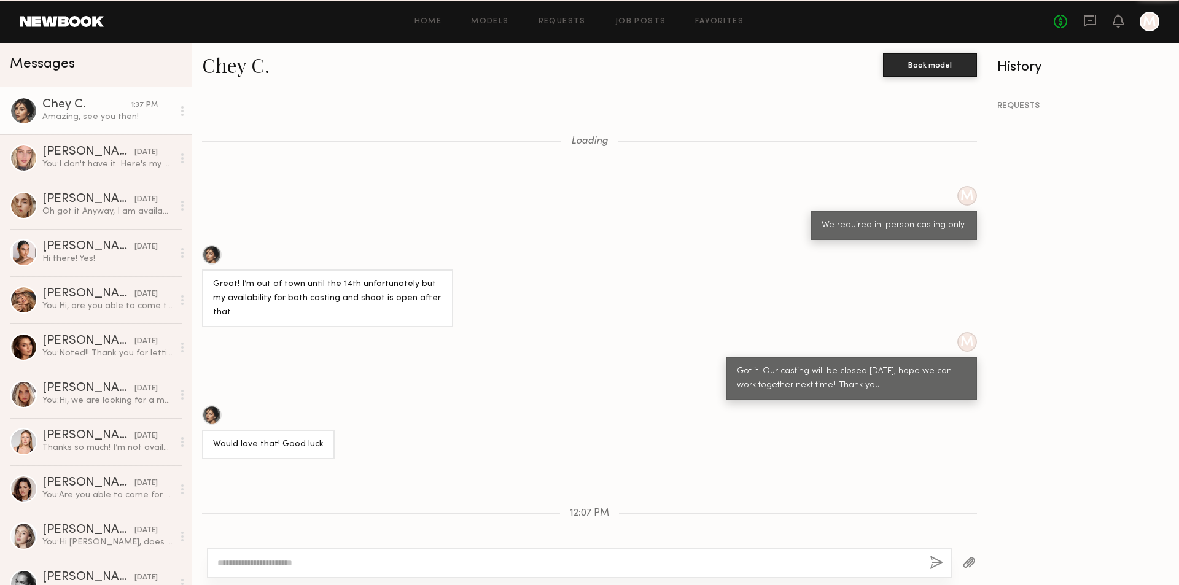
scroll to position [407, 0]
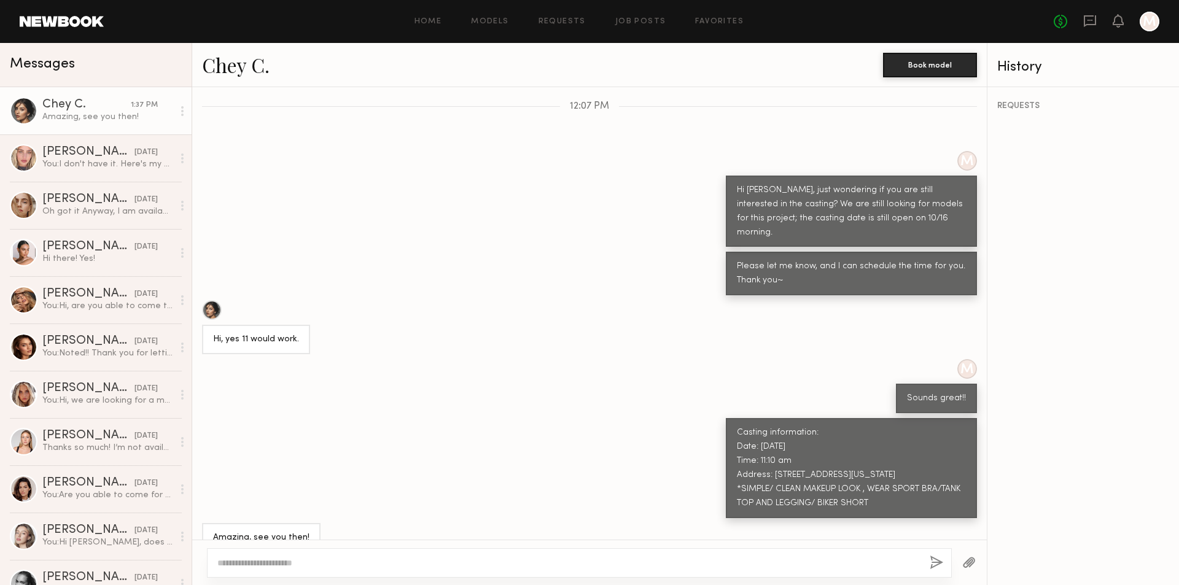
click at [232, 69] on link "Chey C." at bounding box center [236, 65] width 68 height 26
click at [59, 529] on div "Logan R." at bounding box center [88, 531] width 92 height 12
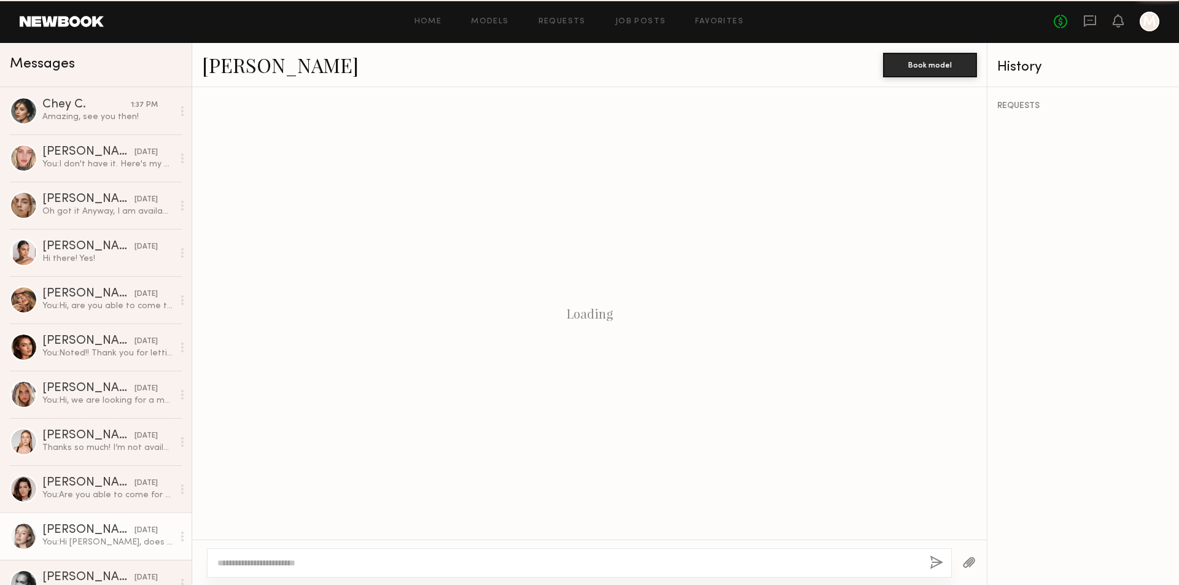
scroll to position [710, 0]
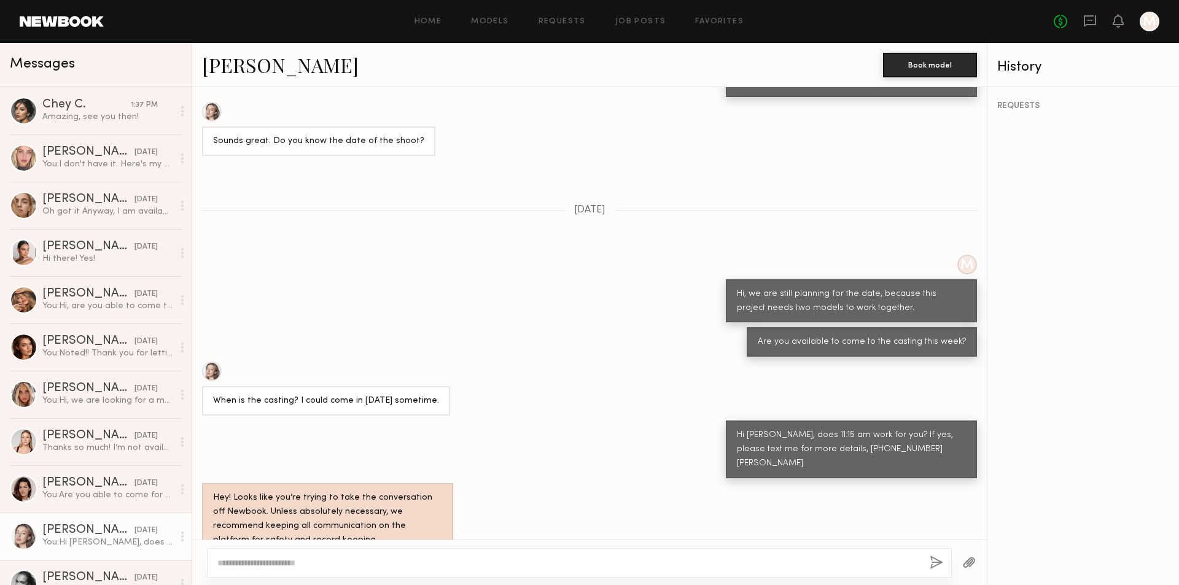
click at [240, 65] on link "Logan R." at bounding box center [280, 65] width 157 height 26
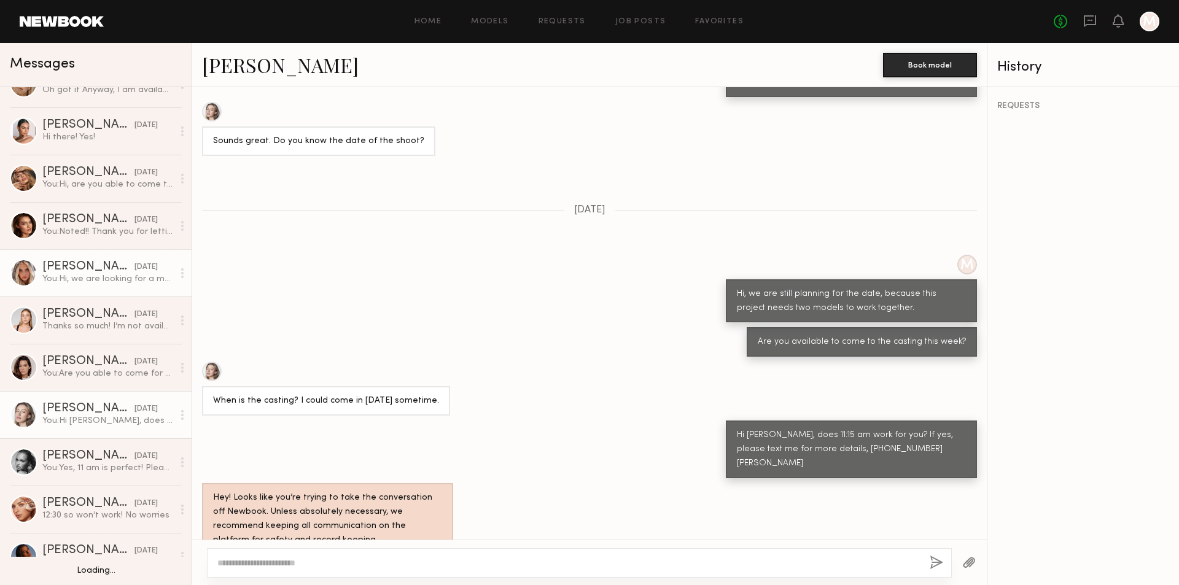
scroll to position [123, 0]
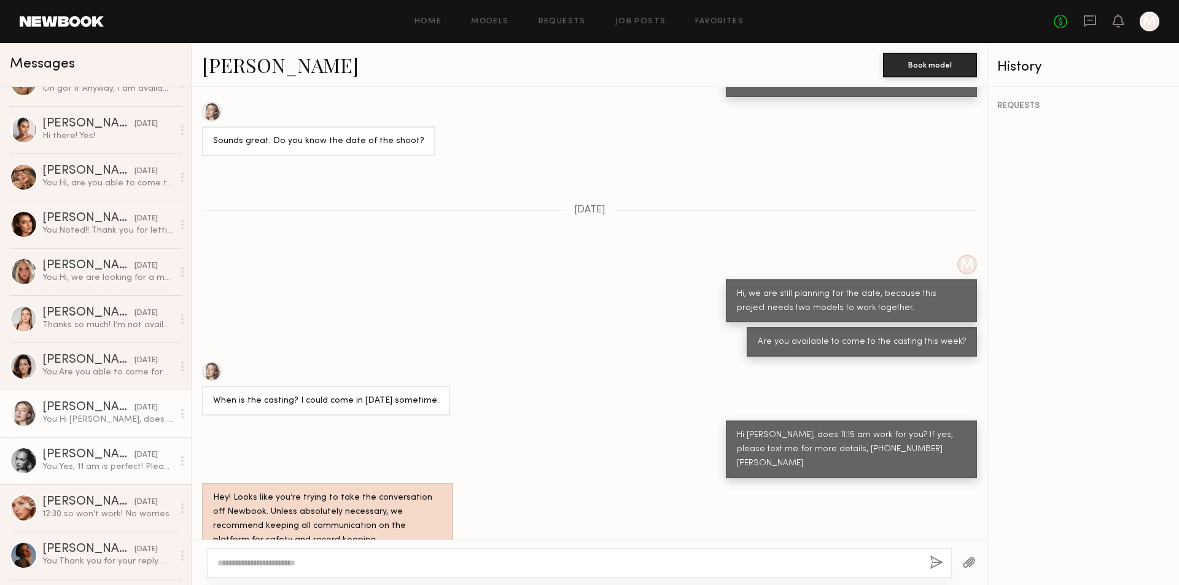
click at [58, 452] on div "Whitney T." at bounding box center [88, 455] width 92 height 12
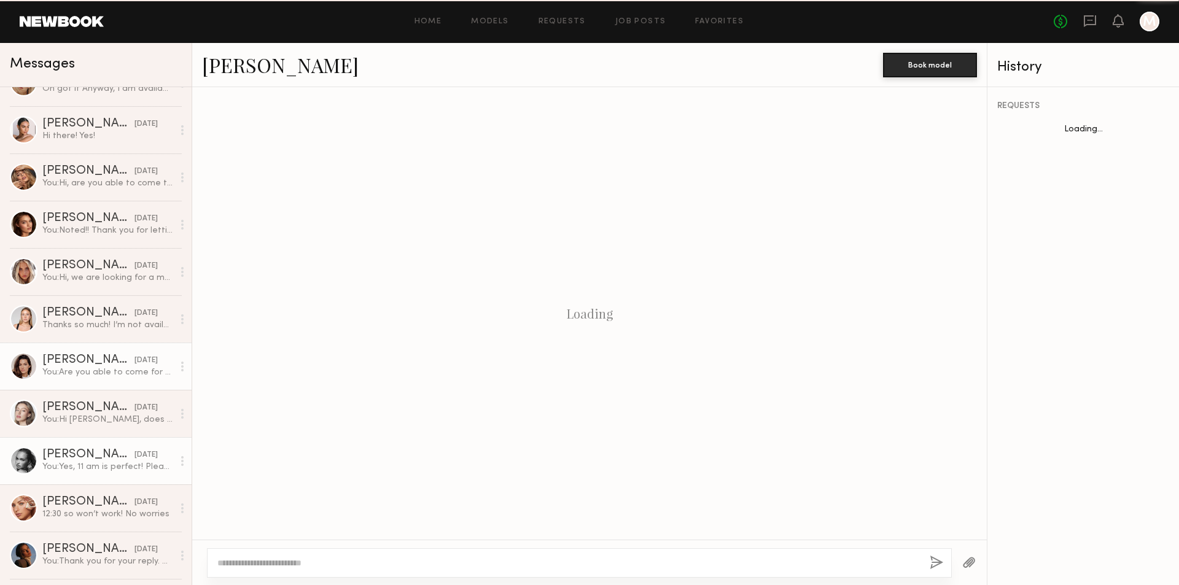
scroll to position [902, 0]
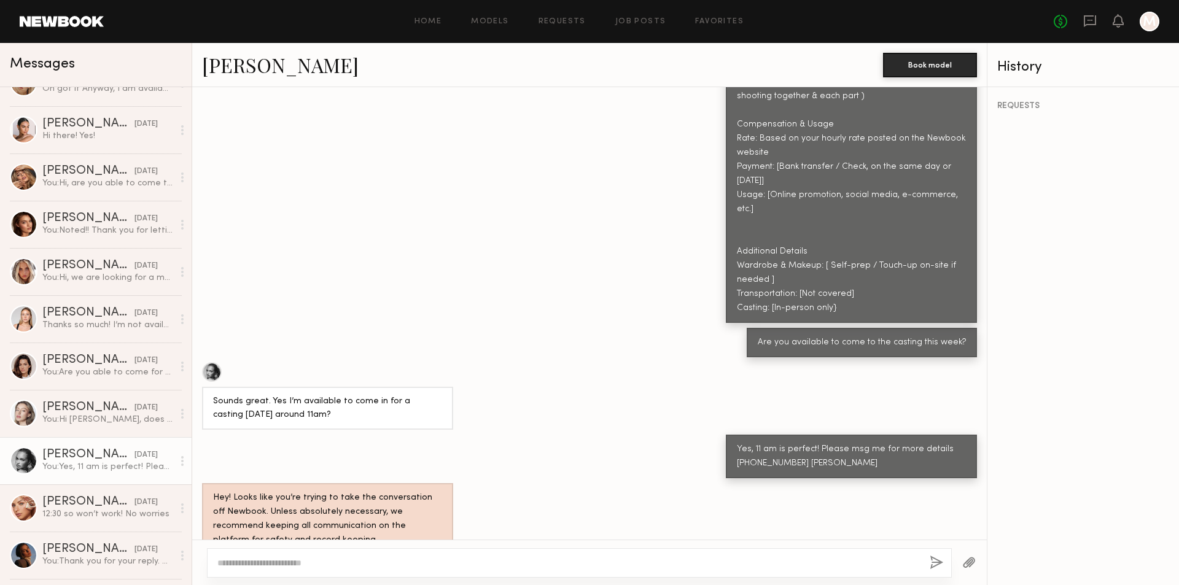
click at [257, 68] on link "Whitney T." at bounding box center [280, 65] width 157 height 26
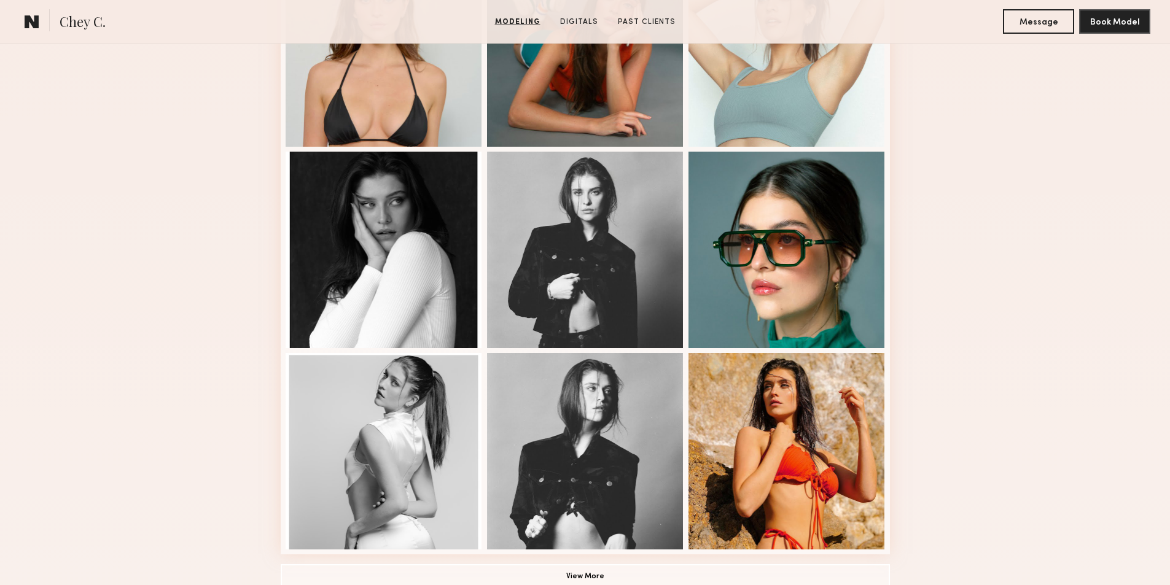
scroll to position [676, 0]
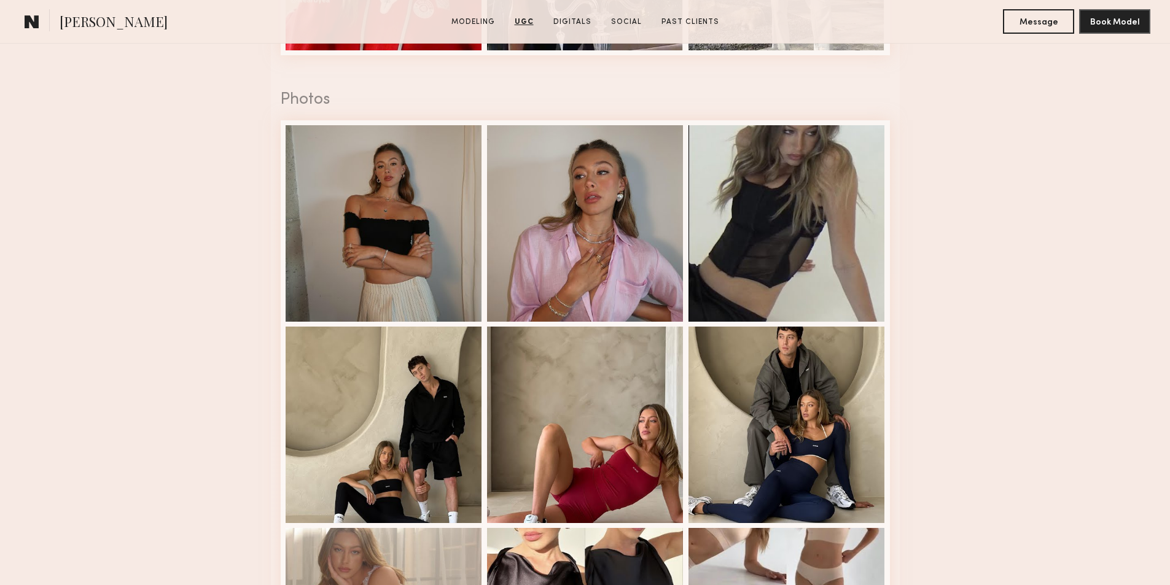
scroll to position [2088, 0]
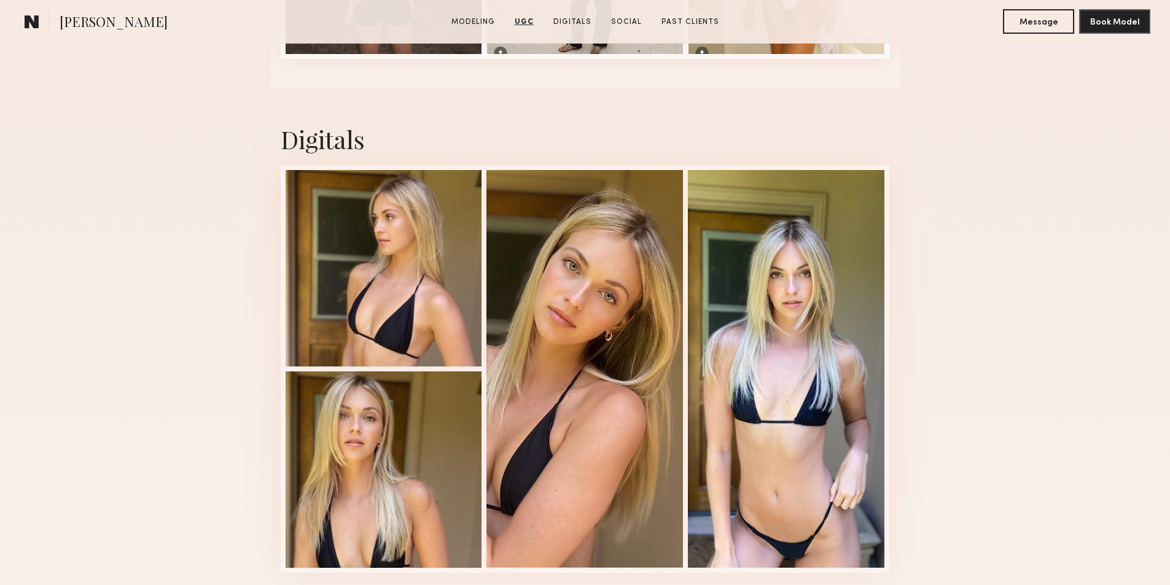
scroll to position [2457, 0]
